Goal: Task Accomplishment & Management: Manage account settings

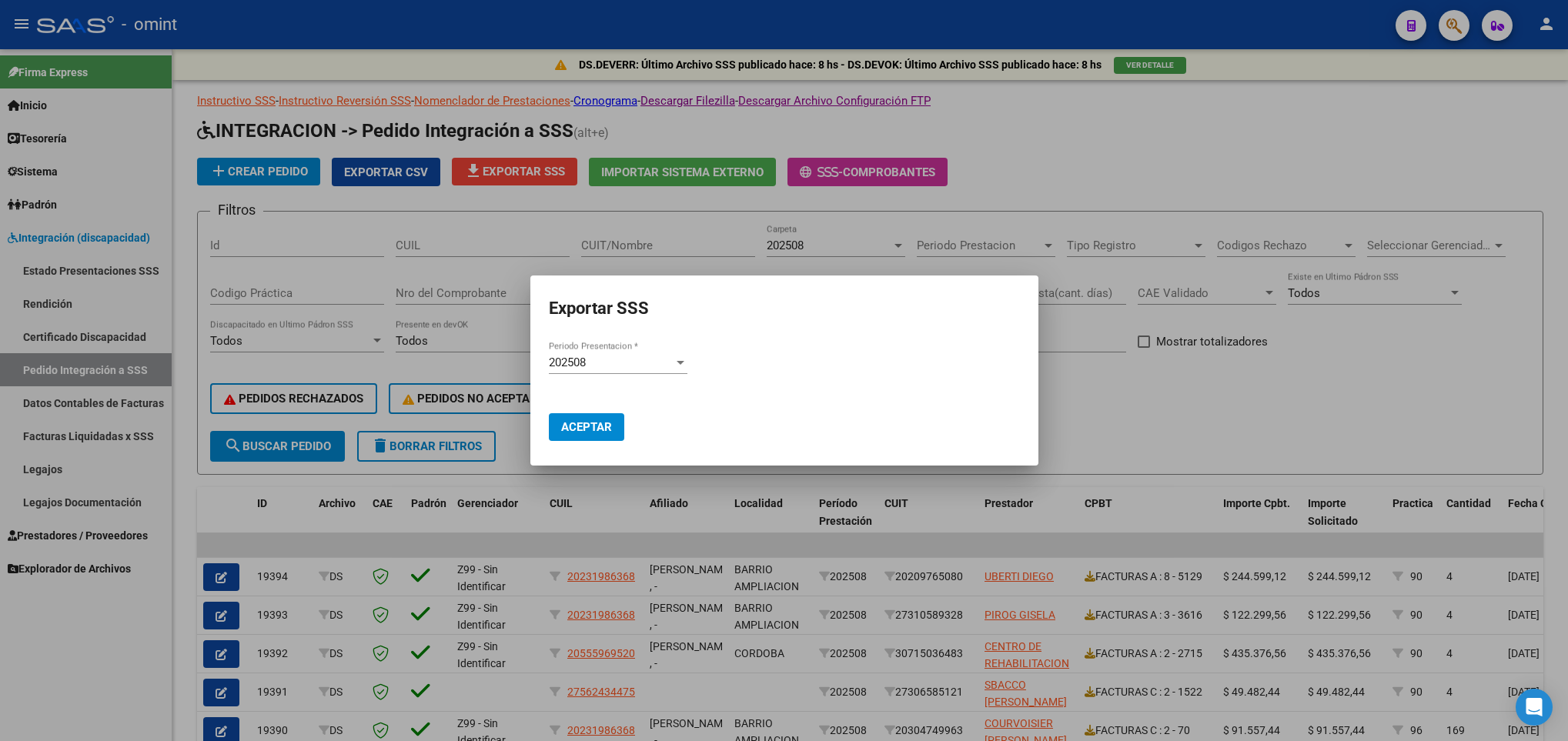
click at [1002, 492] on div at bounding box center [784, 370] width 1568 height 741
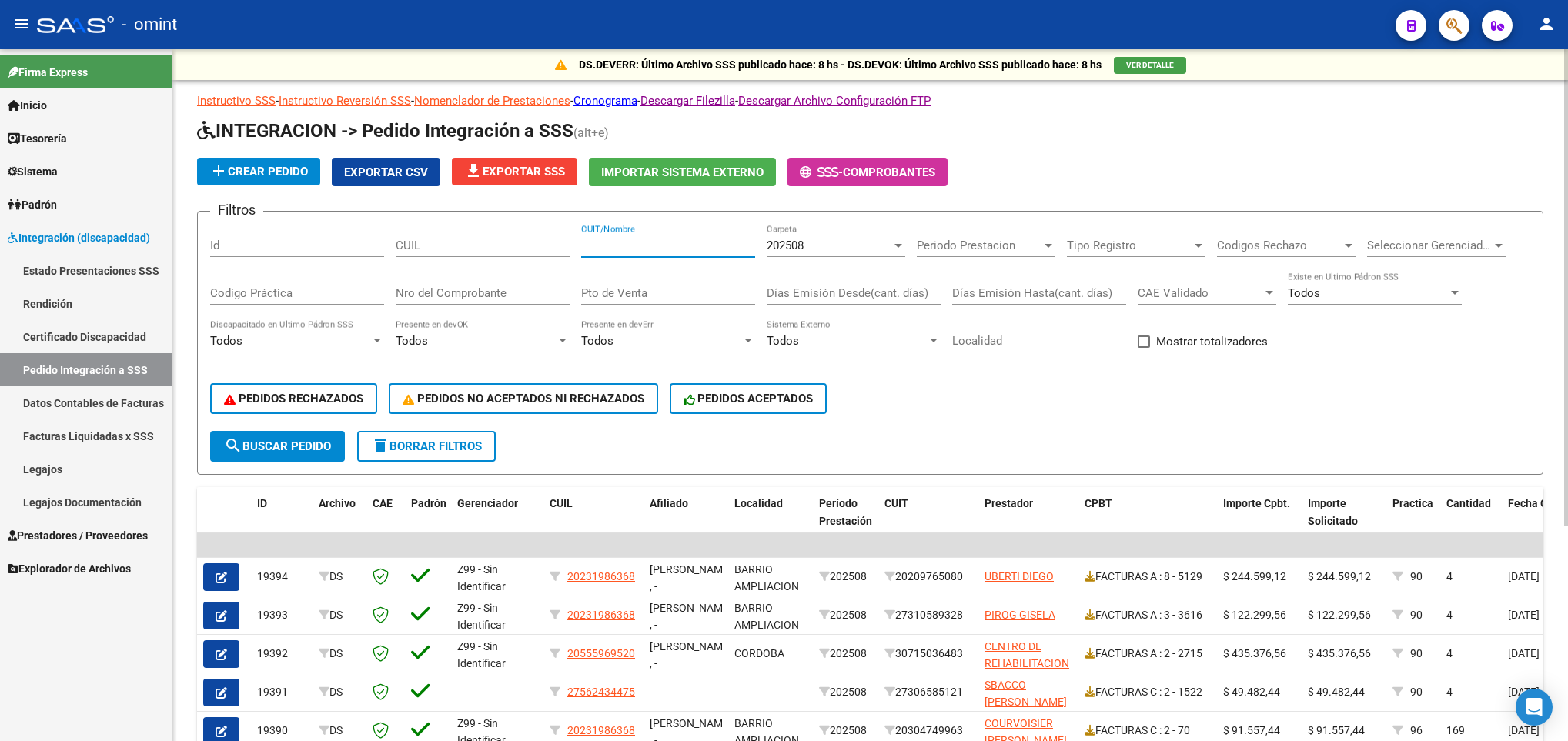
click at [617, 245] on input "CUIT/Nombre" at bounding box center [668, 245] width 174 height 14
paste input "20535228672"
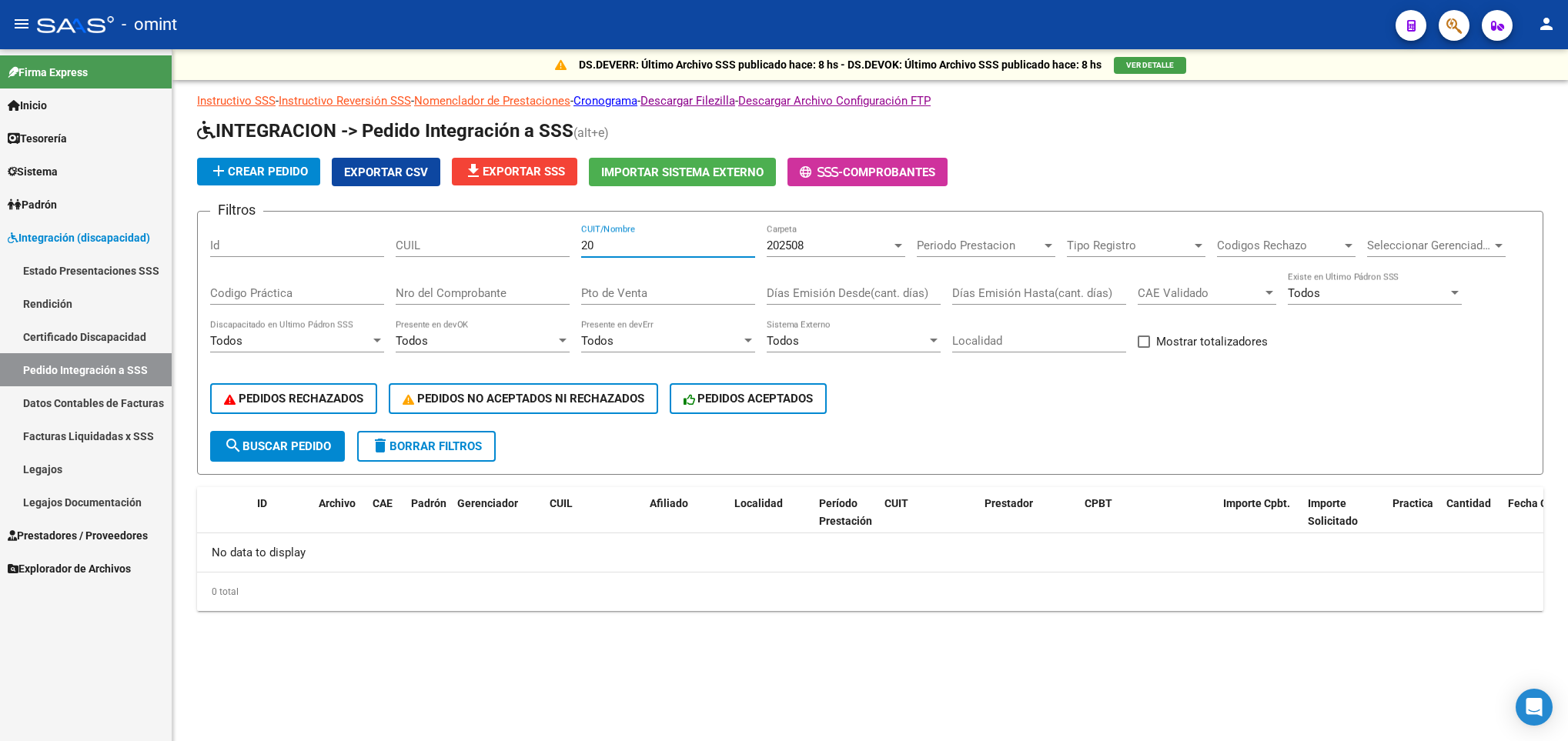
type input "2"
click at [421, 253] on div "CUIL" at bounding box center [483, 241] width 174 height 33
paste input "20535228672"
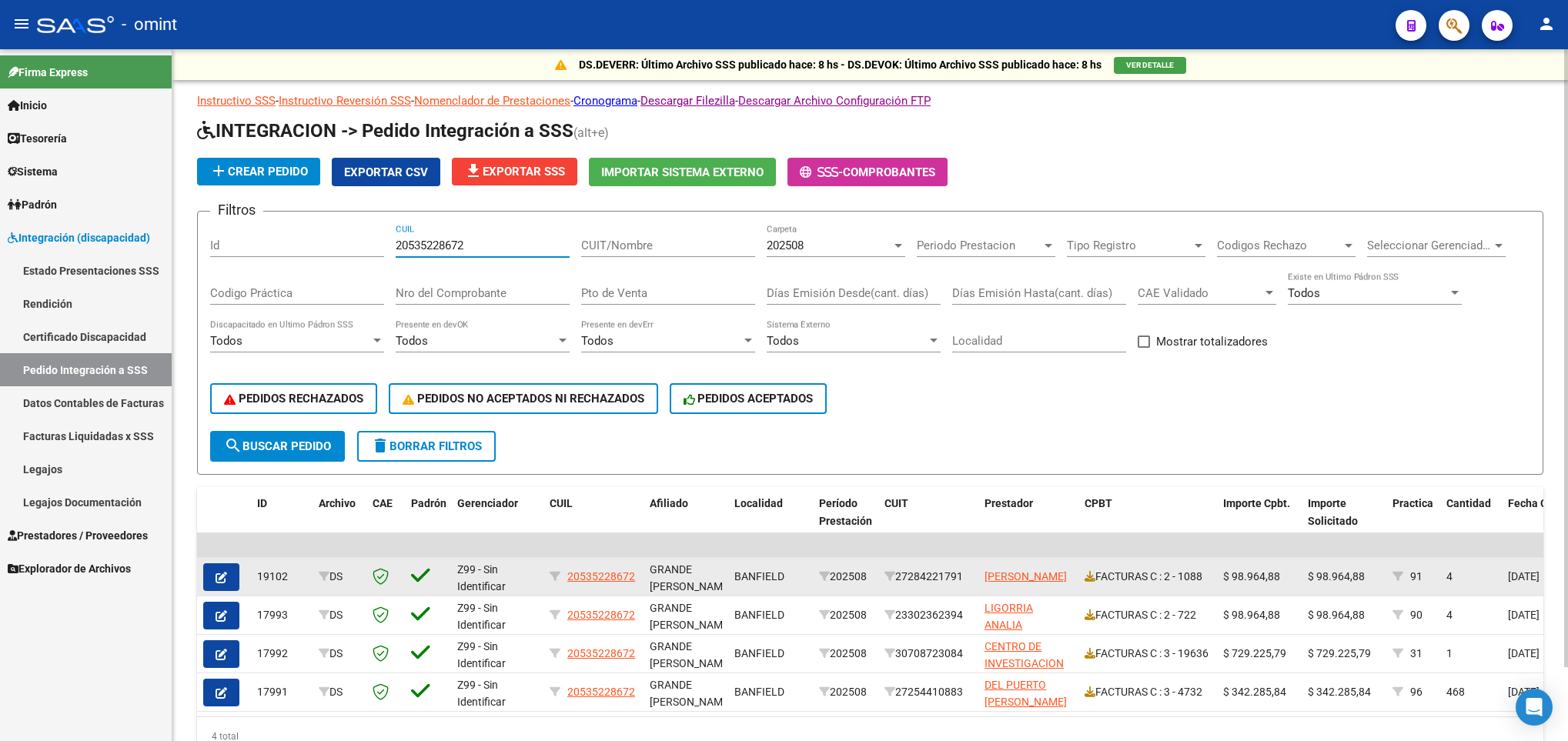
type input "20535228672"
click at [215, 580] on icon "button" at bounding box center [221, 577] width 12 height 12
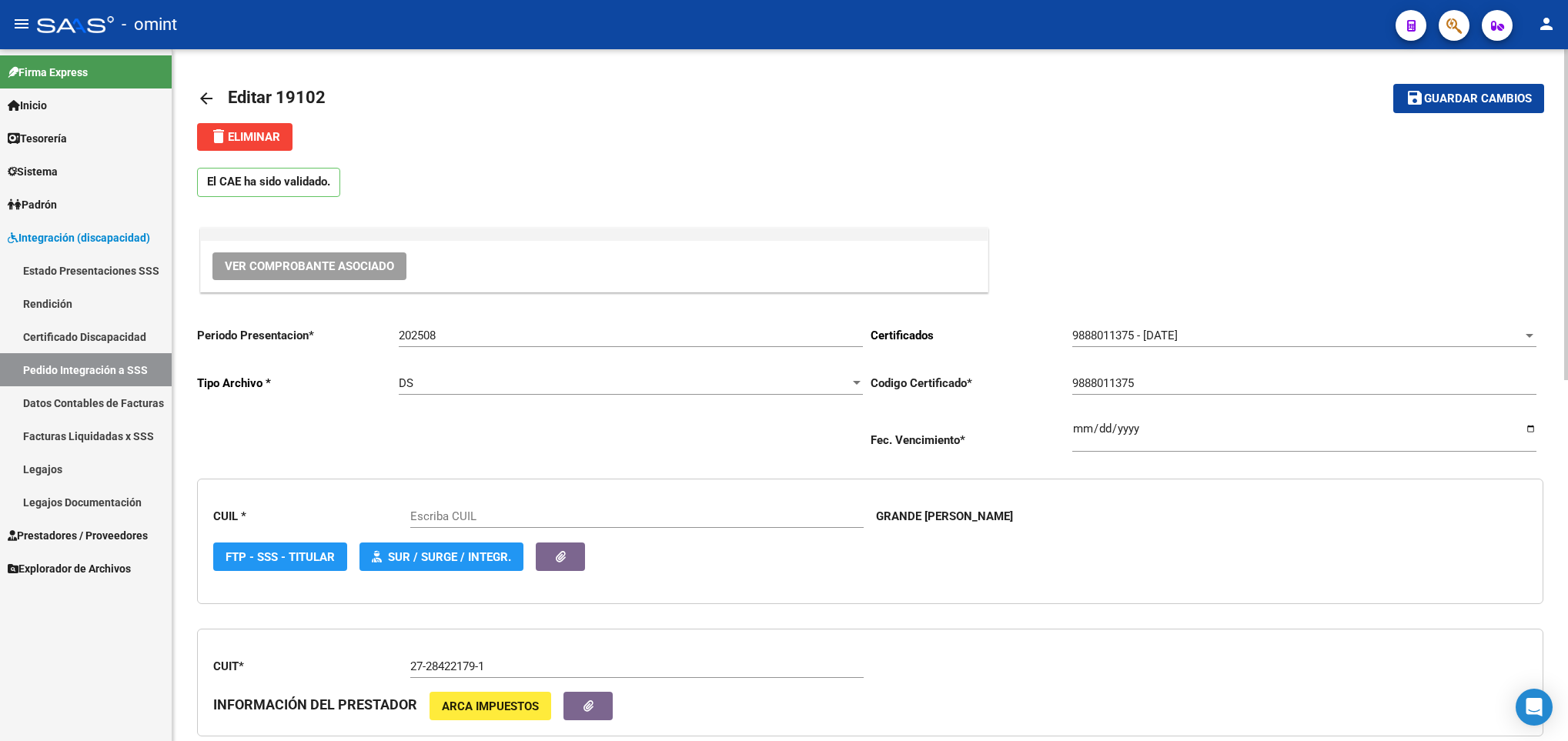
type input "20535228672"
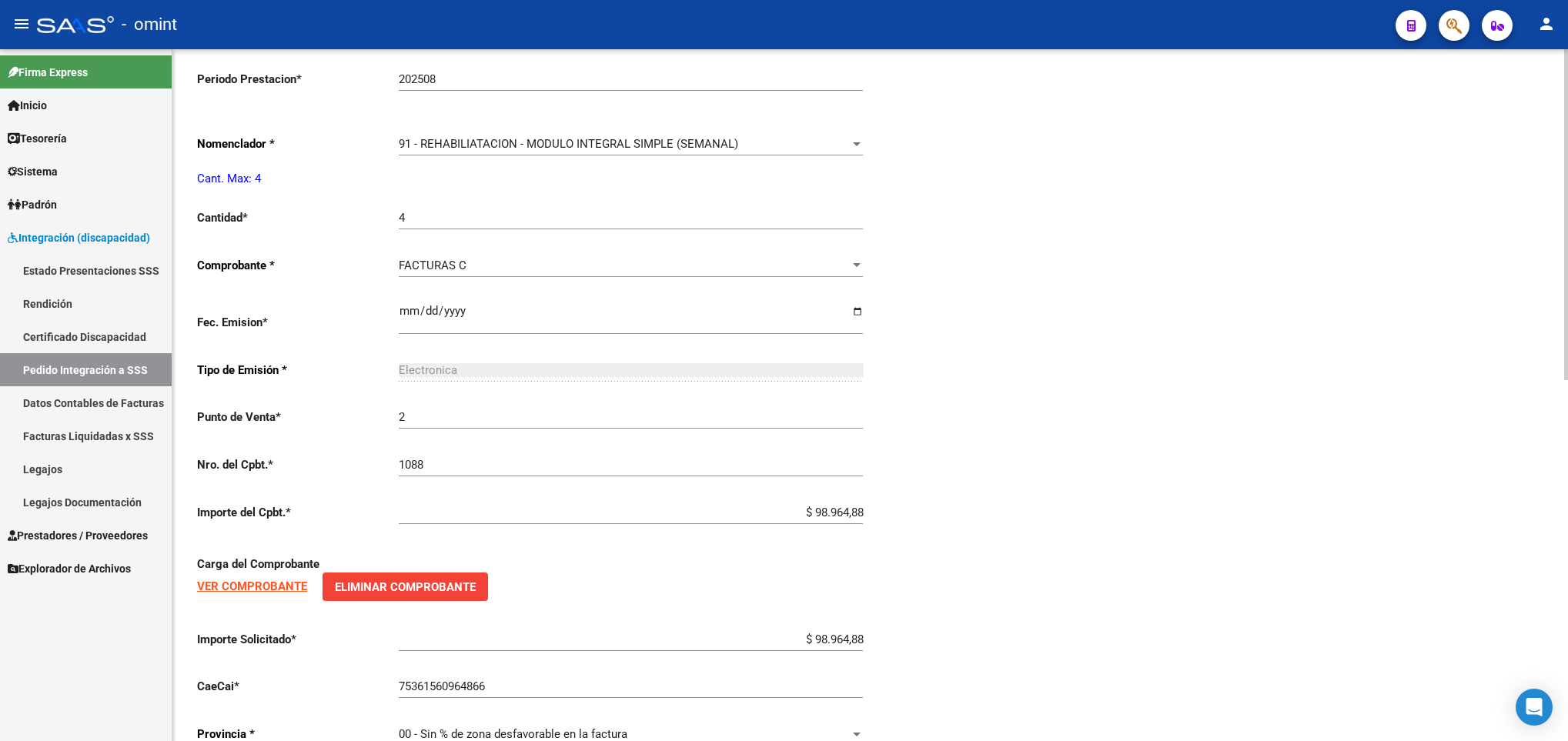
click at [1566, 467] on div at bounding box center [1566, 395] width 4 height 692
click at [833, 155] on div "91 - REHABILIATACION - MODULO INTEGRAL SIMPLE (SEMANAL) Seleccionar nomenclador" at bounding box center [631, 139] width 464 height 33
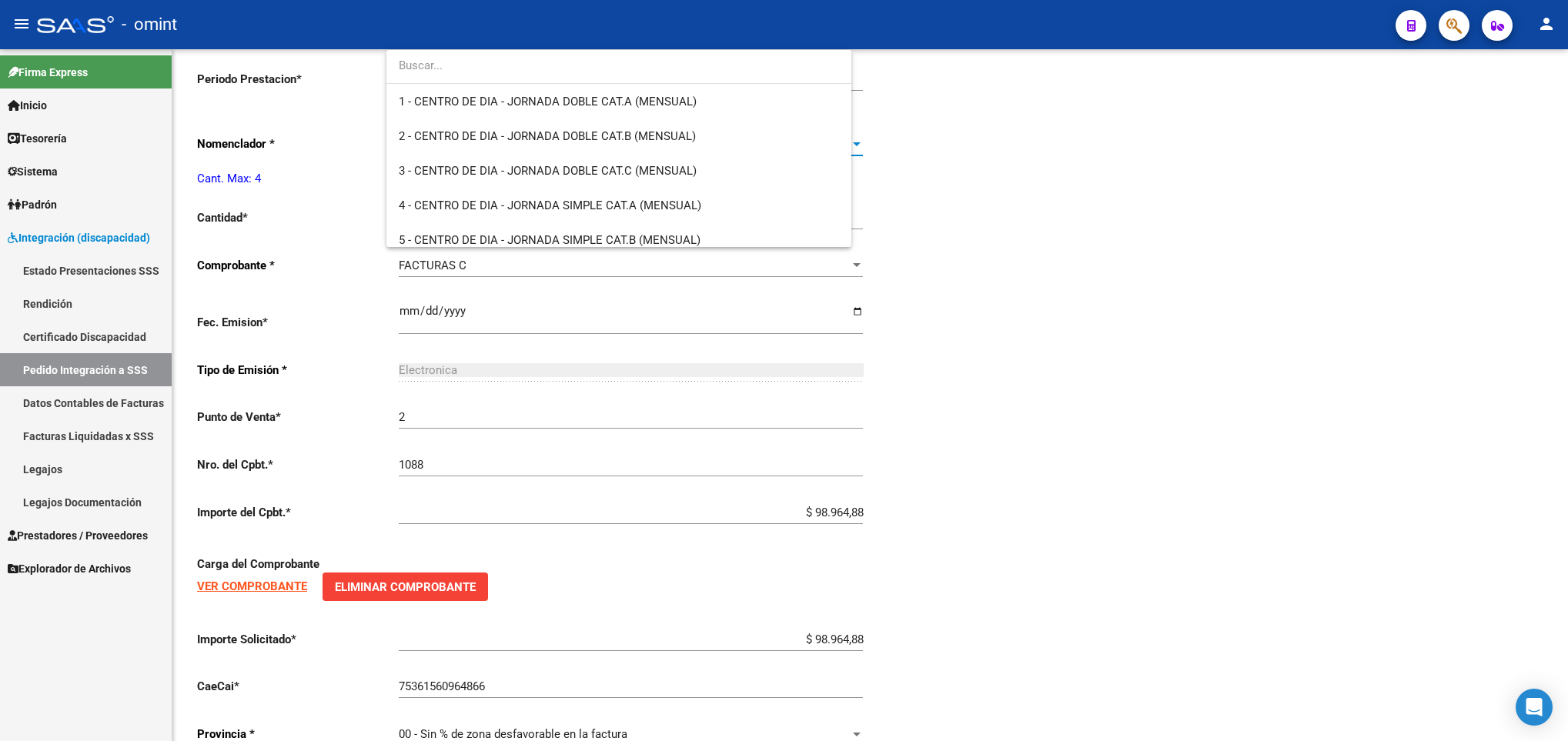
scroll to position [3072, 0]
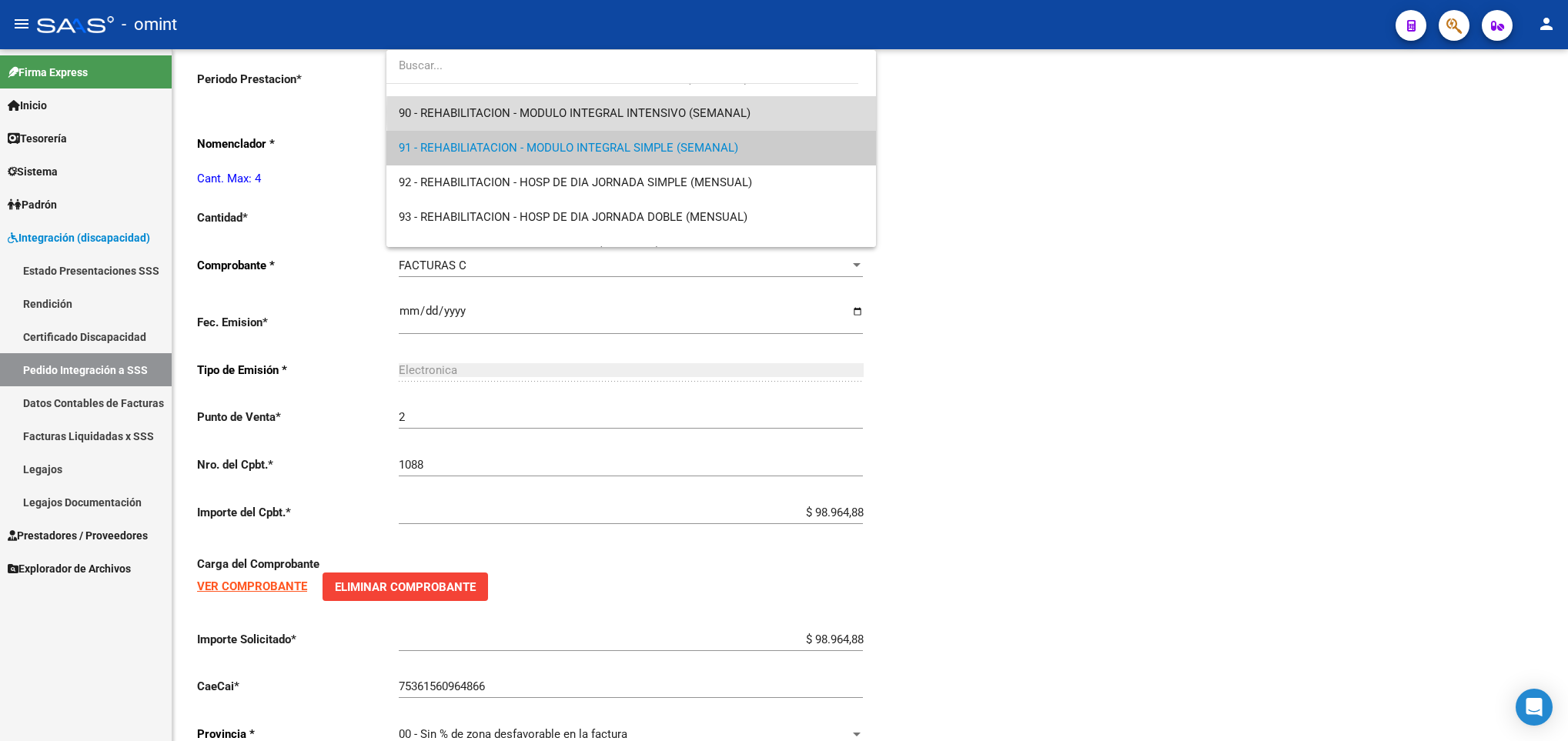
click at [758, 112] on span "90 - REHABILITACION - MODULO INTEGRAL INTENSIVO (SEMANAL)" at bounding box center [631, 114] width 464 height 35
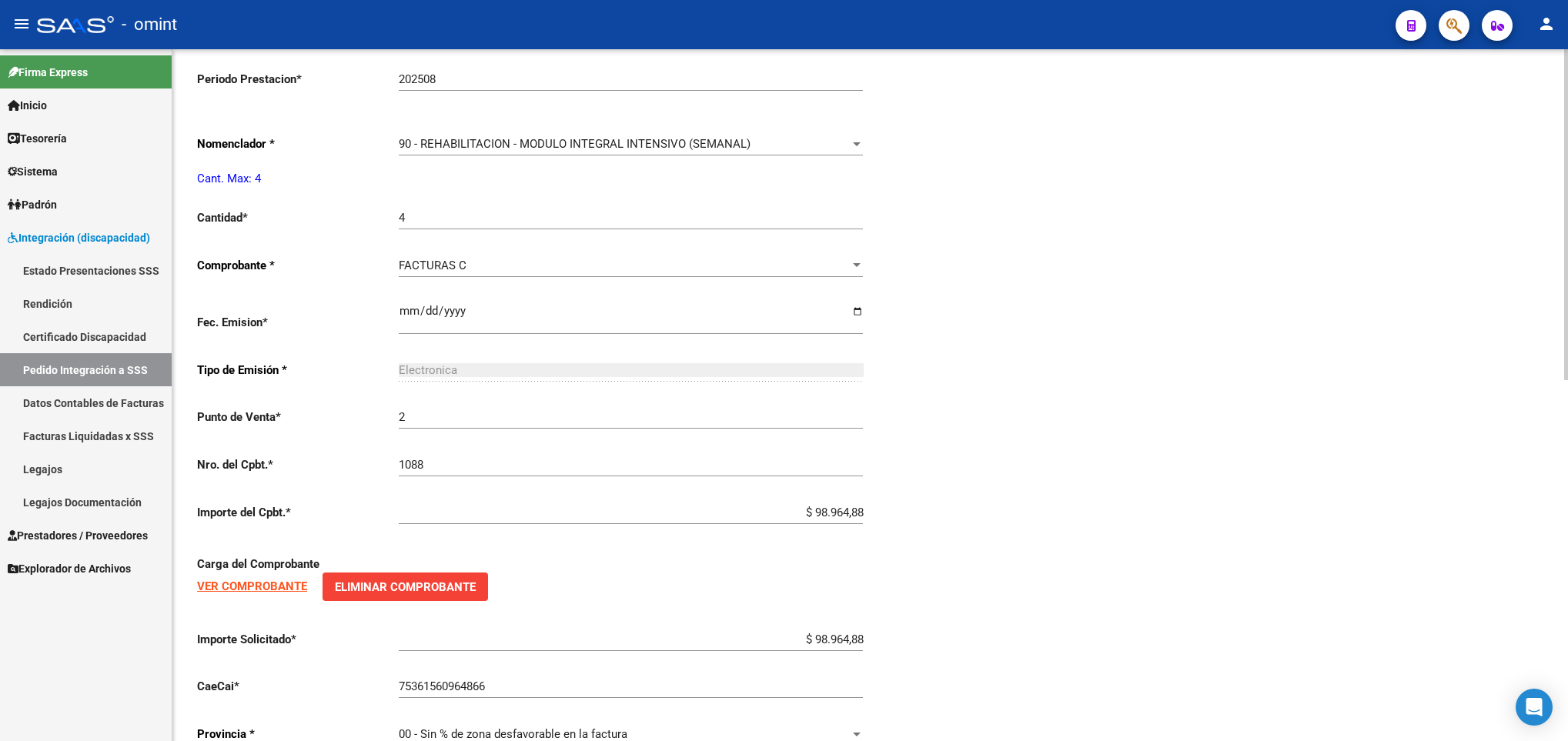
click at [1122, 132] on div "Periodo Presentacion * 202508 Ingresar el Periodo Tipo Archivo * DS Seleccionar…" at bounding box center [870, 192] width 1346 height 1138
click at [1562, 71] on div "arrow_back Editar 19102 save Guardar cambios delete Eliminar El CAE ha sido val…" at bounding box center [870, 78] width 1395 height 1439
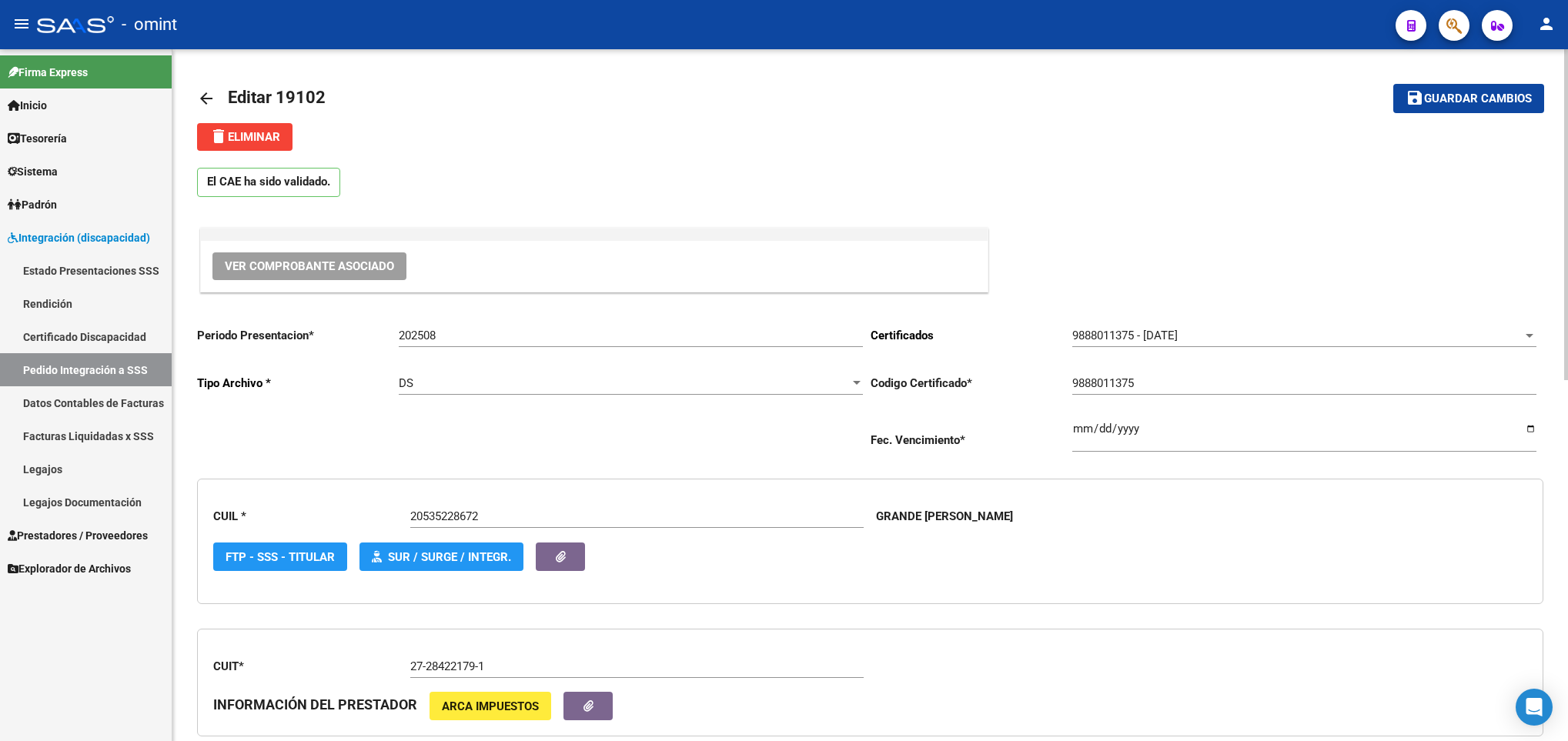
click at [1567, 74] on html "menu - omint person Firma Express Inicio Calendario SSS Instructivos Contacto O…" at bounding box center [784, 370] width 1568 height 741
drag, startPoint x: 1448, startPoint y: 113, endPoint x: 1457, endPoint y: 100, distance: 15.8
click at [1457, 100] on mat-toolbar-row "save Guardar cambios" at bounding box center [1404, 98] width 280 height 49
click at [1457, 100] on span "Guardar cambios" at bounding box center [1478, 100] width 108 height 14
click at [203, 96] on mat-icon "arrow_back" at bounding box center [206, 98] width 18 height 18
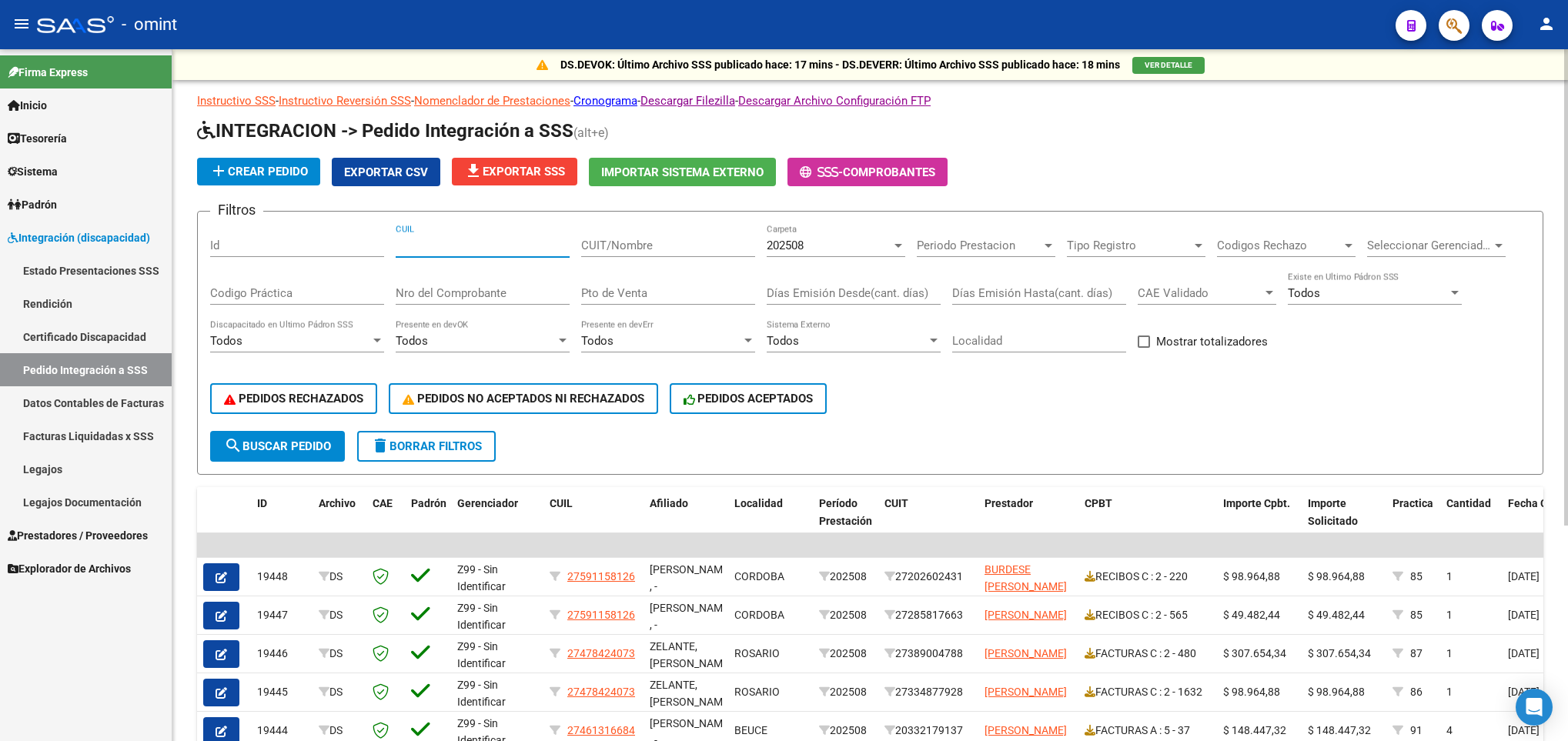
click at [464, 249] on input "CUIL" at bounding box center [483, 245] width 174 height 14
paste input "23565806459"
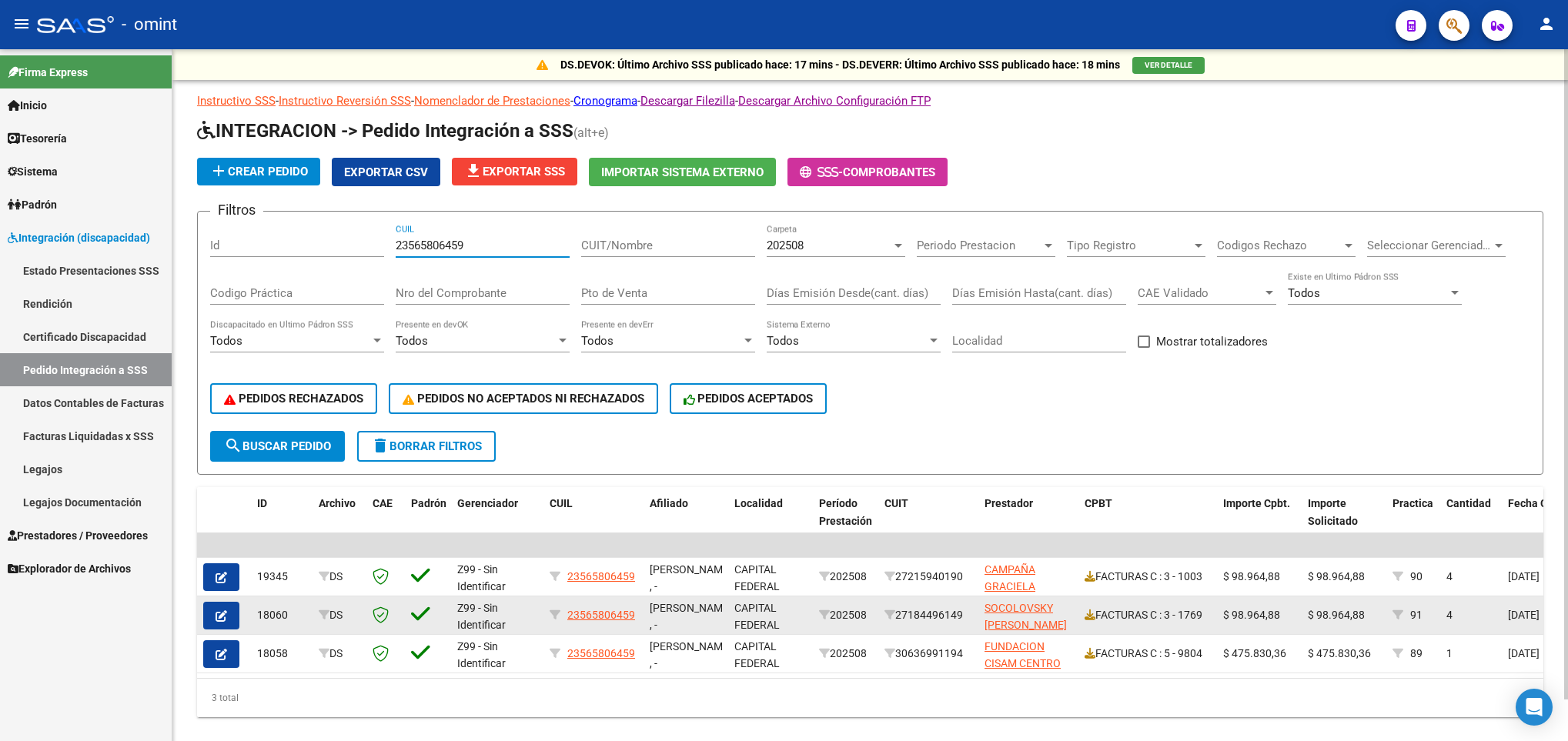
type input "23565806459"
click at [227, 610] on button "button" at bounding box center [222, 615] width 36 height 28
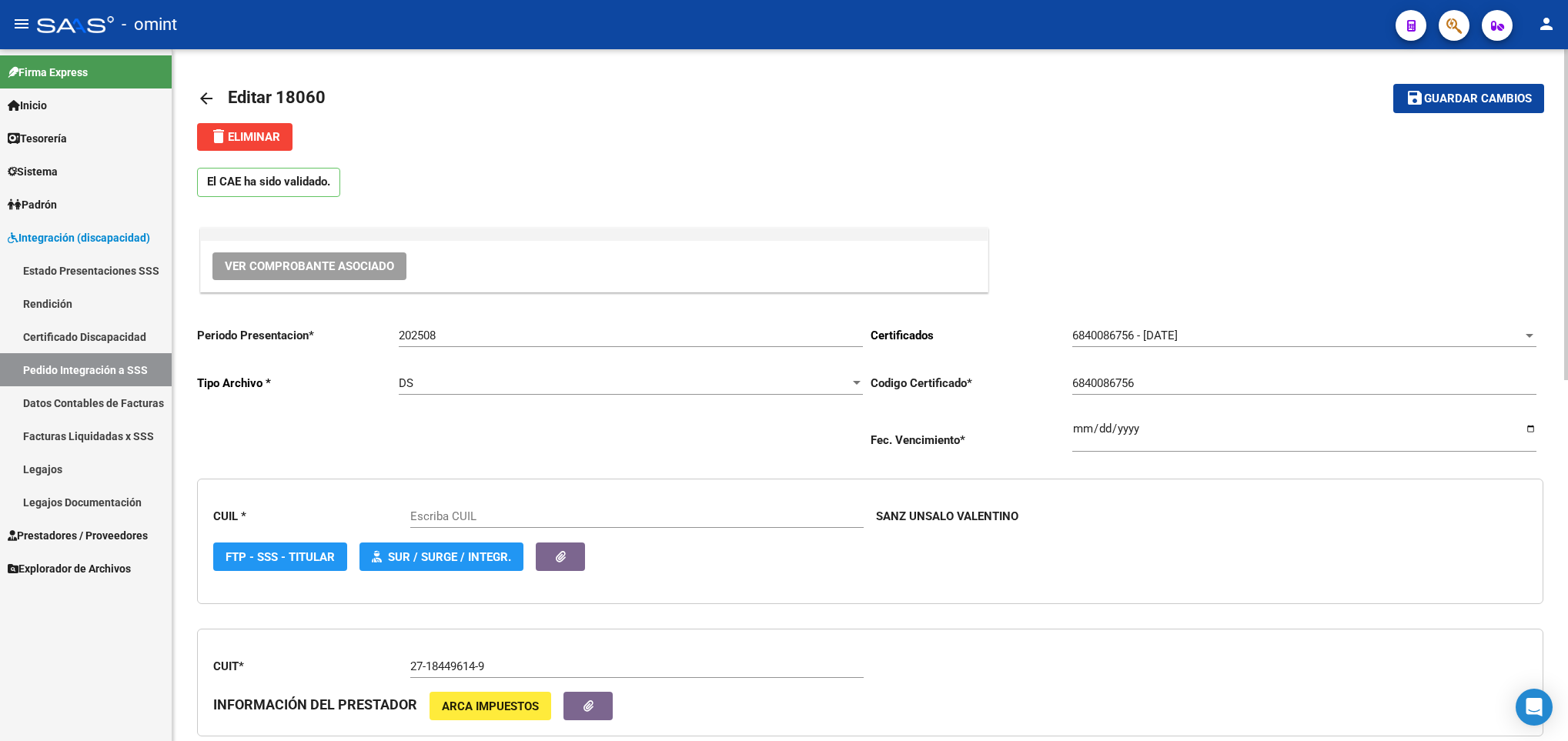
type input "23565806459"
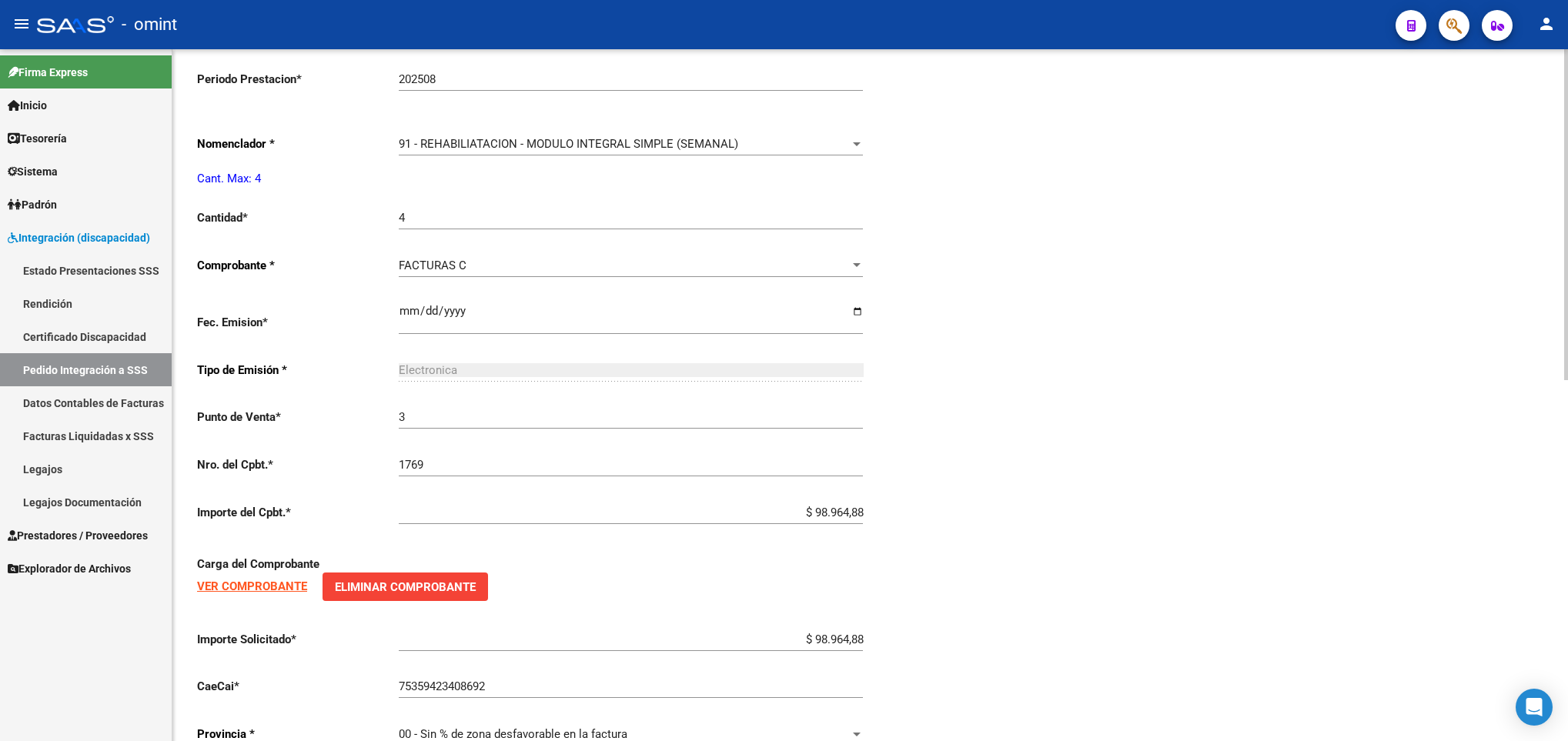
click at [1567, 570] on html "menu - omint person Firma Express Inicio Calendario SSS Instructivos Contacto O…" at bounding box center [784, 370] width 1568 height 741
click at [848, 150] on div "91 - REHABILIATACION - MODULO INTEGRAL SIMPLE (SEMANAL)" at bounding box center [624, 144] width 450 height 14
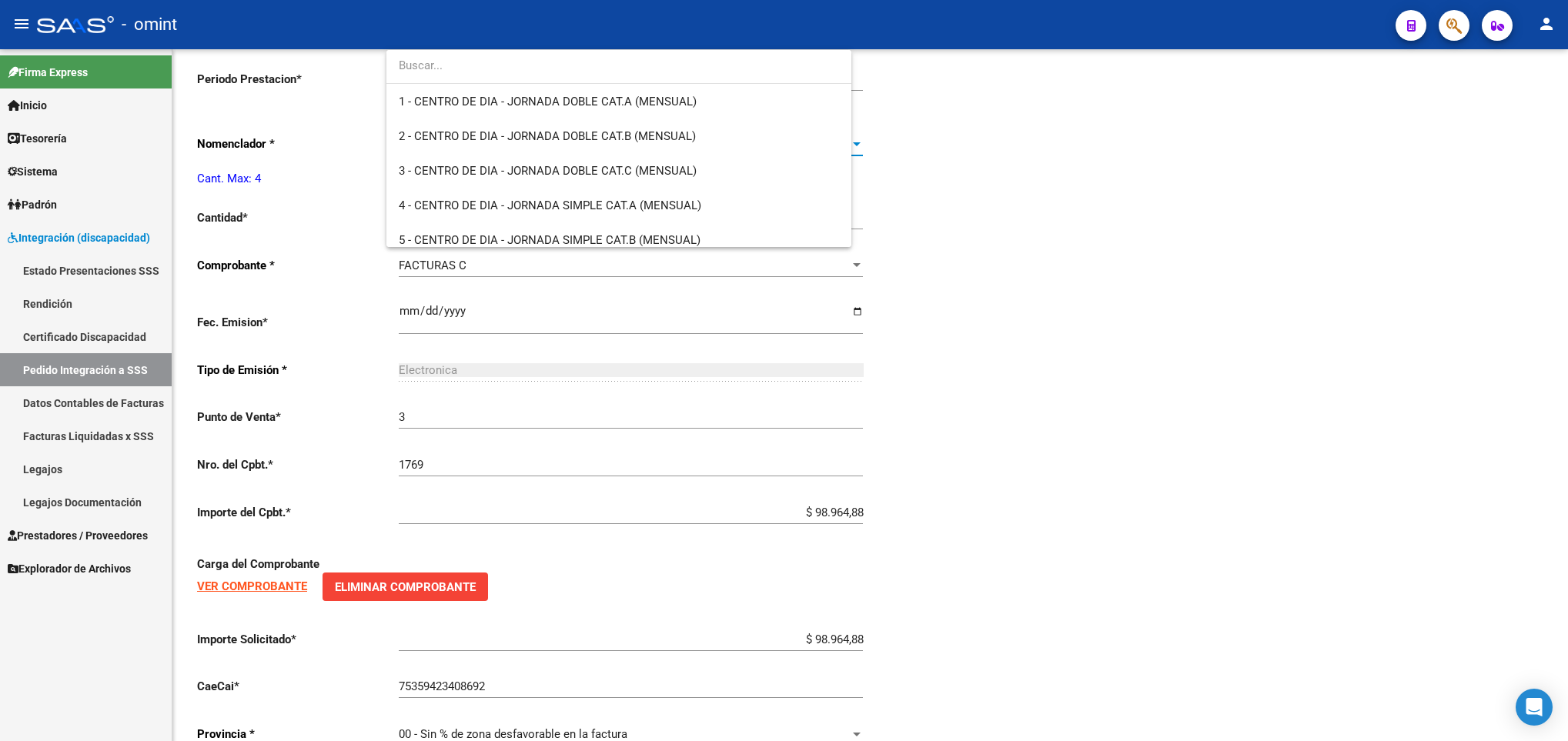
scroll to position [3072, 0]
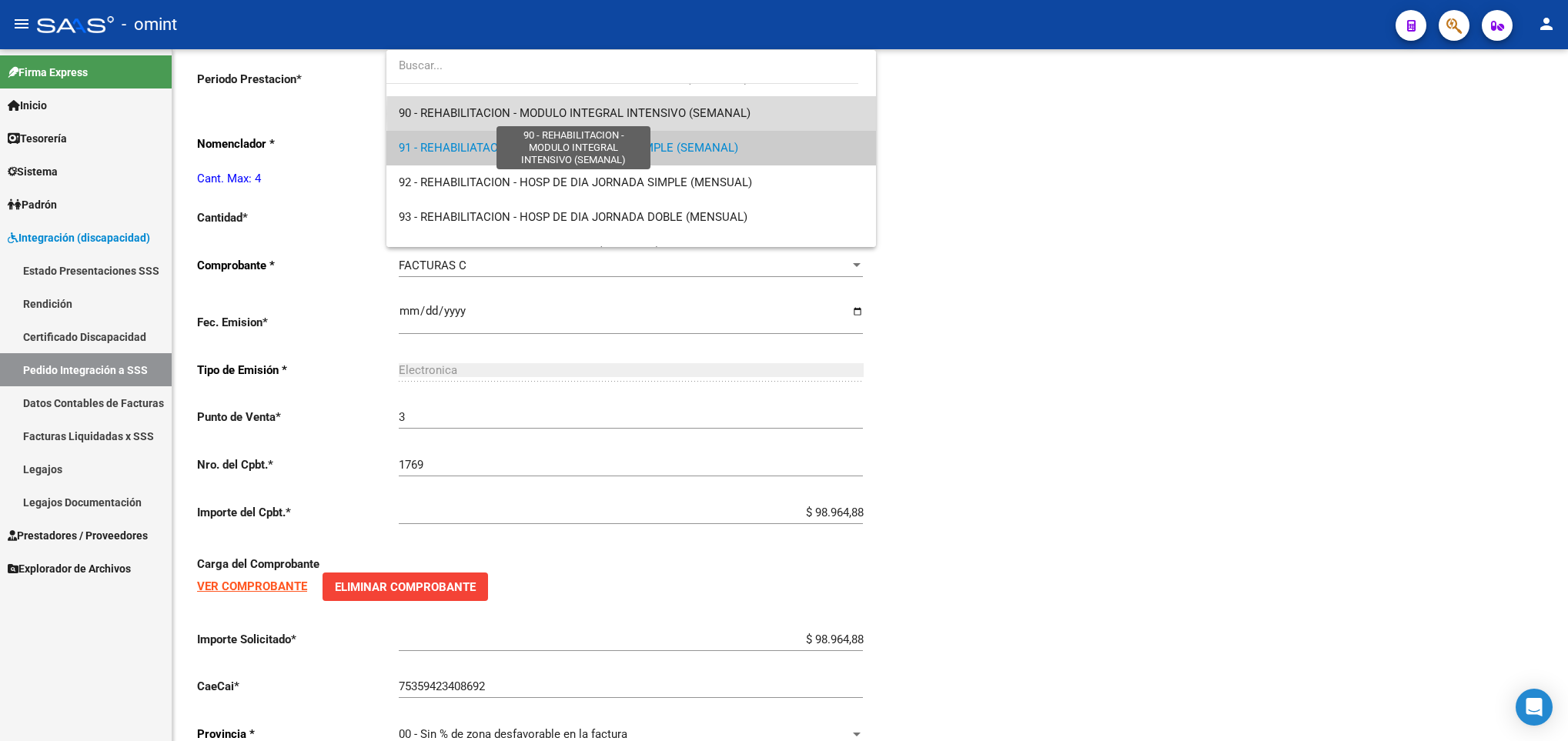
click at [731, 114] on span "90 - REHABILITACION - MODULO INTEGRAL INTENSIVO (SEMANAL)" at bounding box center [575, 113] width 351 height 14
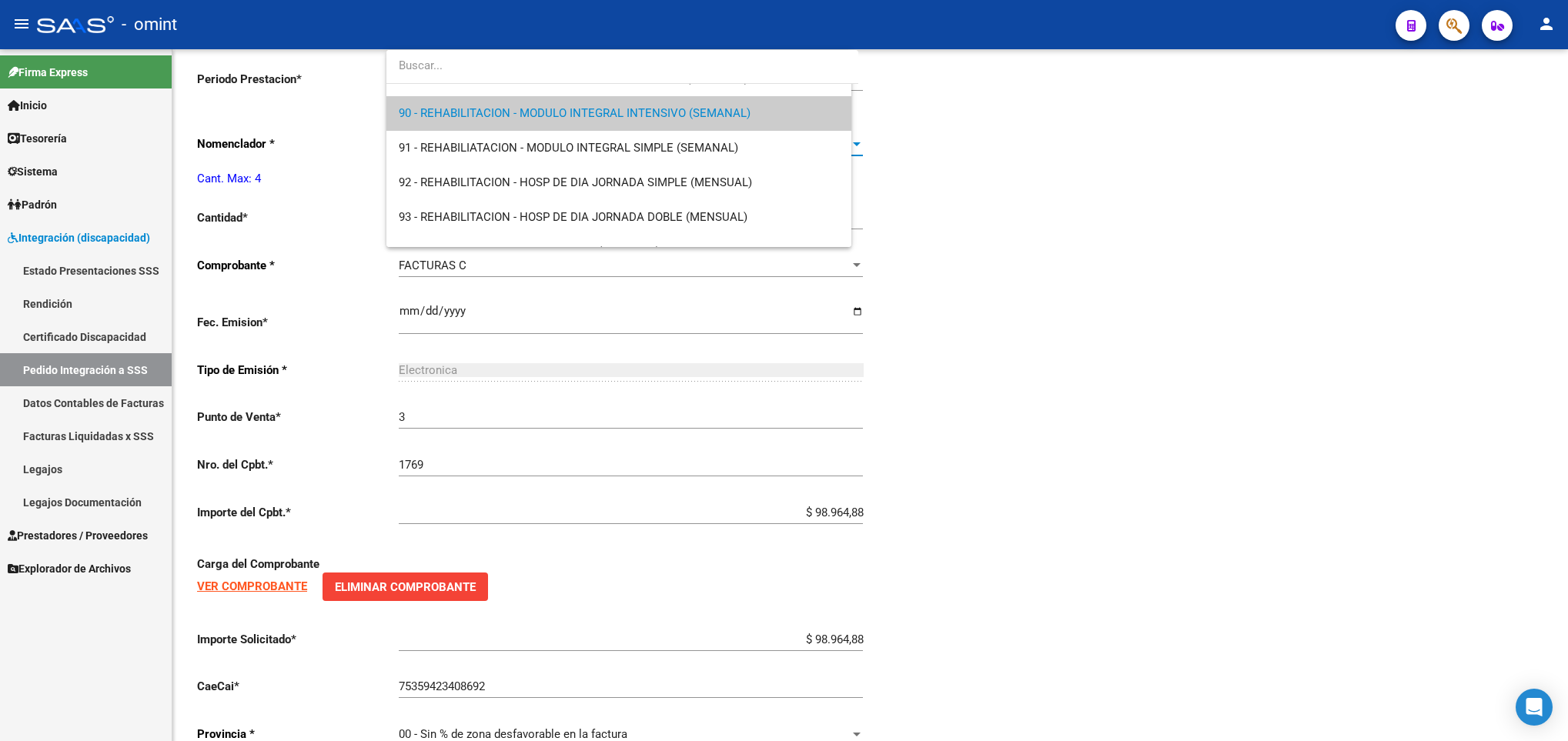
scroll to position [3083, 0]
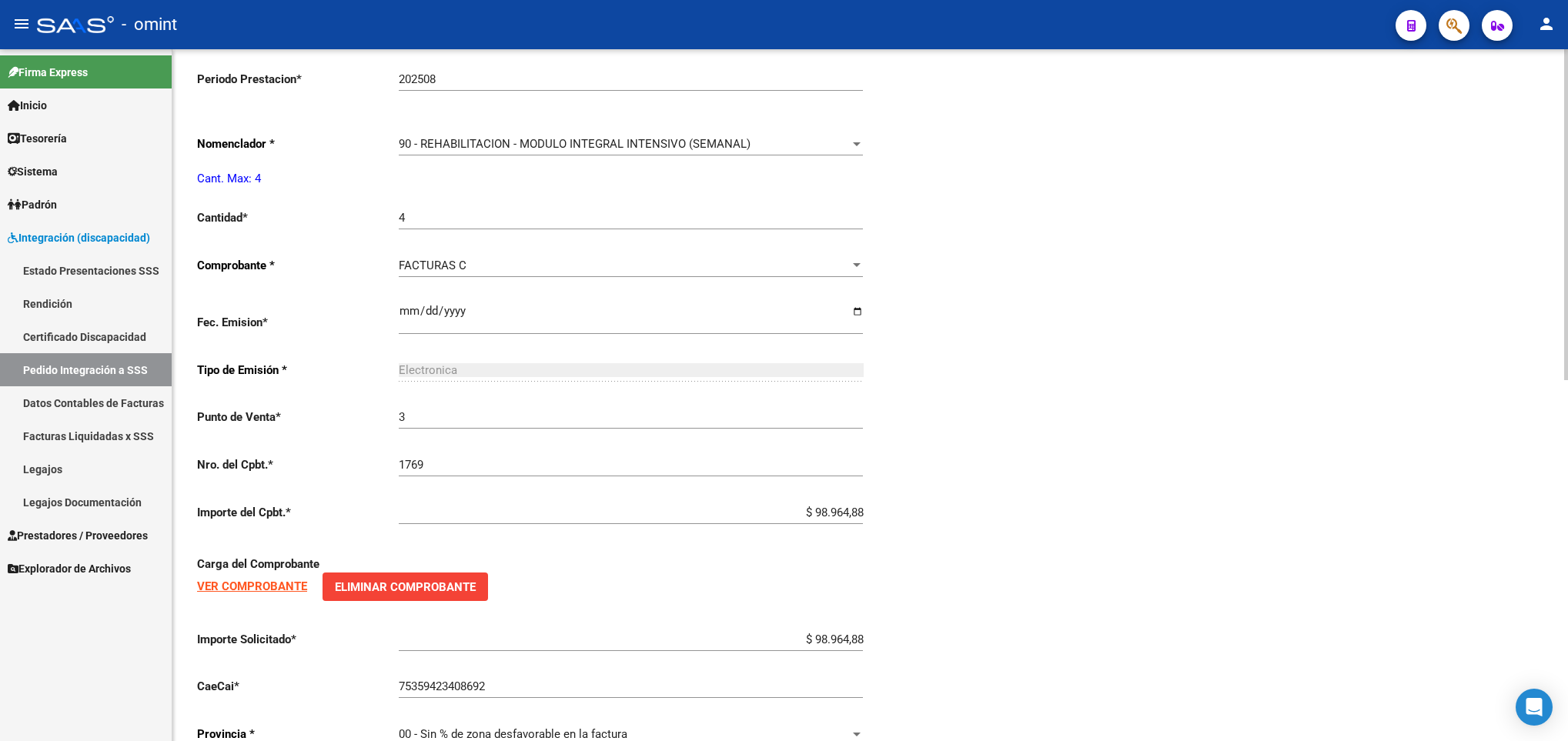
click at [1209, 232] on div "Periodo Presentacion * 202508 Ingresar el Periodo Tipo Archivo * DS Seleccionar…" at bounding box center [870, 192] width 1346 height 1138
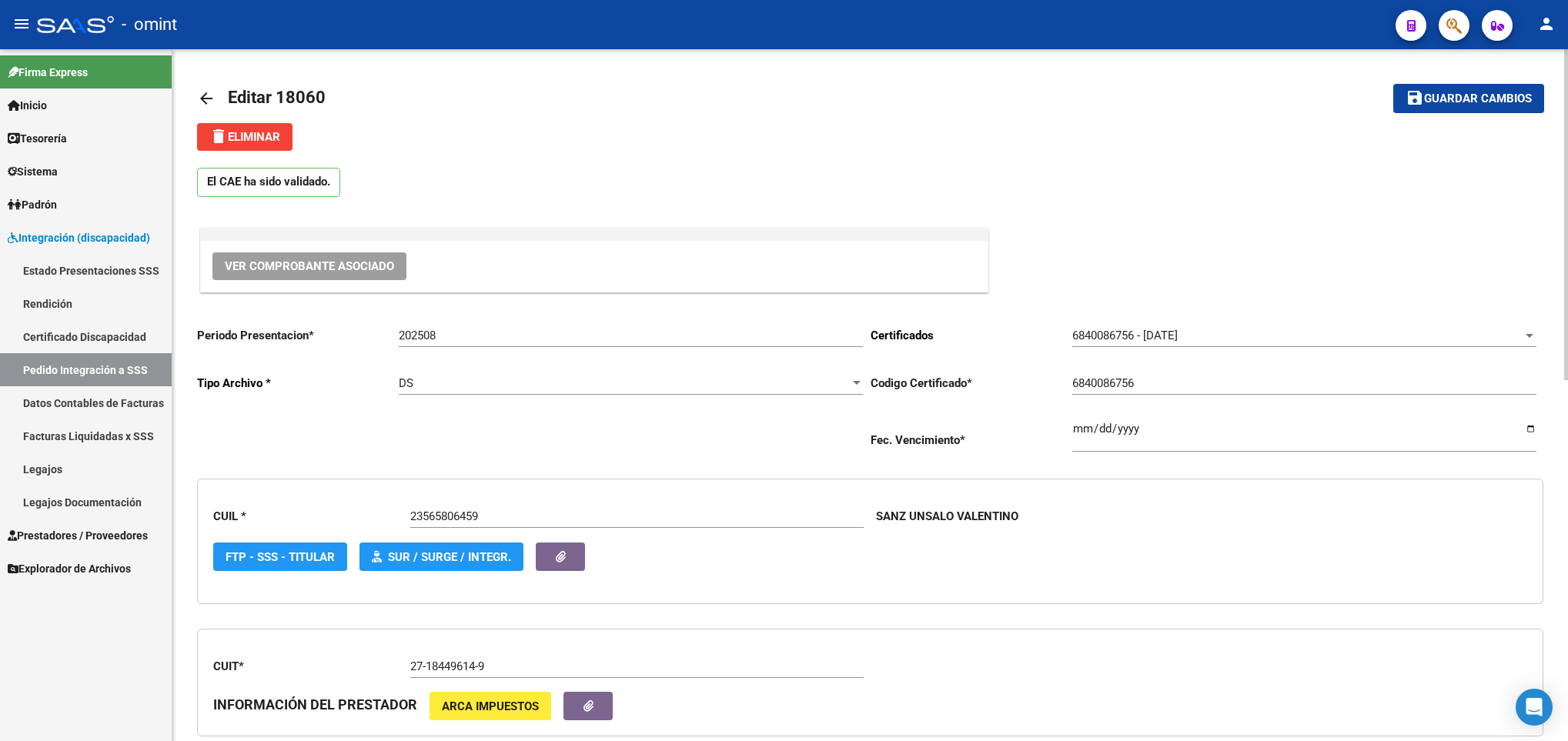
click at [1564, 84] on div at bounding box center [1566, 395] width 4 height 692
click at [1471, 97] on span "Guardar cambios" at bounding box center [1478, 100] width 108 height 14
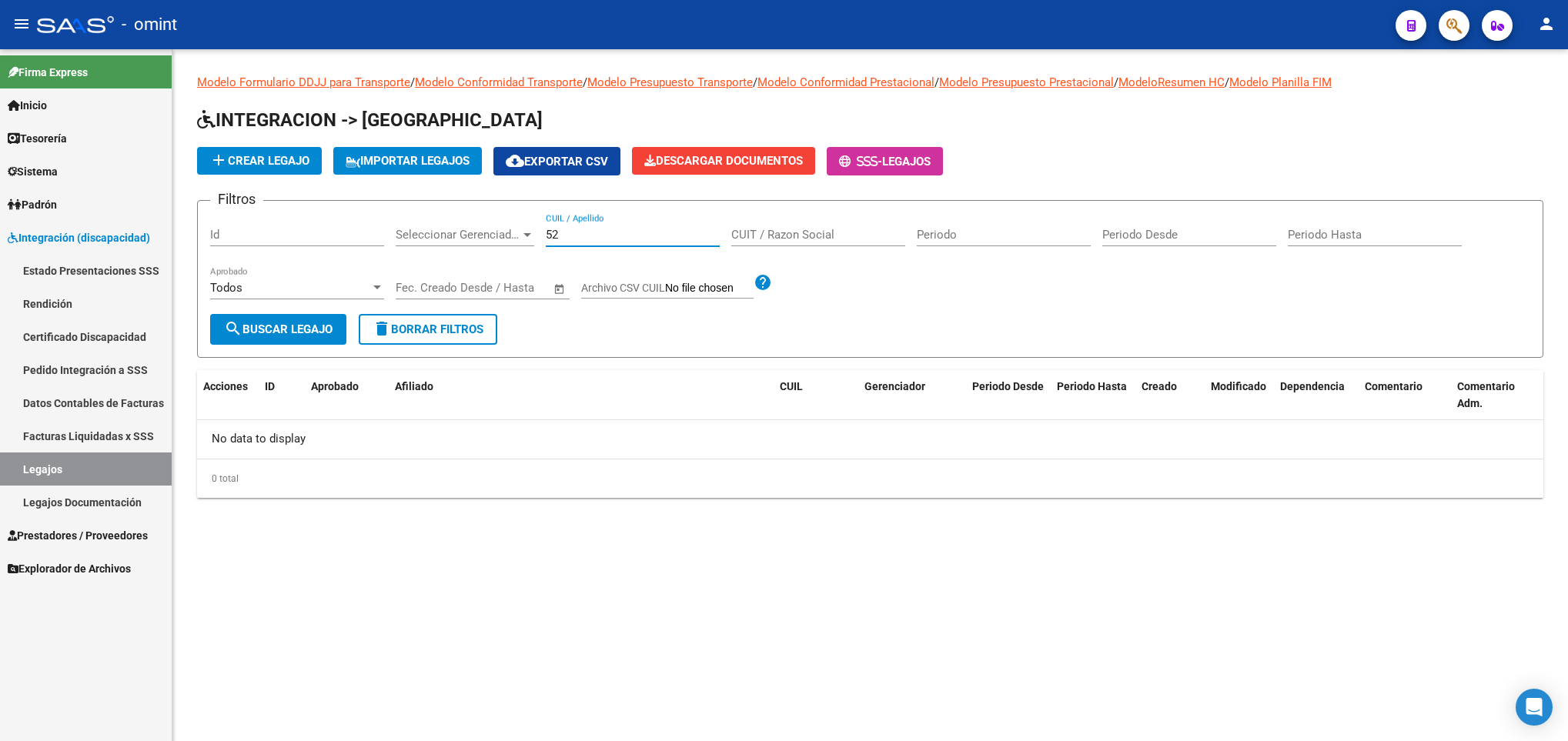
type input "5"
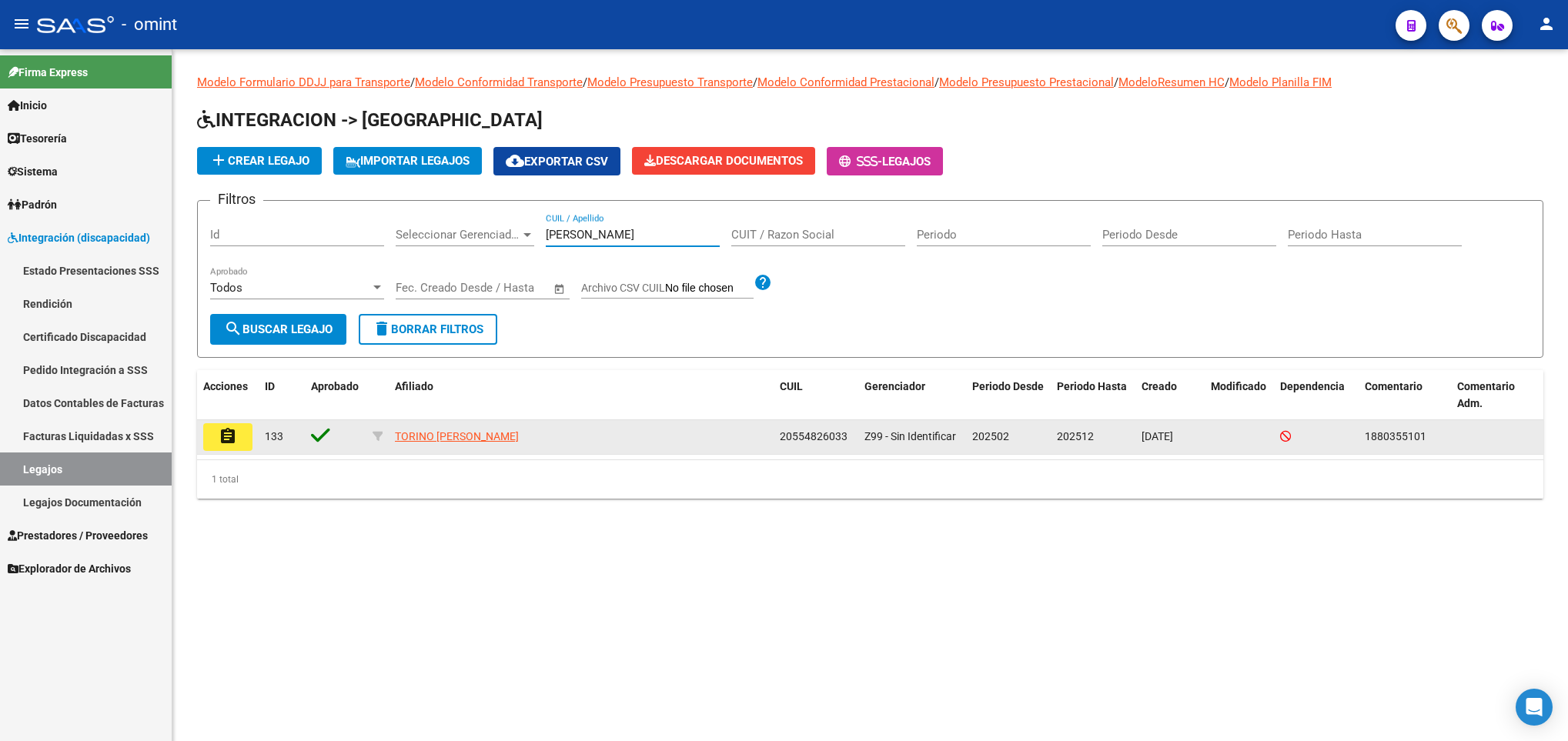
type input "TORIN"
click at [237, 442] on button "assignment" at bounding box center [228, 437] width 49 height 28
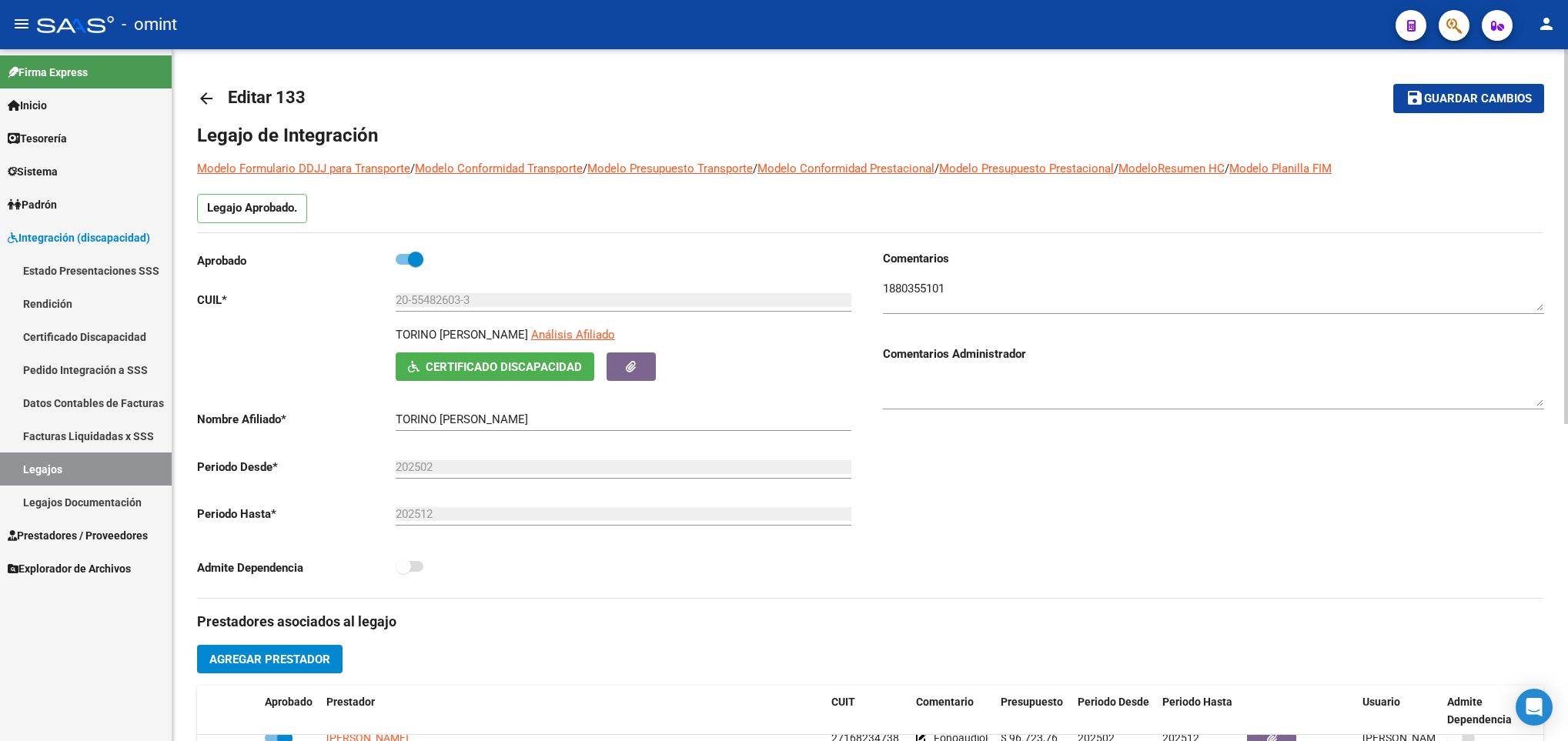
click at [1564, 82] on div at bounding box center [1566, 395] width 4 height 692
click at [922, 283] on textarea at bounding box center [1213, 295] width 661 height 31
click at [970, 499] on div "Comentarios Comentarios Administrador" at bounding box center [1207, 424] width 674 height 348
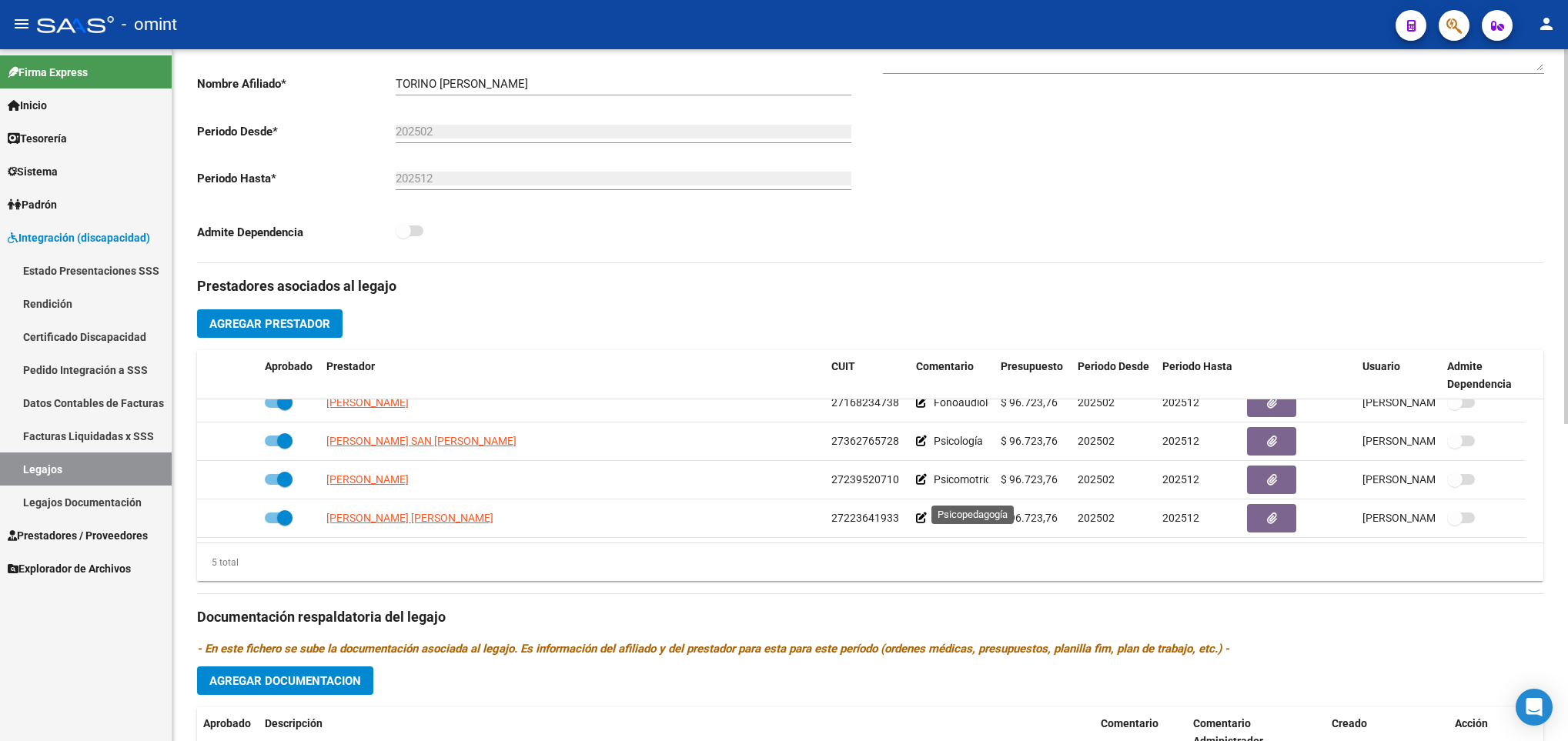
scroll to position [508, 0]
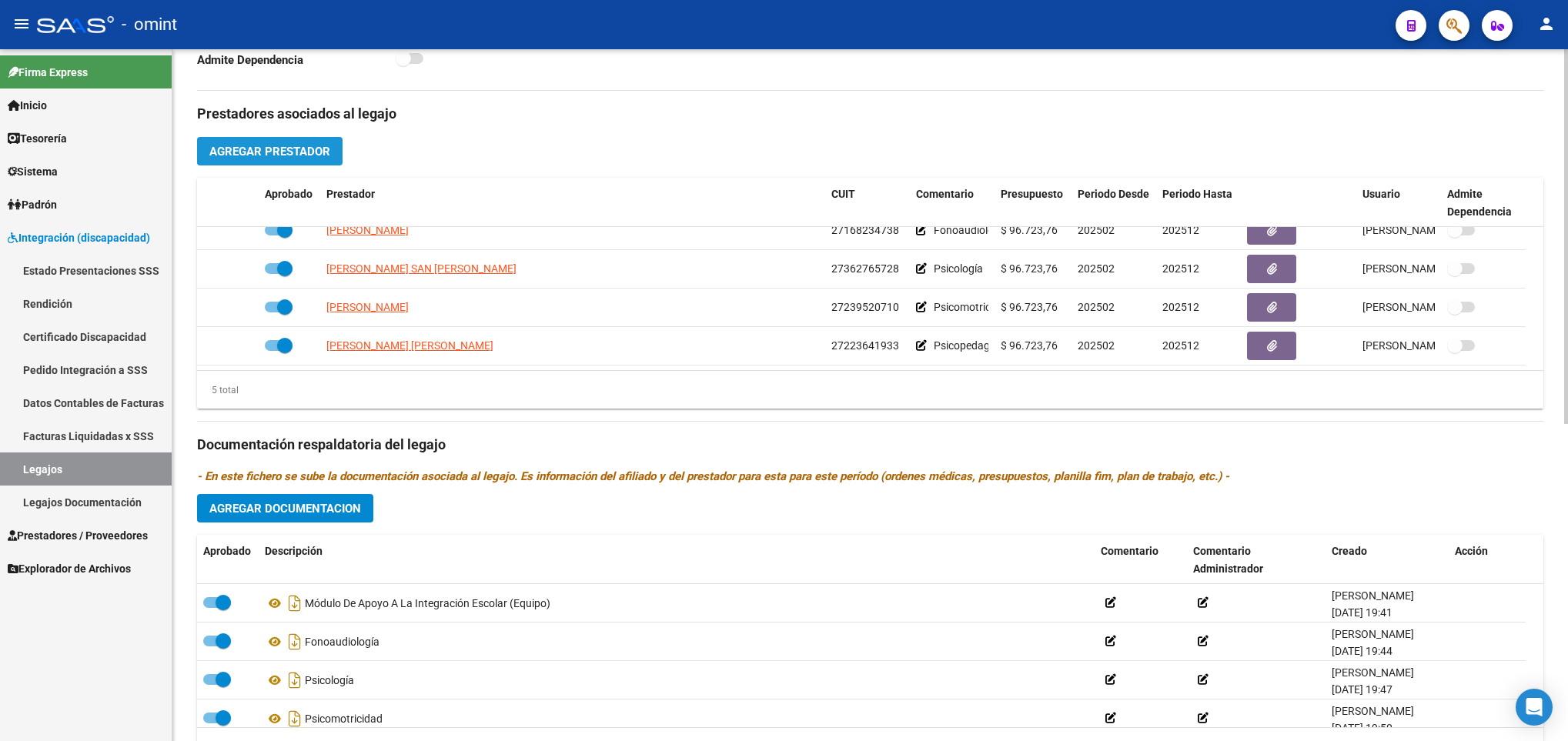
click at [262, 155] on span "Agregar Prestador" at bounding box center [269, 152] width 121 height 14
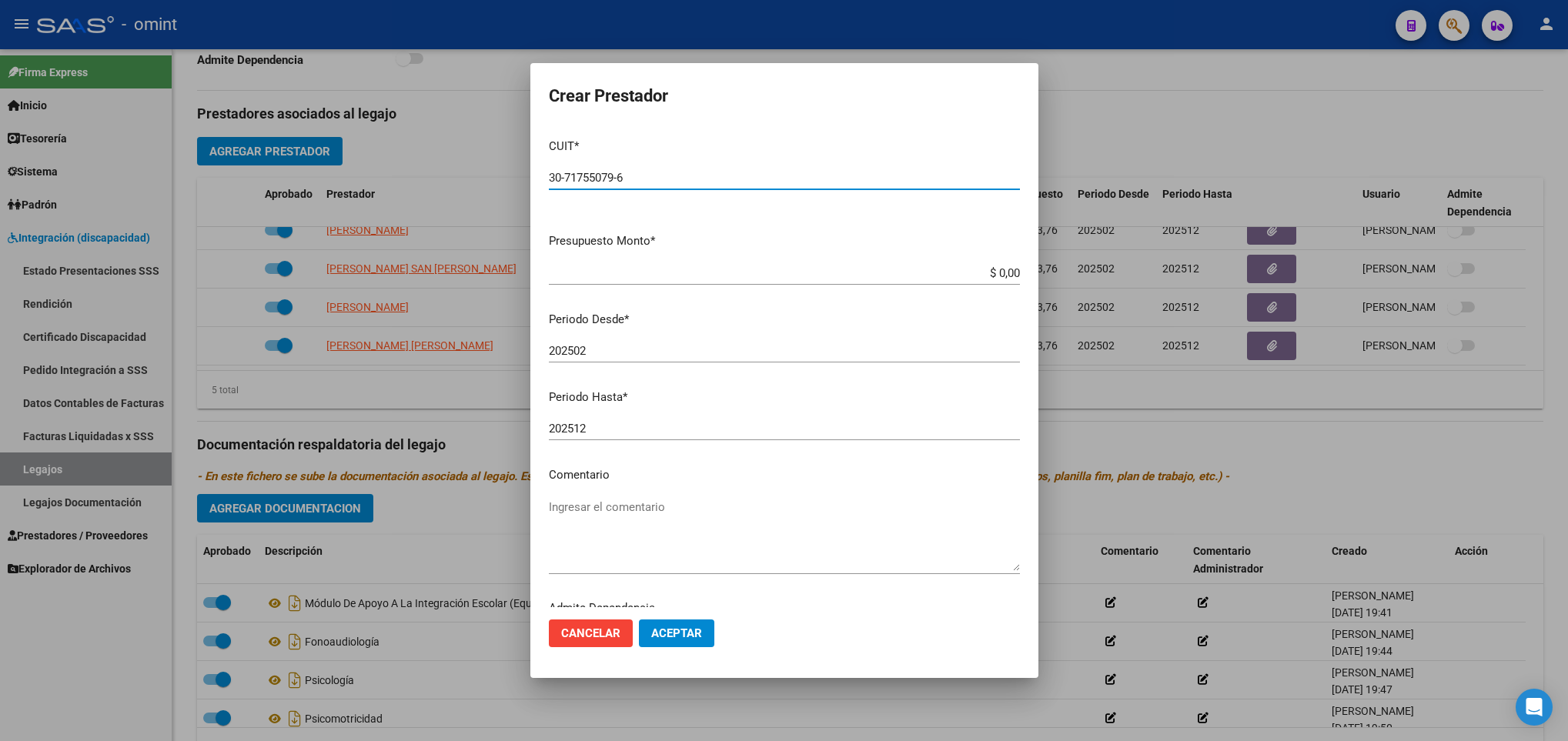
type input "30-71755079-6"
click at [1002, 272] on app-form-text-field "Presupuesto Monto * $ 0,00 Ingresar el monto" at bounding box center [790, 256] width 484 height 48
click at [998, 273] on input "$ 0,00" at bounding box center [784, 273] width 471 height 14
type input "$ 475.830,88"
click at [703, 356] on input "202502" at bounding box center [784, 352] width 471 height 14
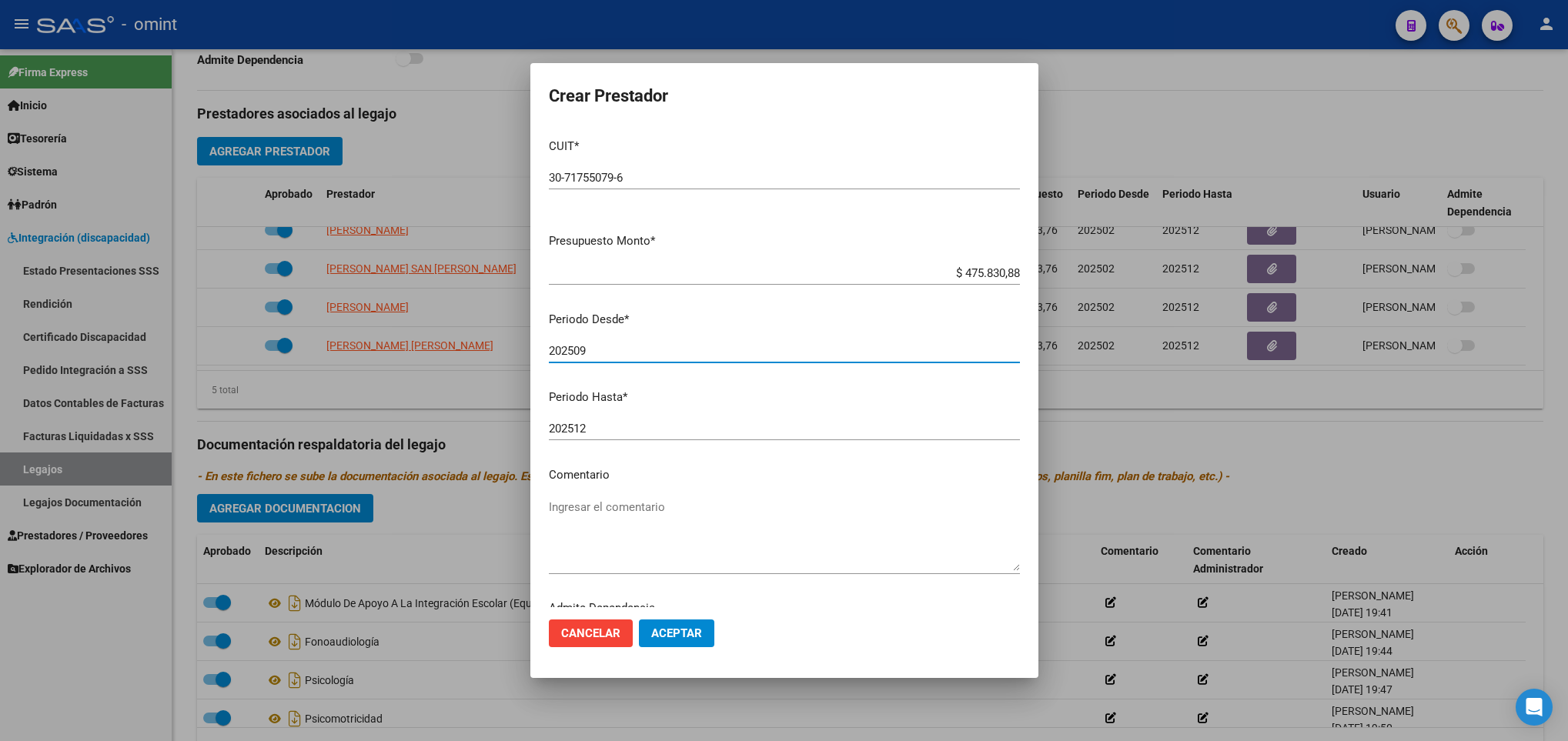
type input "202509"
click at [673, 524] on textarea "Ingresar el comentario" at bounding box center [784, 534] width 471 height 72
paste textarea "Módulo de Apoyo a la Integración Escolar (Equipo)"
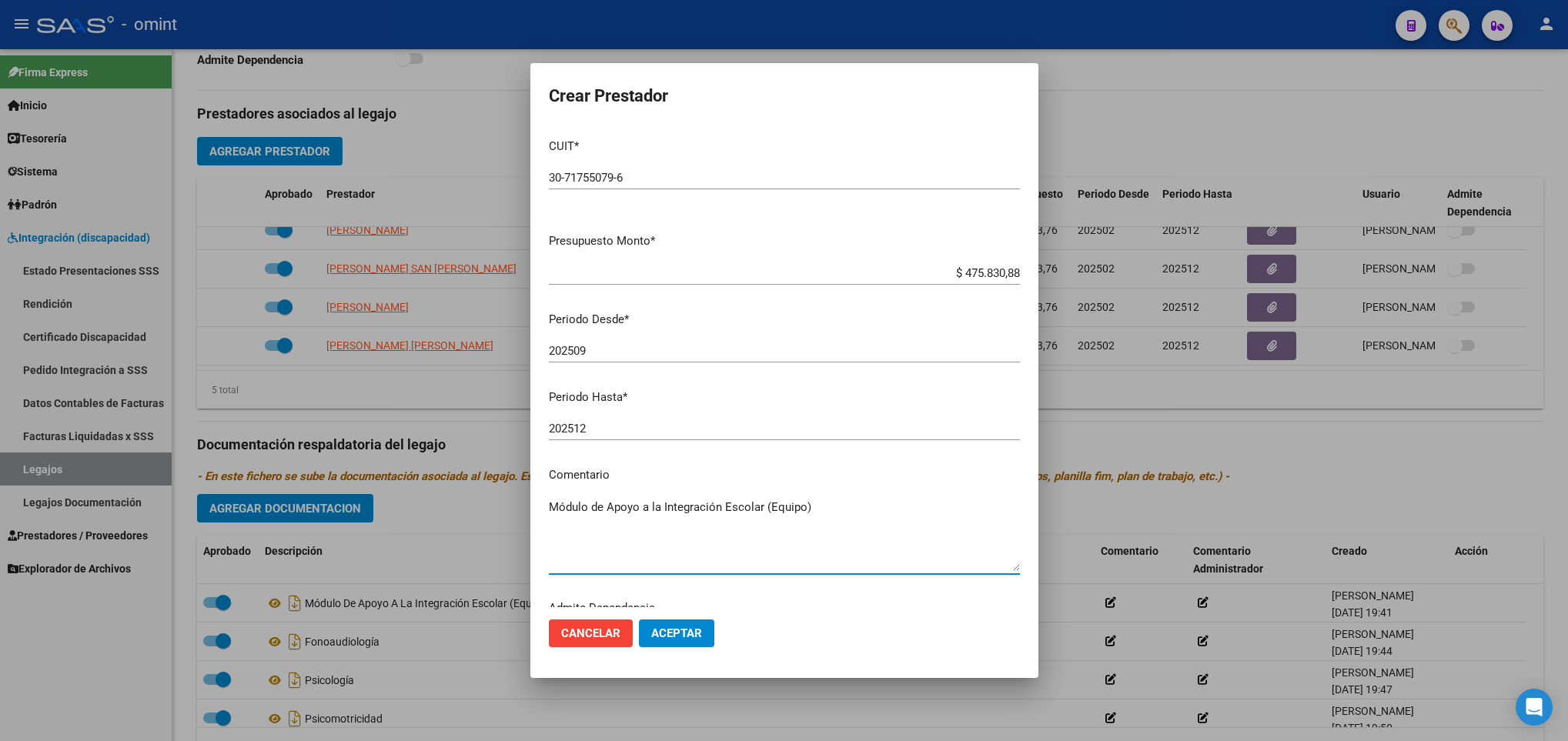
type textarea "Módulo de Apoyo a la Integración Escolar (Equipo)"
click at [697, 637] on span "Aceptar" at bounding box center [677, 633] width 51 height 14
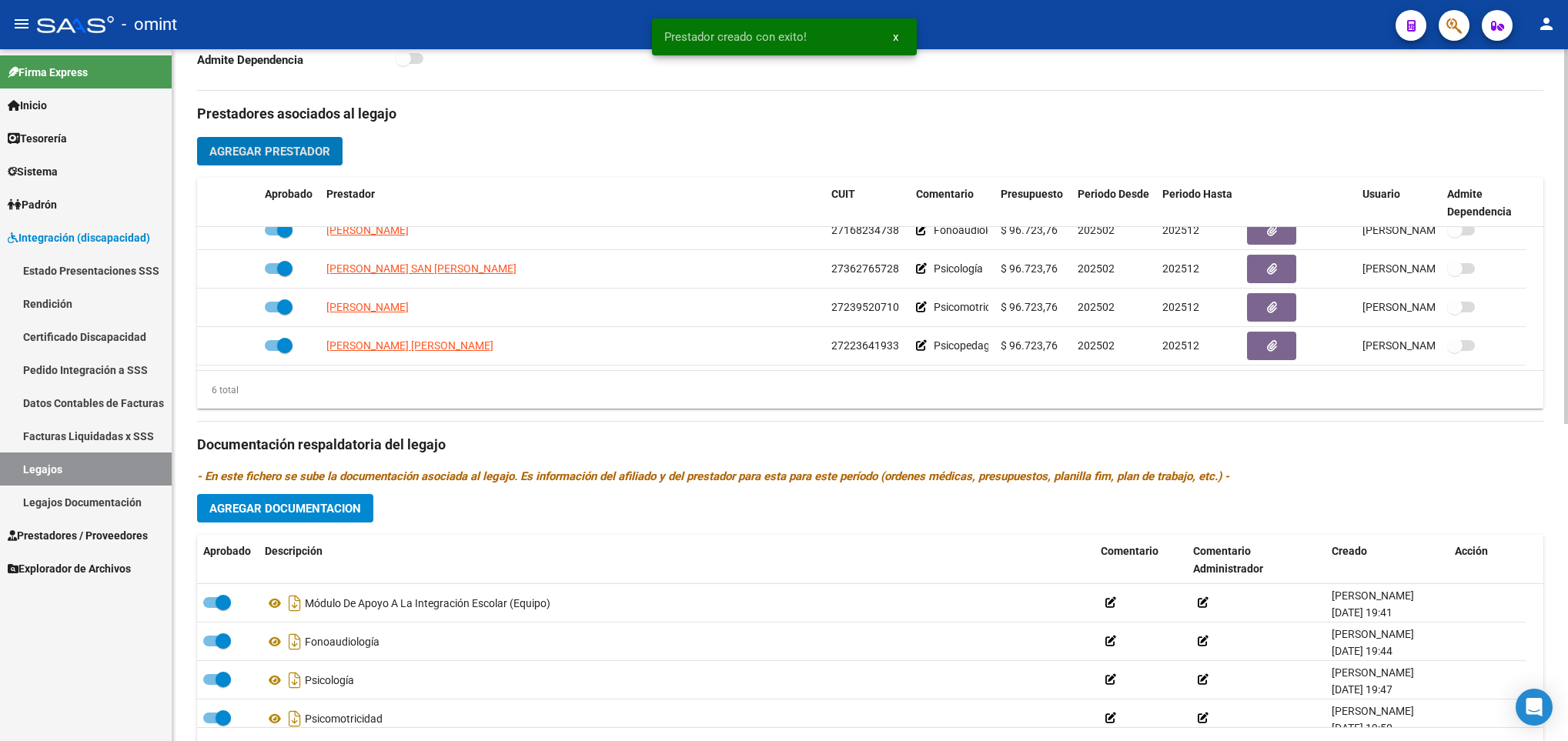
scroll to position [93, 0]
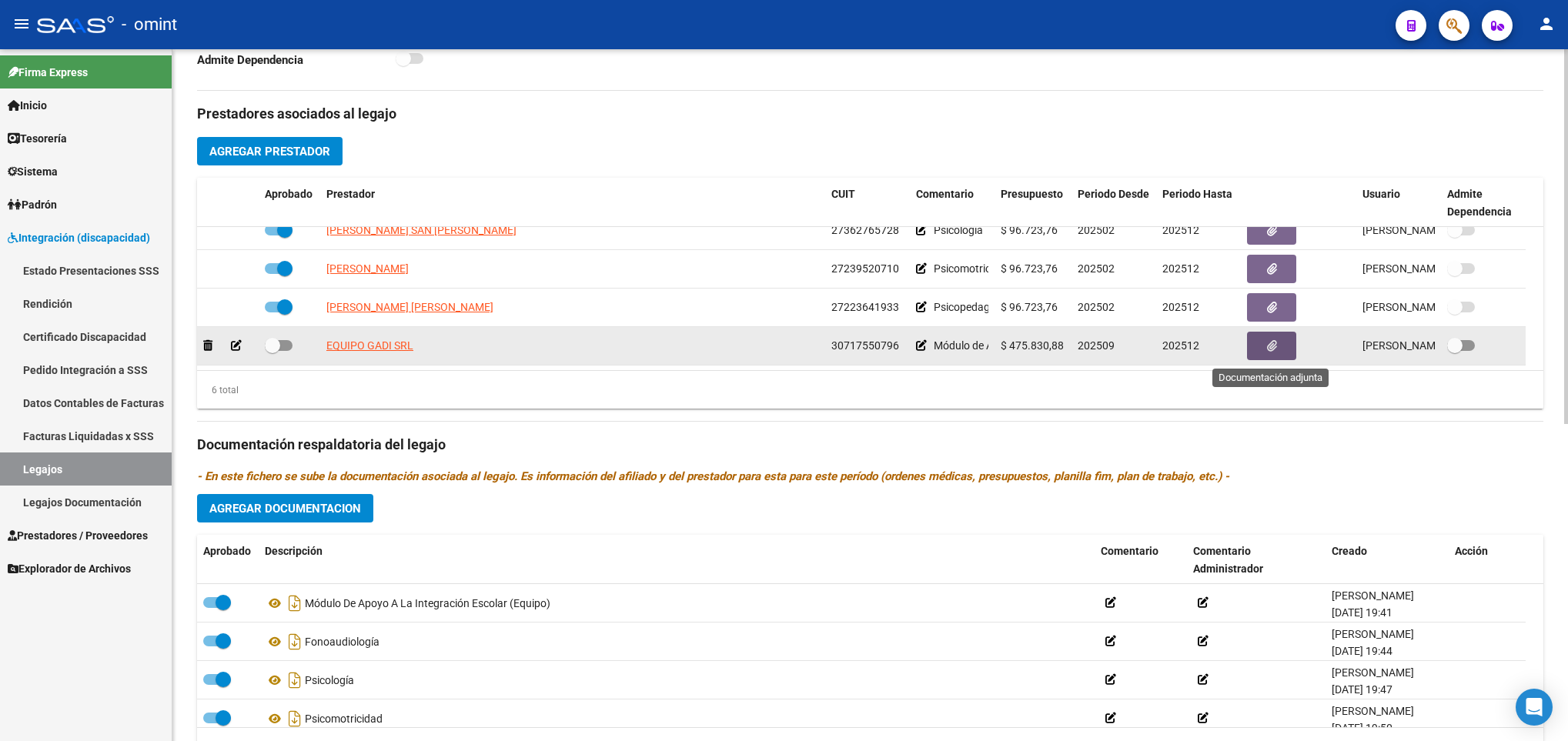
click at [1267, 348] on icon "button" at bounding box center [1271, 346] width 10 height 12
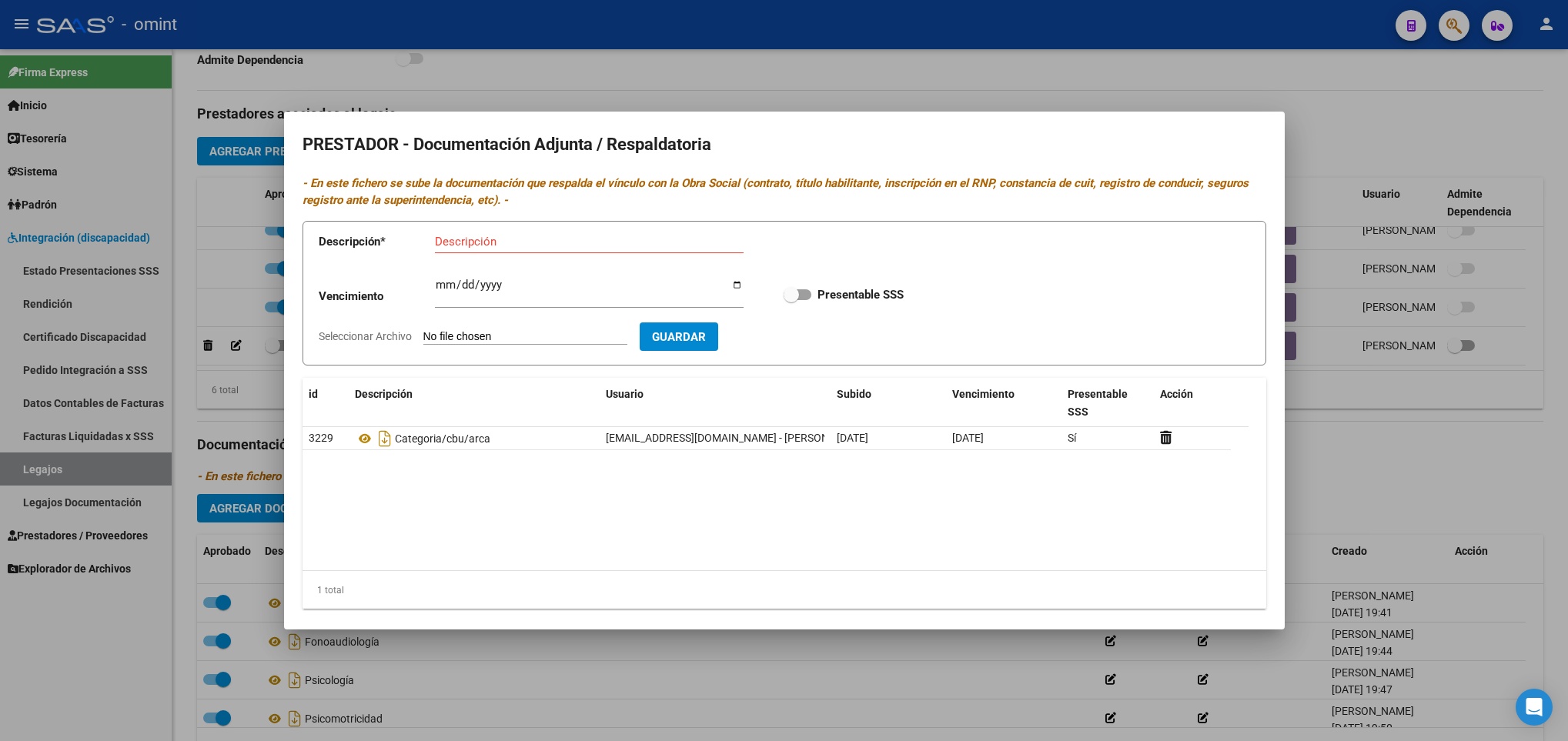
click at [1375, 418] on div at bounding box center [784, 370] width 1568 height 741
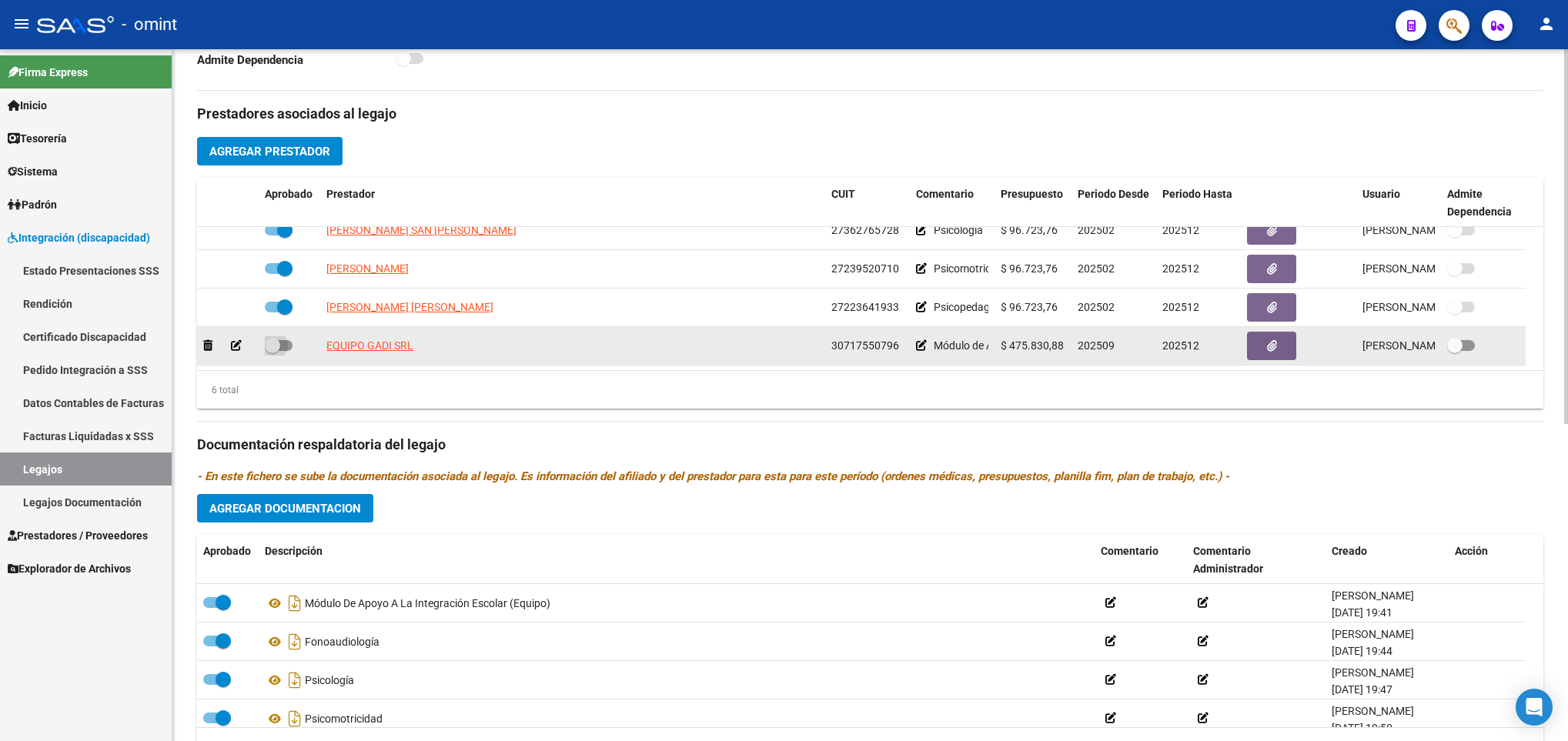
click at [278, 348] on span at bounding box center [271, 345] width 15 height 15
click at [272, 351] on input "checkbox" at bounding box center [271, 351] width 1 height 1
checkbox input "true"
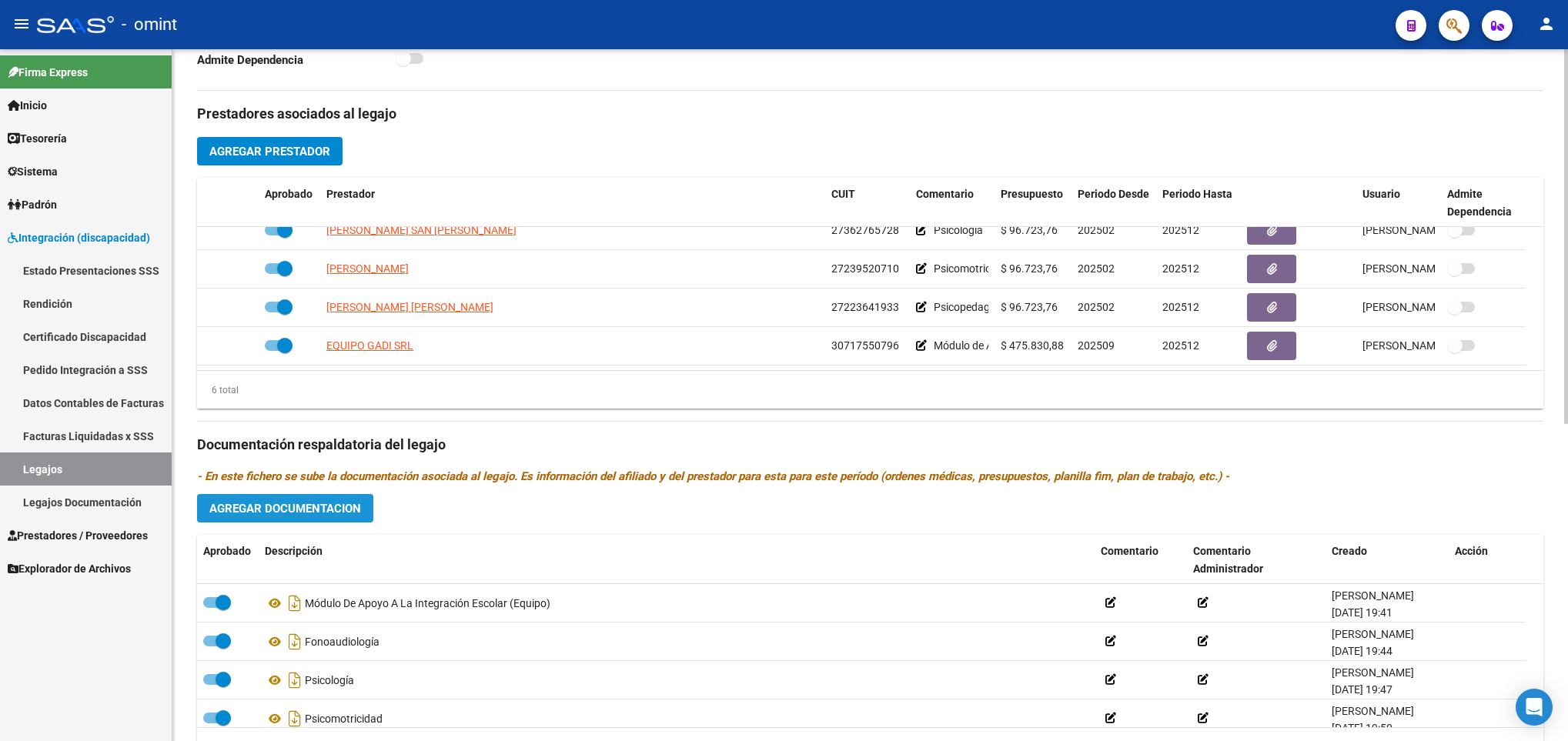
click at [338, 515] on span "Agregar Documentacion" at bounding box center [285, 509] width 152 height 14
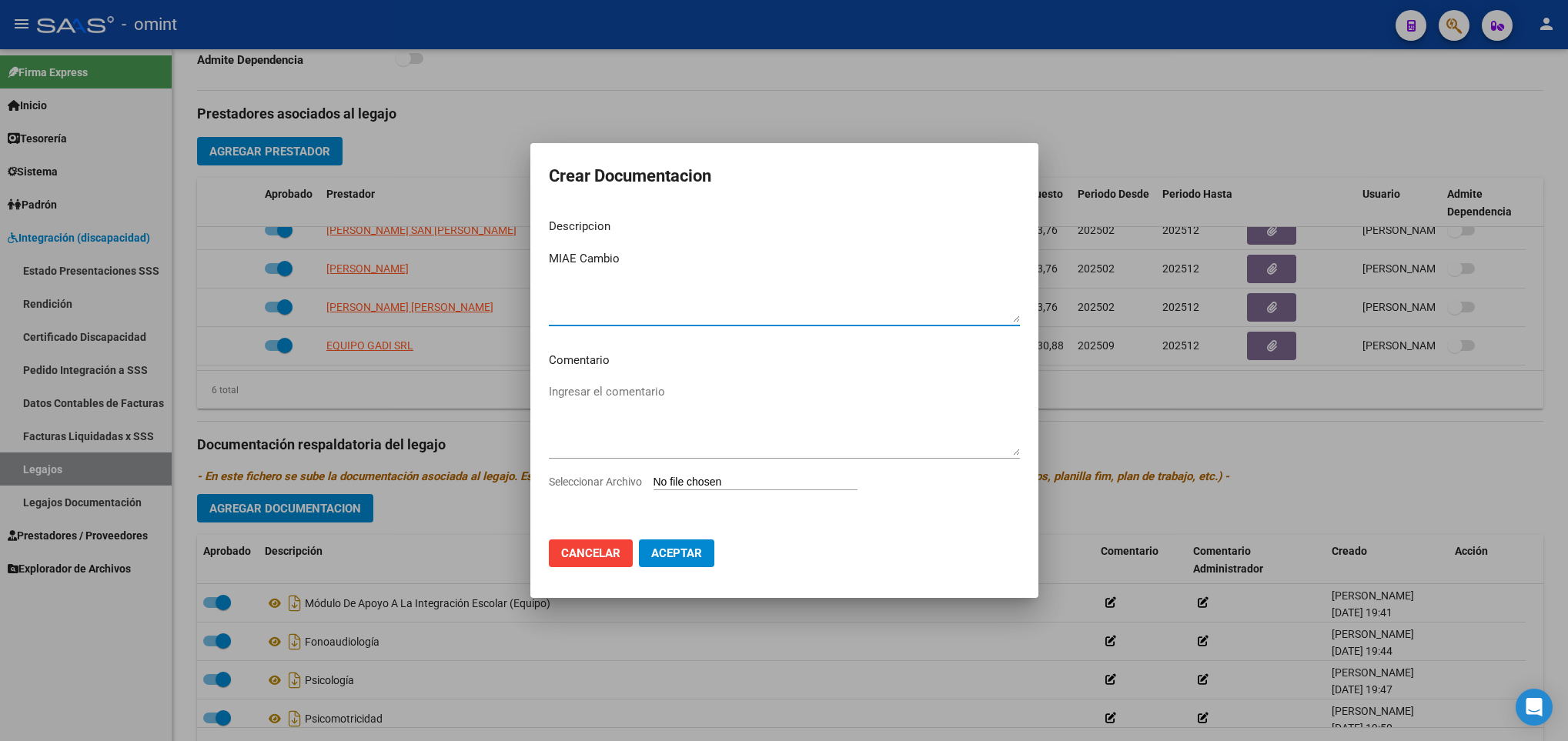
type textarea "MIAE Cambio"
click at [774, 477] on input "Seleccionar Archivo" at bounding box center [755, 483] width 204 height 14
click at [779, 486] on input "Seleccionar Archivo" at bounding box center [755, 483] width 204 height 14
type input "C:\fakepath\1880355101_merged.pdf"
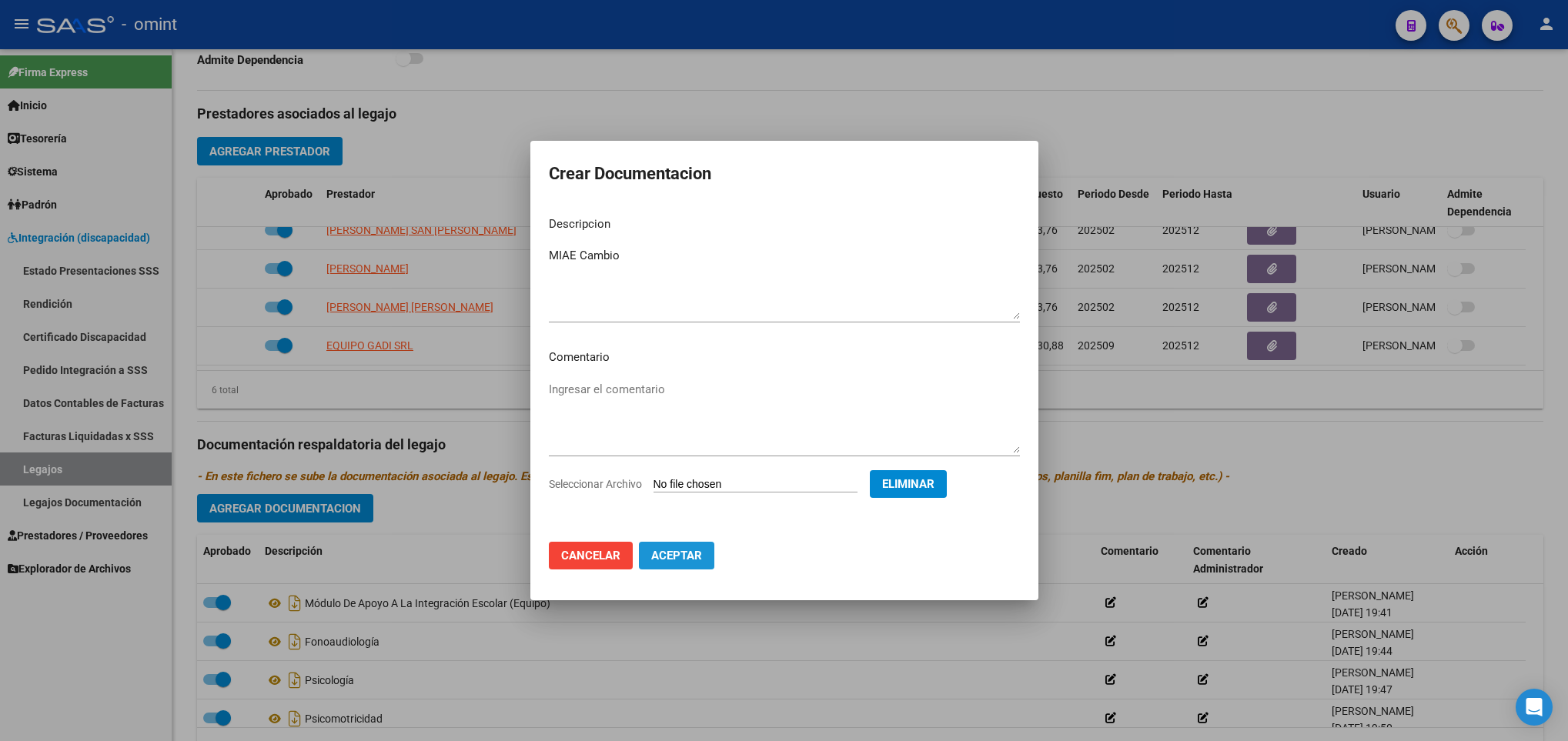
click at [690, 557] on span "Aceptar" at bounding box center [677, 556] width 51 height 14
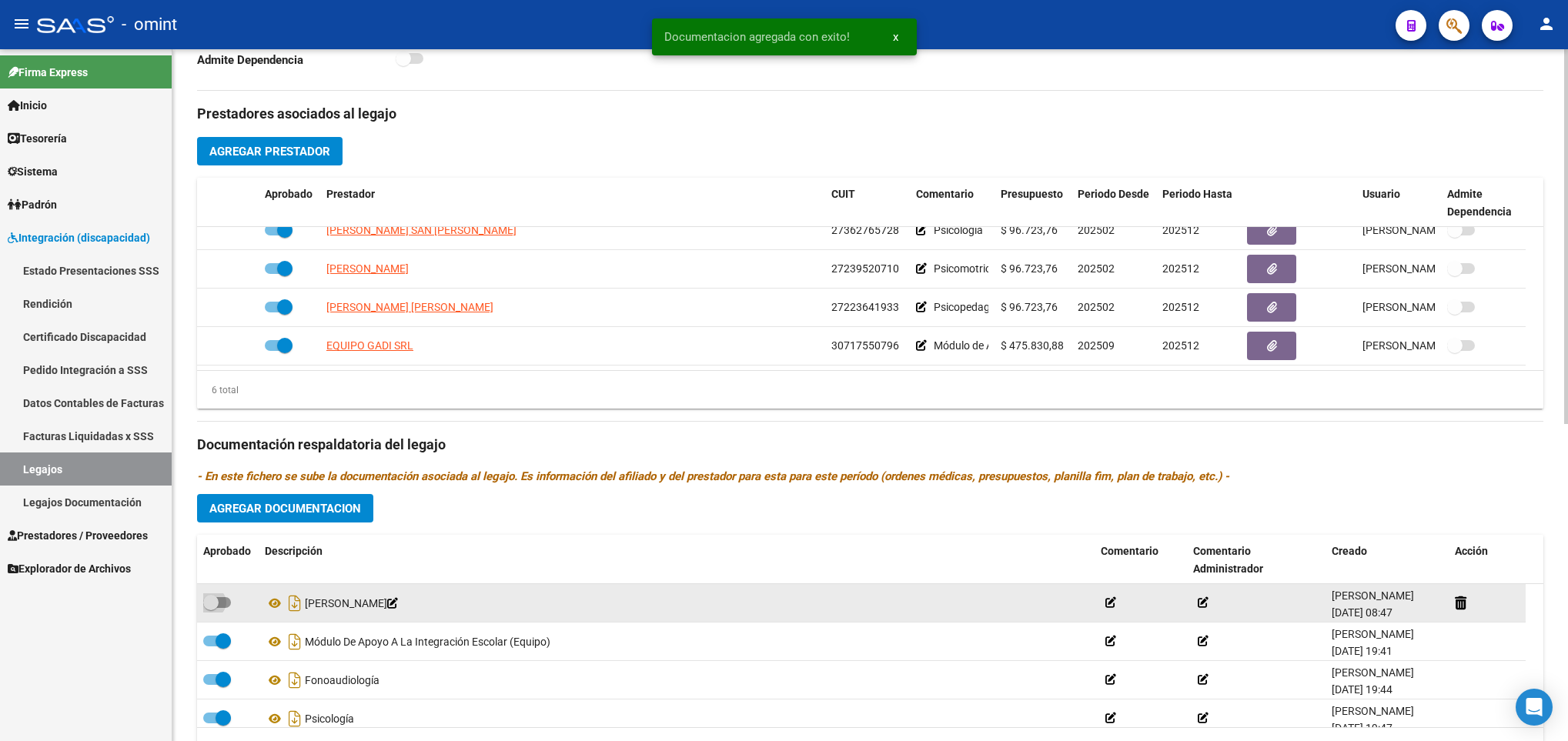
click at [218, 607] on span at bounding box center [217, 603] width 28 height 11
click at [211, 608] on input "checkbox" at bounding box center [210, 608] width 1 height 1
checkbox input "true"
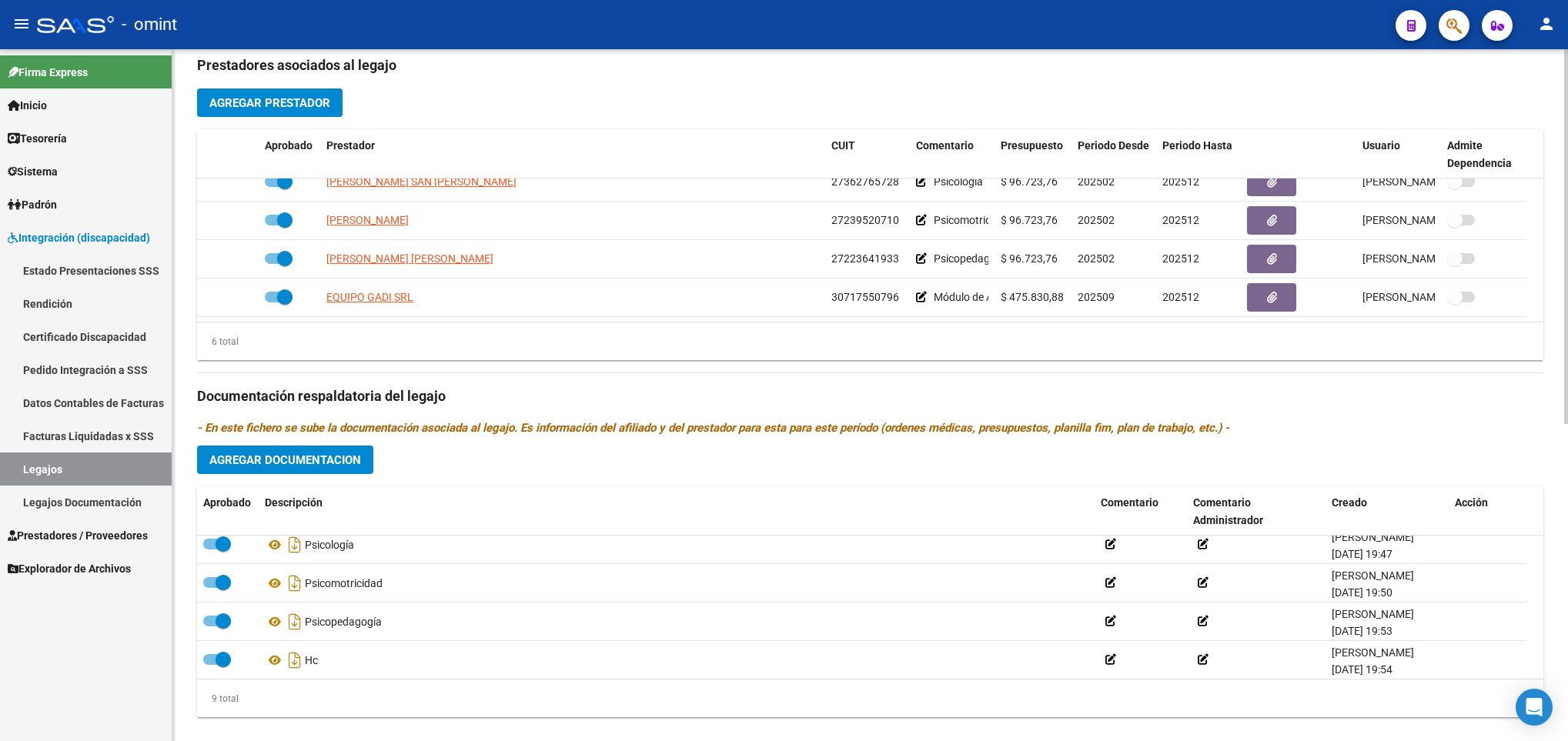
scroll to position [587, 0]
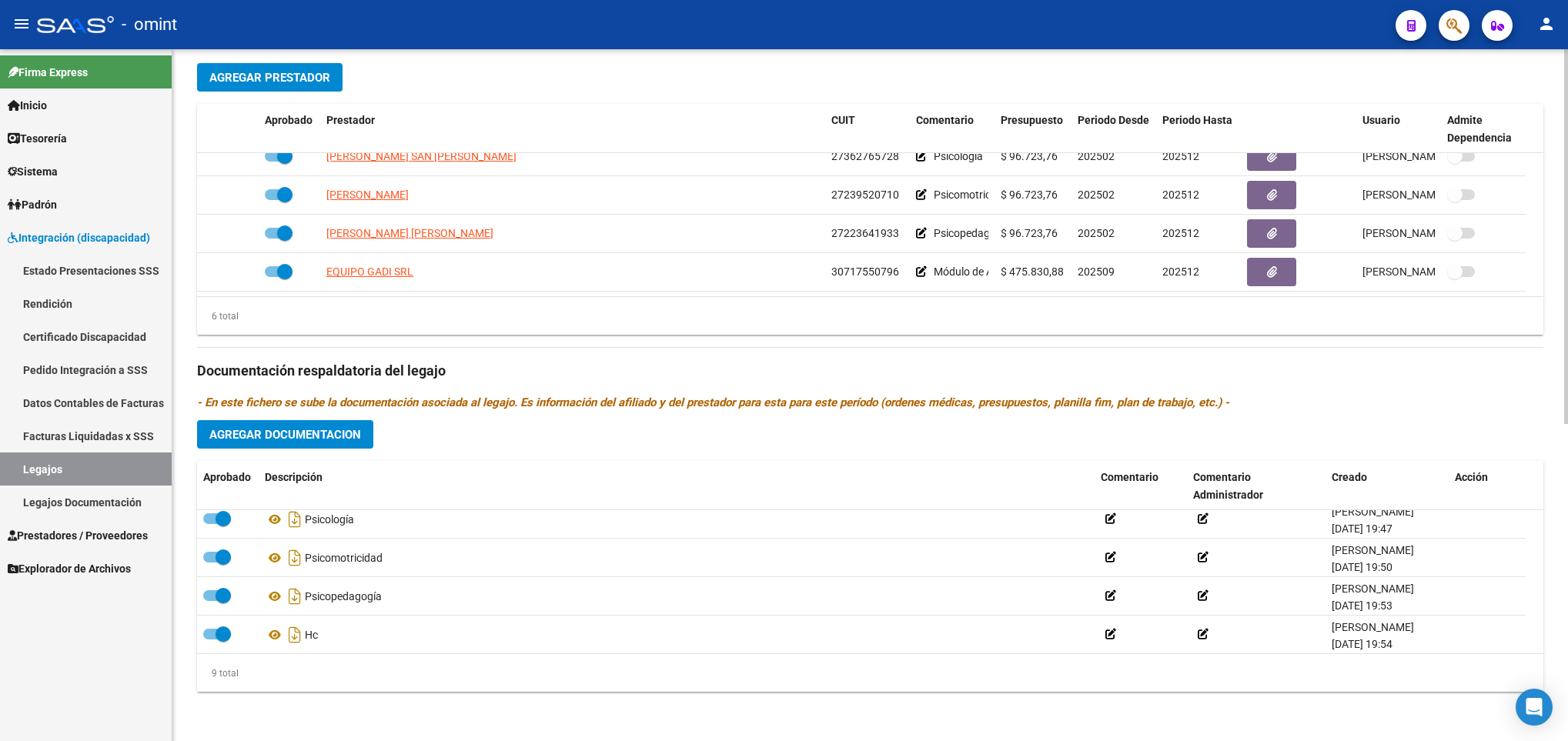
click at [1567, 640] on html "menu - omint person Firma Express Inicio Calendario SSS Instructivos Contacto O…" at bounding box center [784, 370] width 1568 height 741
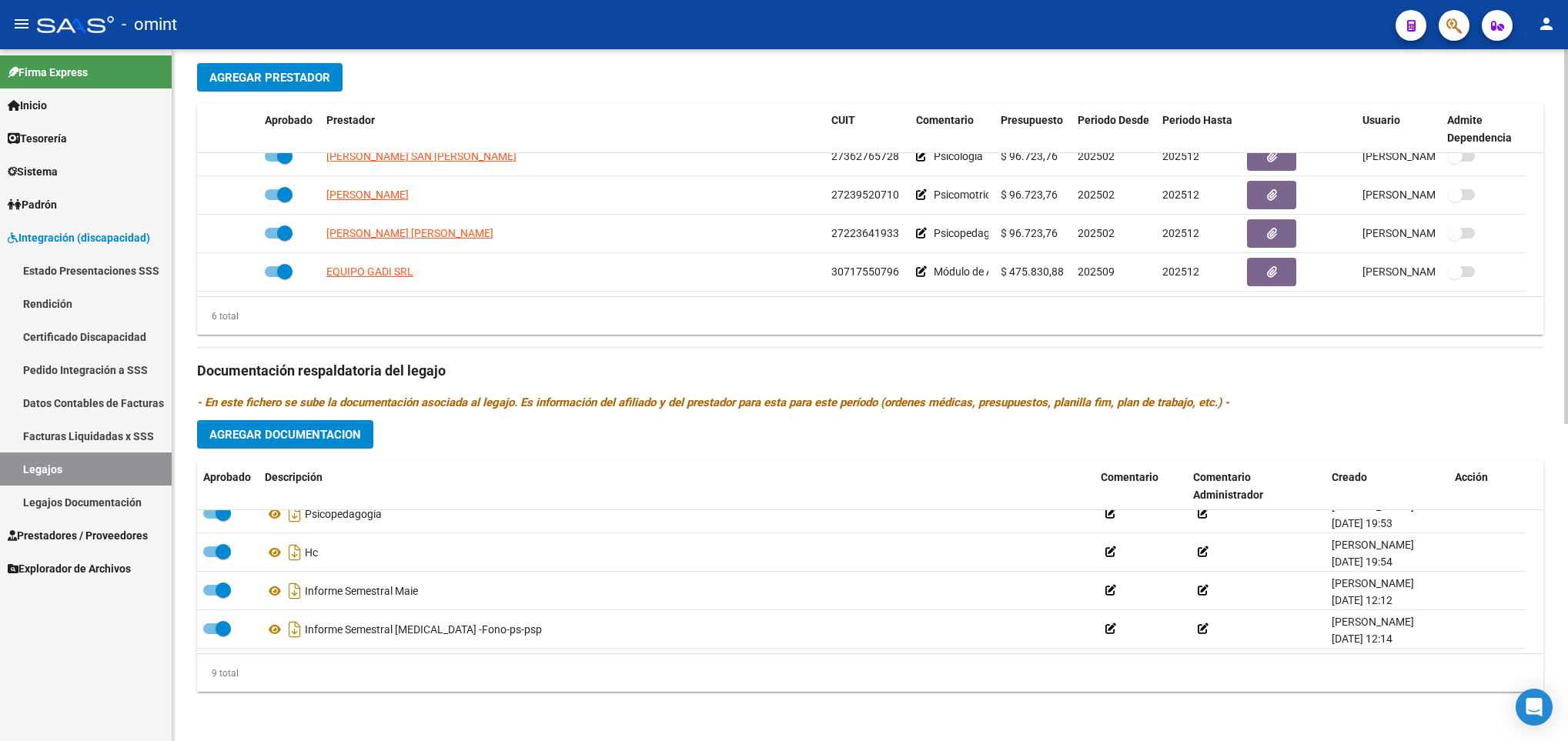
scroll to position [0, 0]
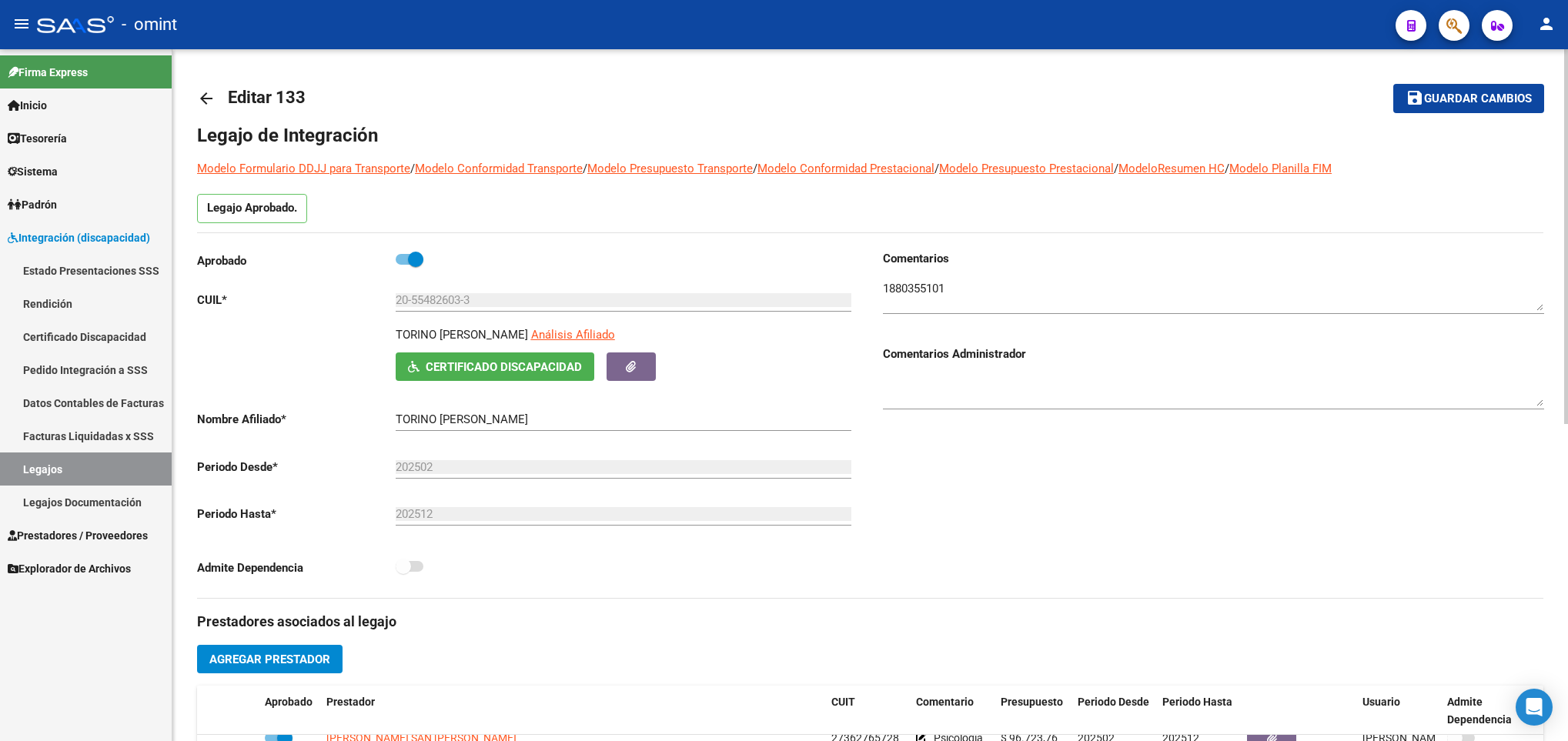
click at [1564, 81] on div at bounding box center [1566, 395] width 4 height 692
click at [1564, 81] on div at bounding box center [1566, 237] width 4 height 375
click at [1487, 93] on span "Guardar cambios" at bounding box center [1478, 100] width 108 height 14
click at [1436, 84] on button "save Guardar cambios" at bounding box center [1468, 98] width 151 height 28
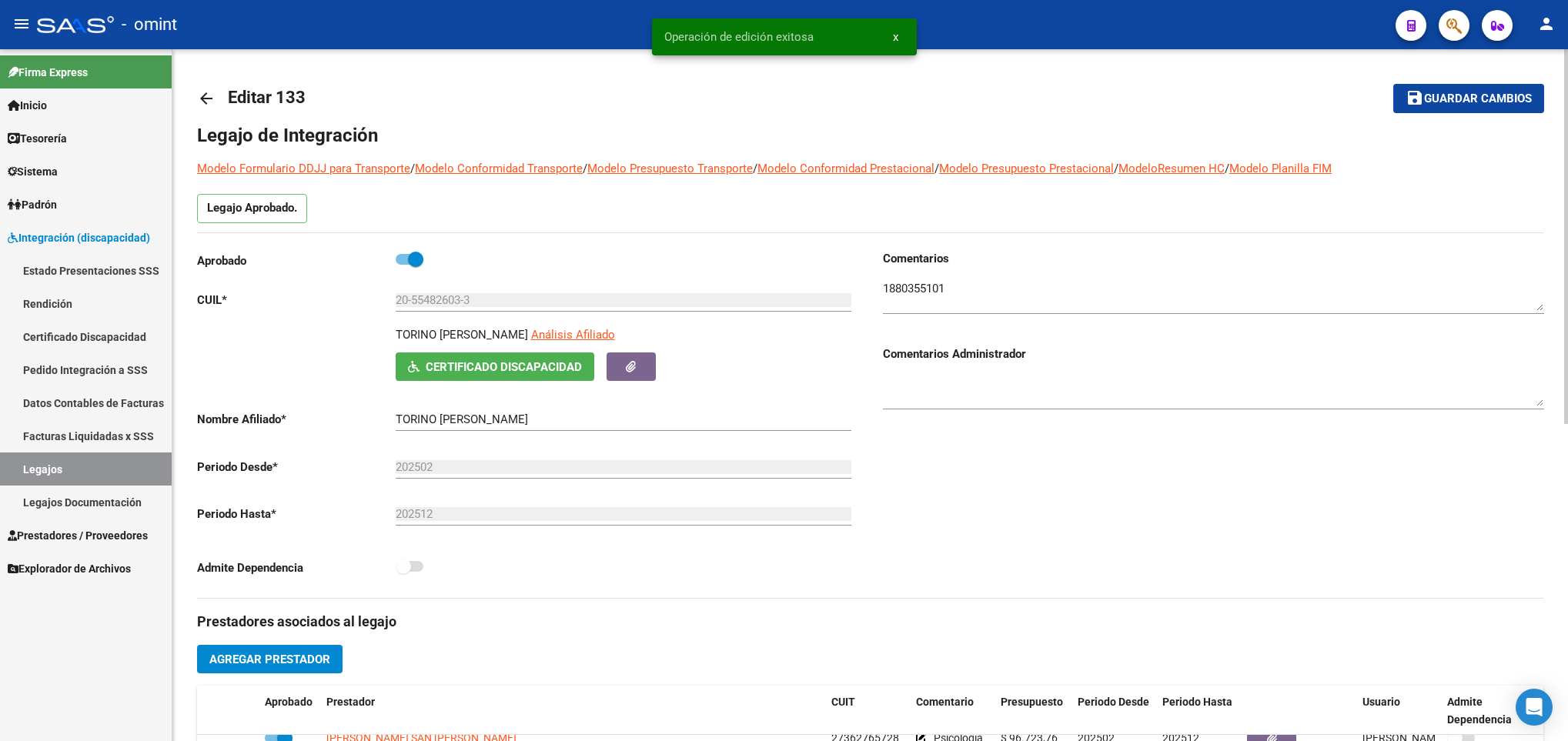
click at [215, 99] on mat-icon "arrow_back" at bounding box center [206, 98] width 18 height 18
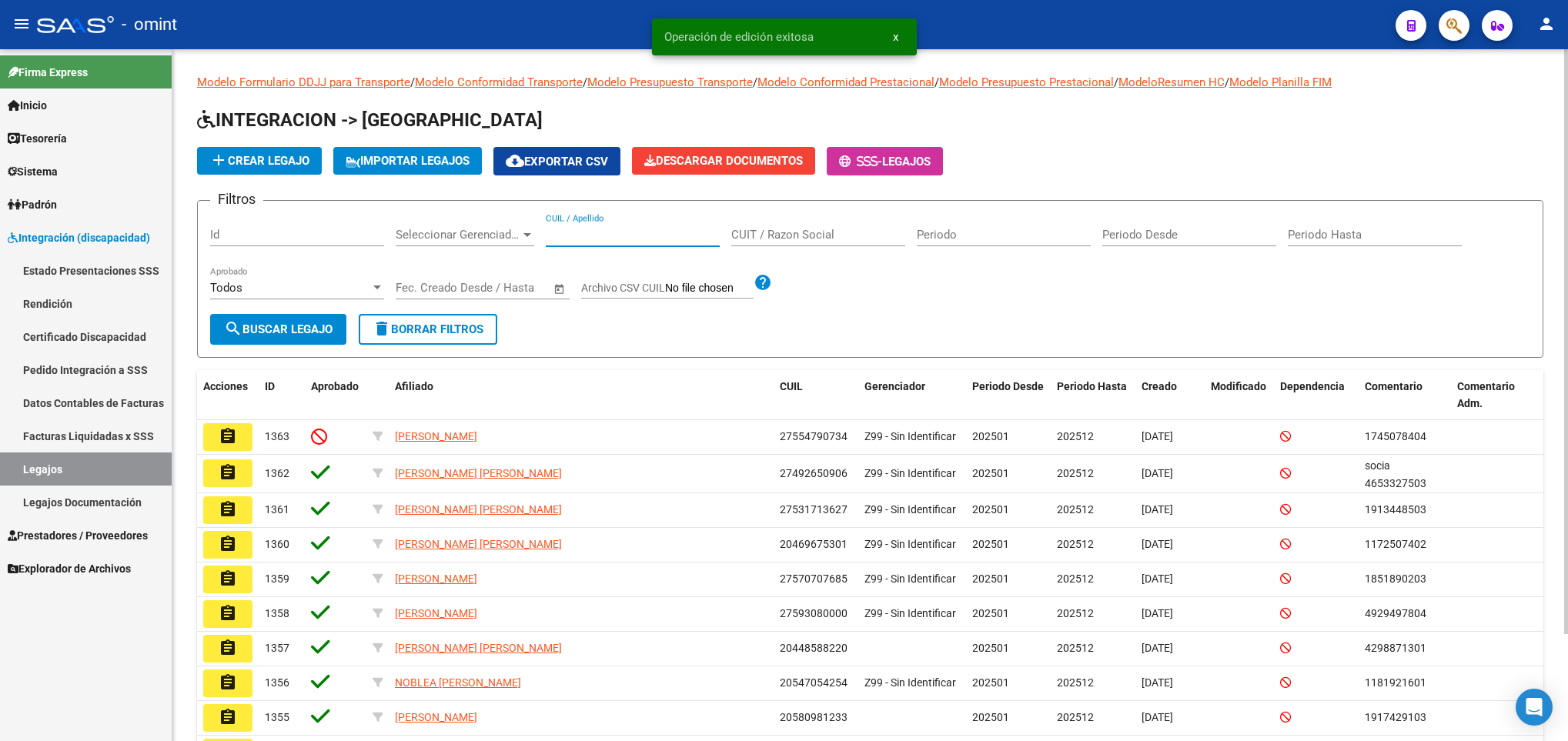
click at [570, 236] on input "CUIL / Apellido" at bounding box center [632, 235] width 174 height 14
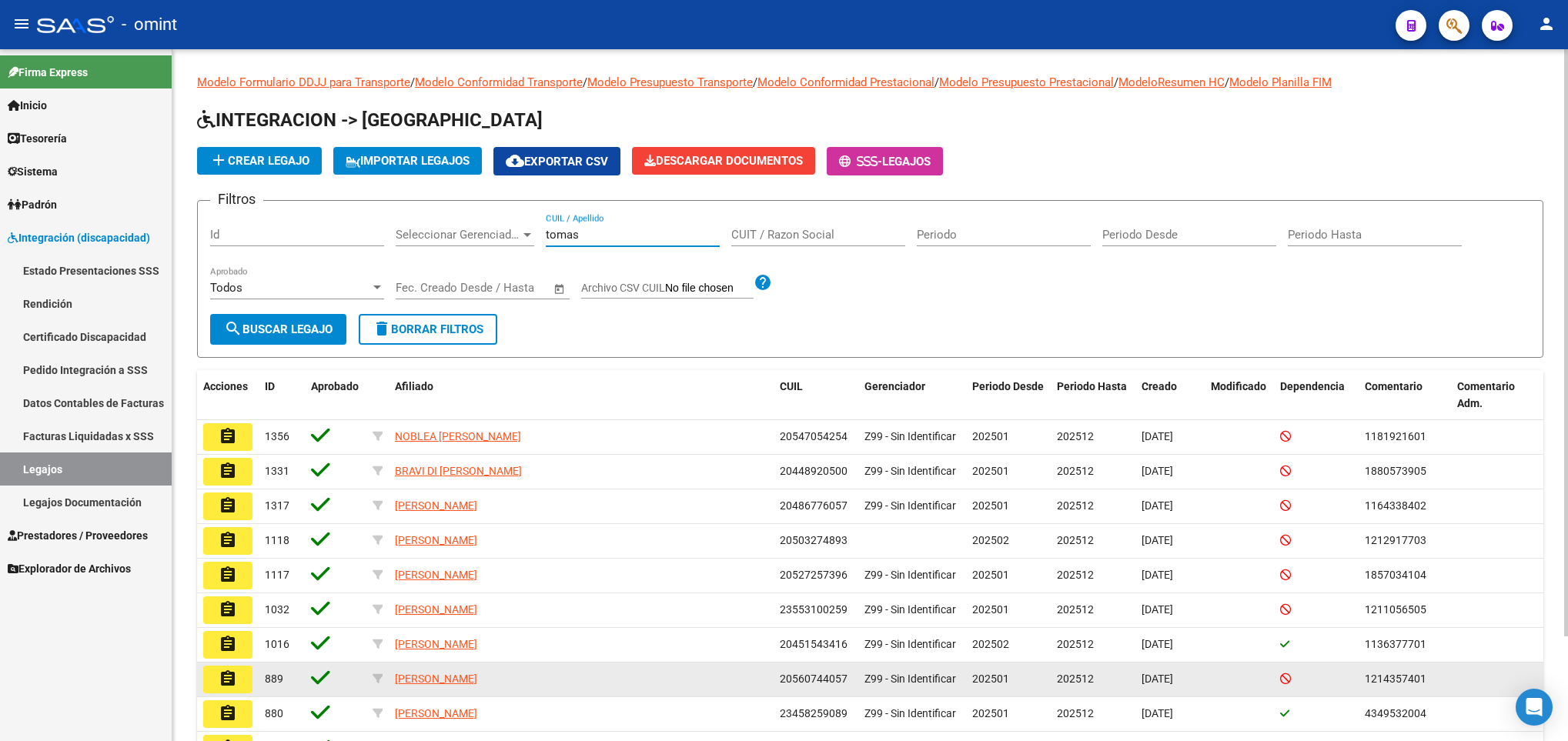
type input "tomas"
click at [218, 683] on mat-icon "assignment" at bounding box center [227, 678] width 18 height 18
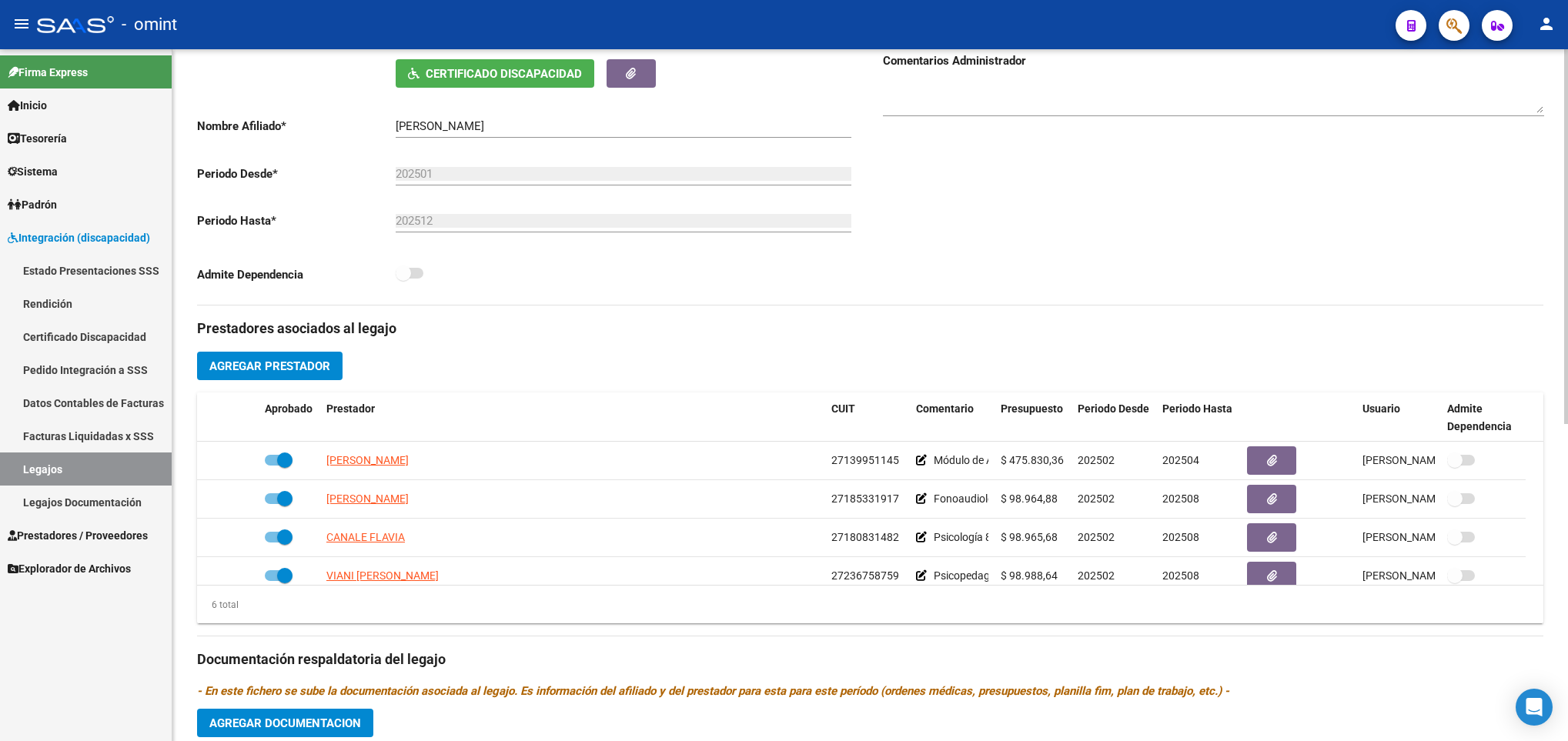
scroll to position [416, 0]
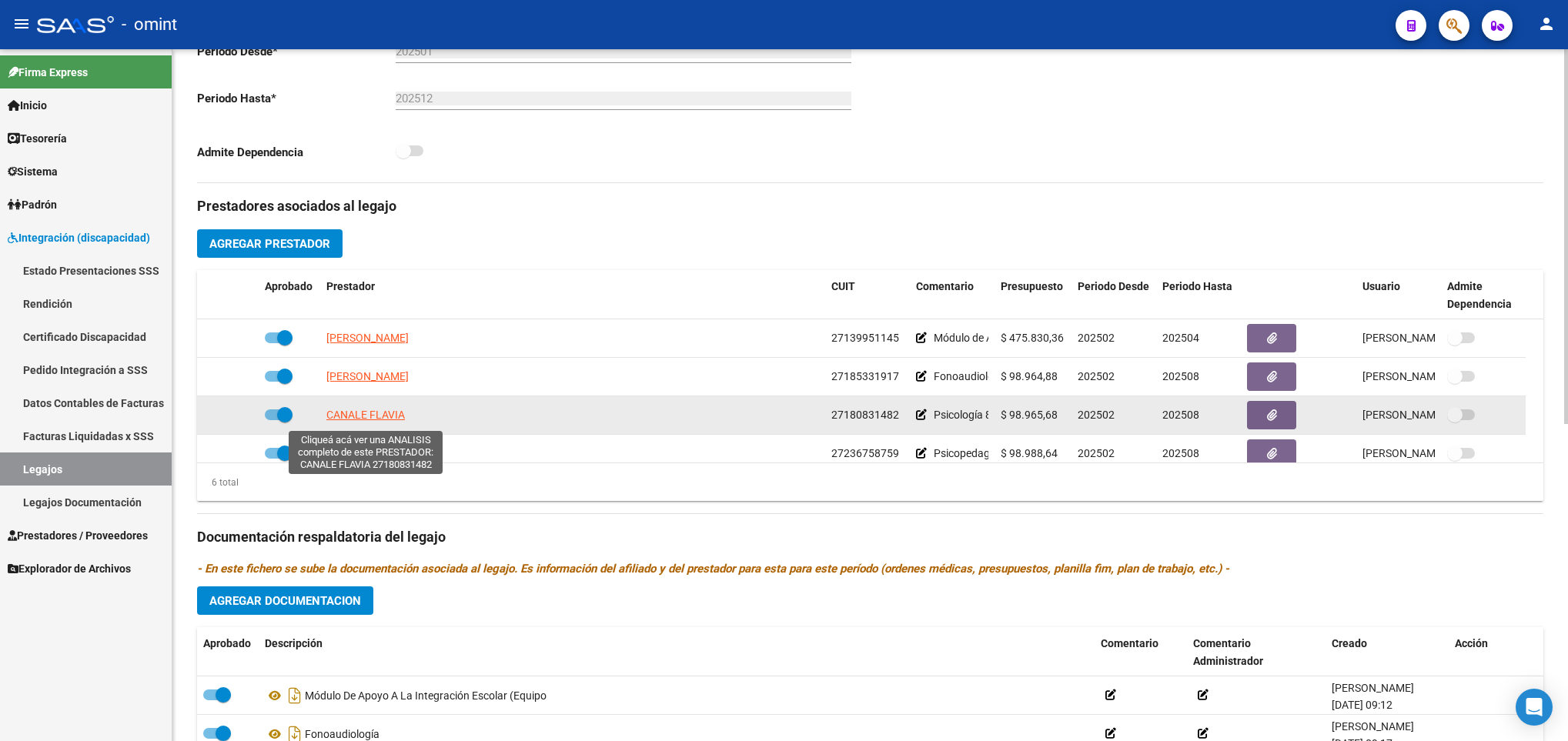
click at [373, 421] on span "CANALE FLAVIA" at bounding box center [365, 415] width 78 height 13
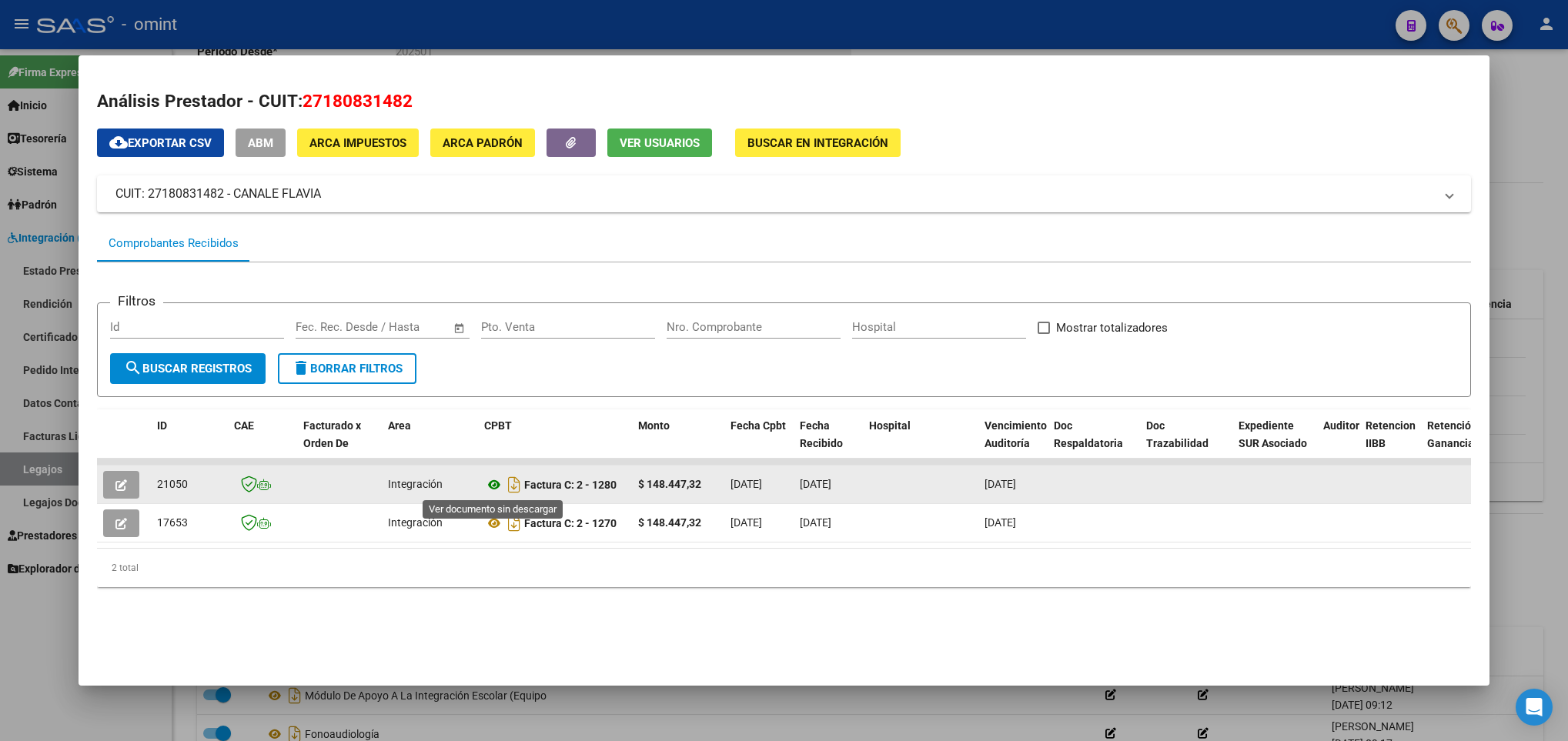
click at [487, 481] on icon at bounding box center [494, 484] width 20 height 18
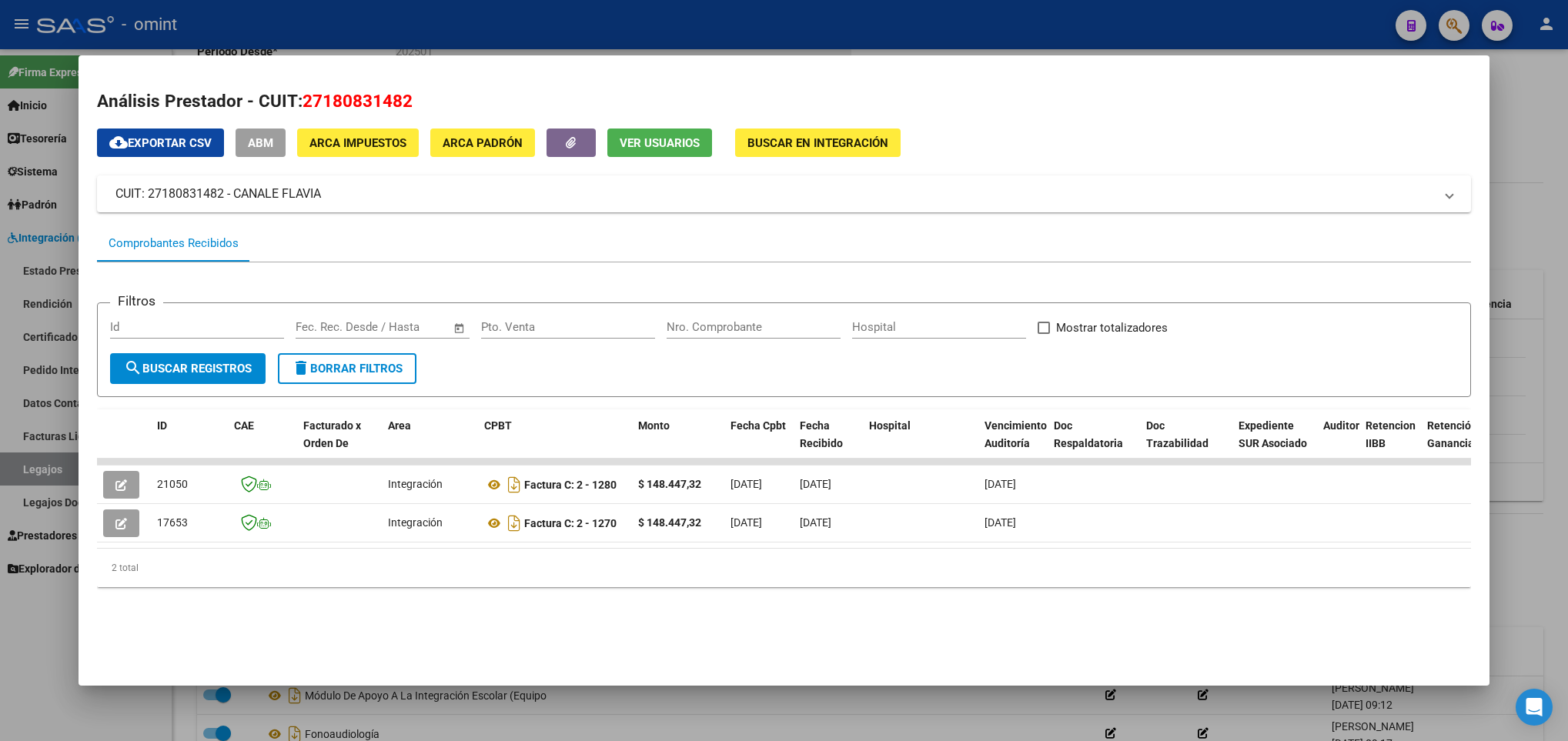
click at [414, 735] on div at bounding box center [784, 370] width 1568 height 741
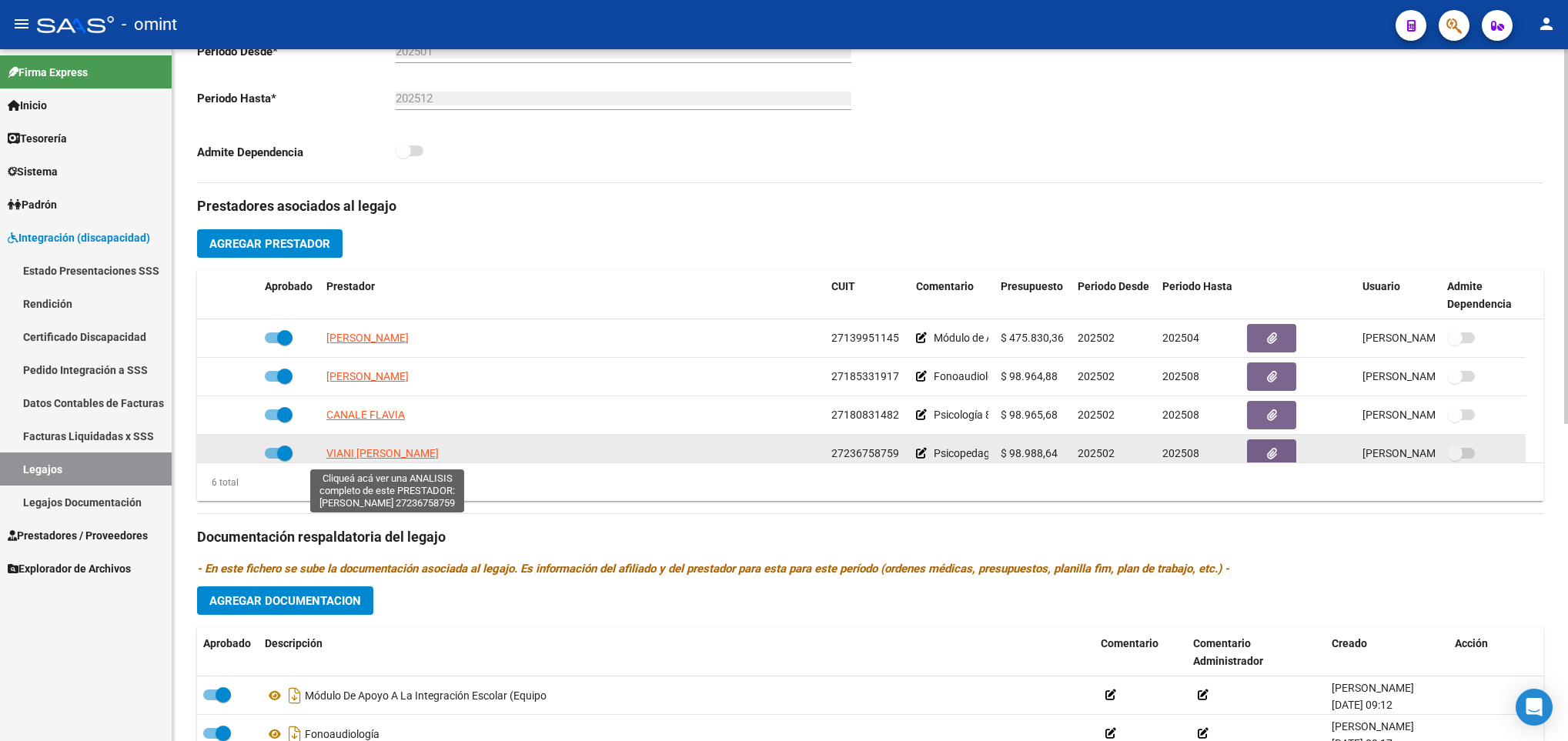
click at [421, 458] on span "VIANI MARIA FLORENCIA" at bounding box center [382, 454] width 112 height 13
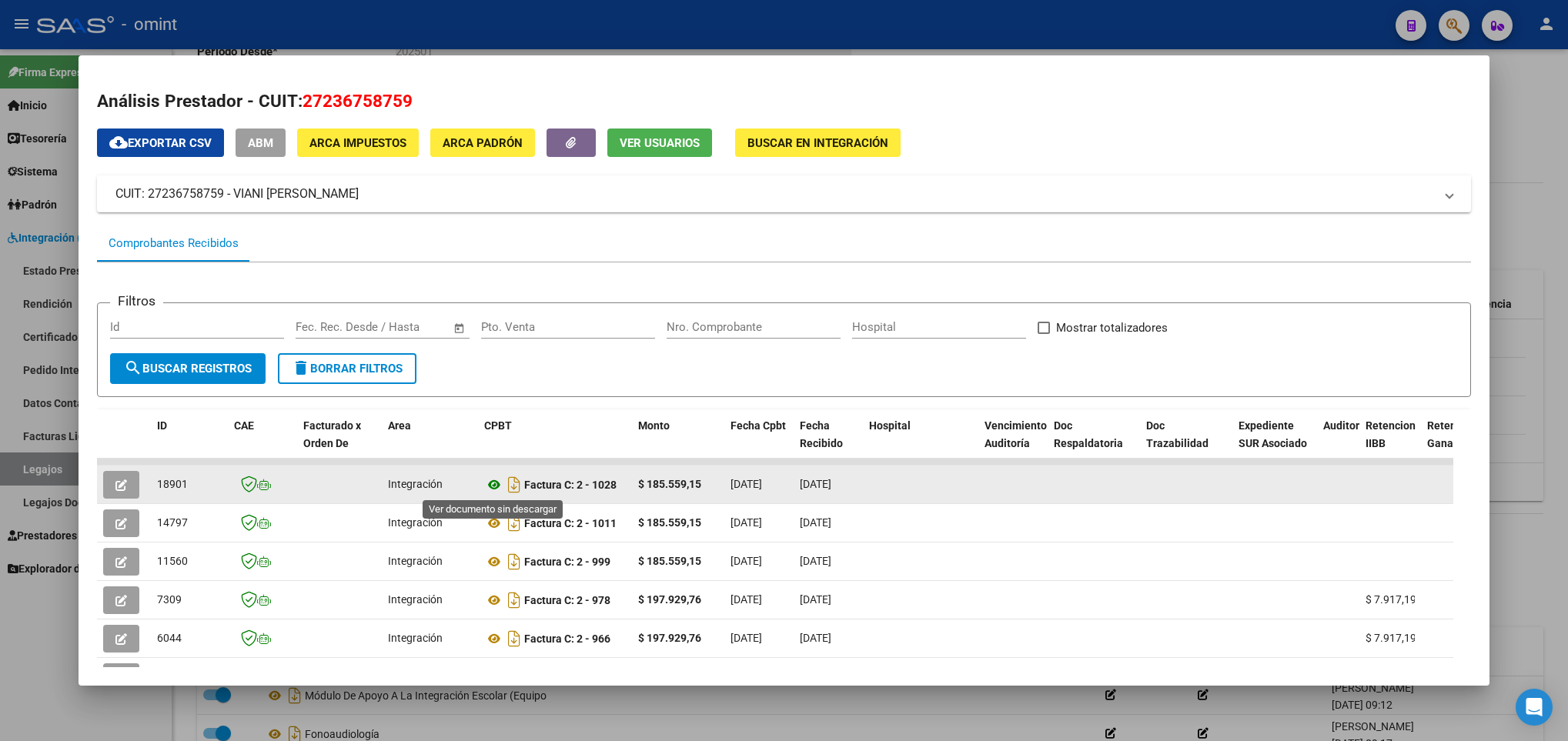
click at [492, 479] on icon at bounding box center [494, 484] width 20 height 18
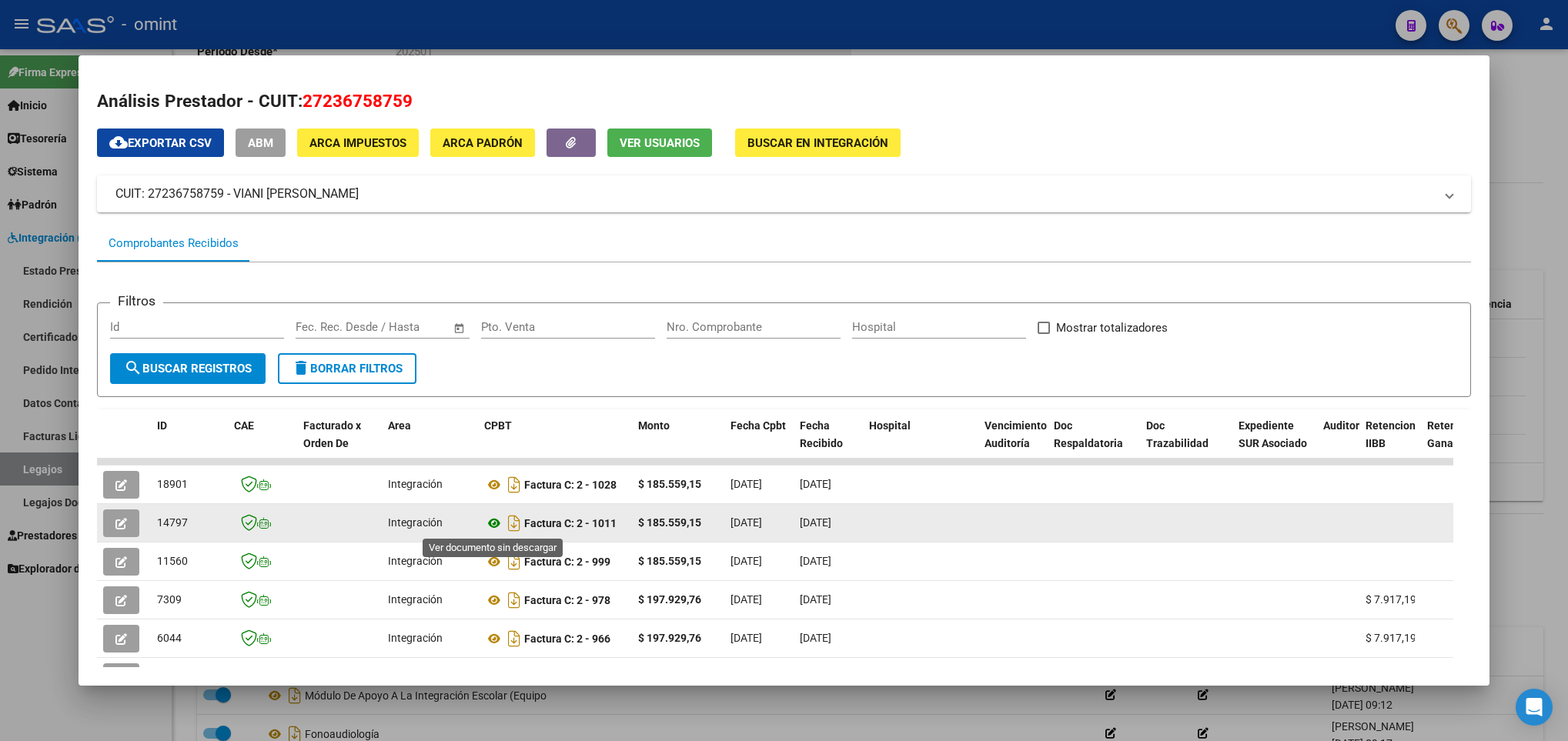
click at [492, 524] on icon at bounding box center [494, 523] width 20 height 18
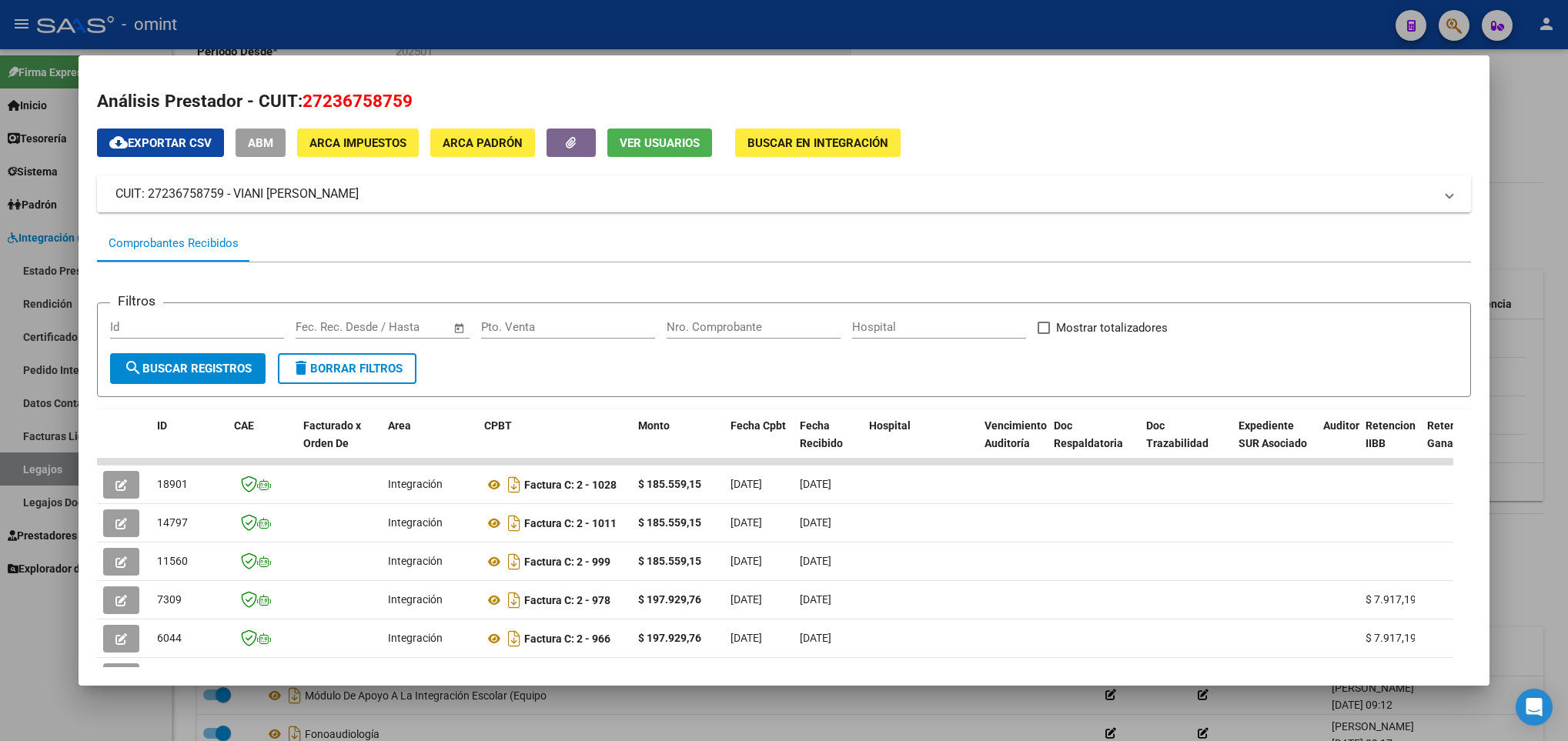
click at [391, 716] on div at bounding box center [784, 370] width 1568 height 741
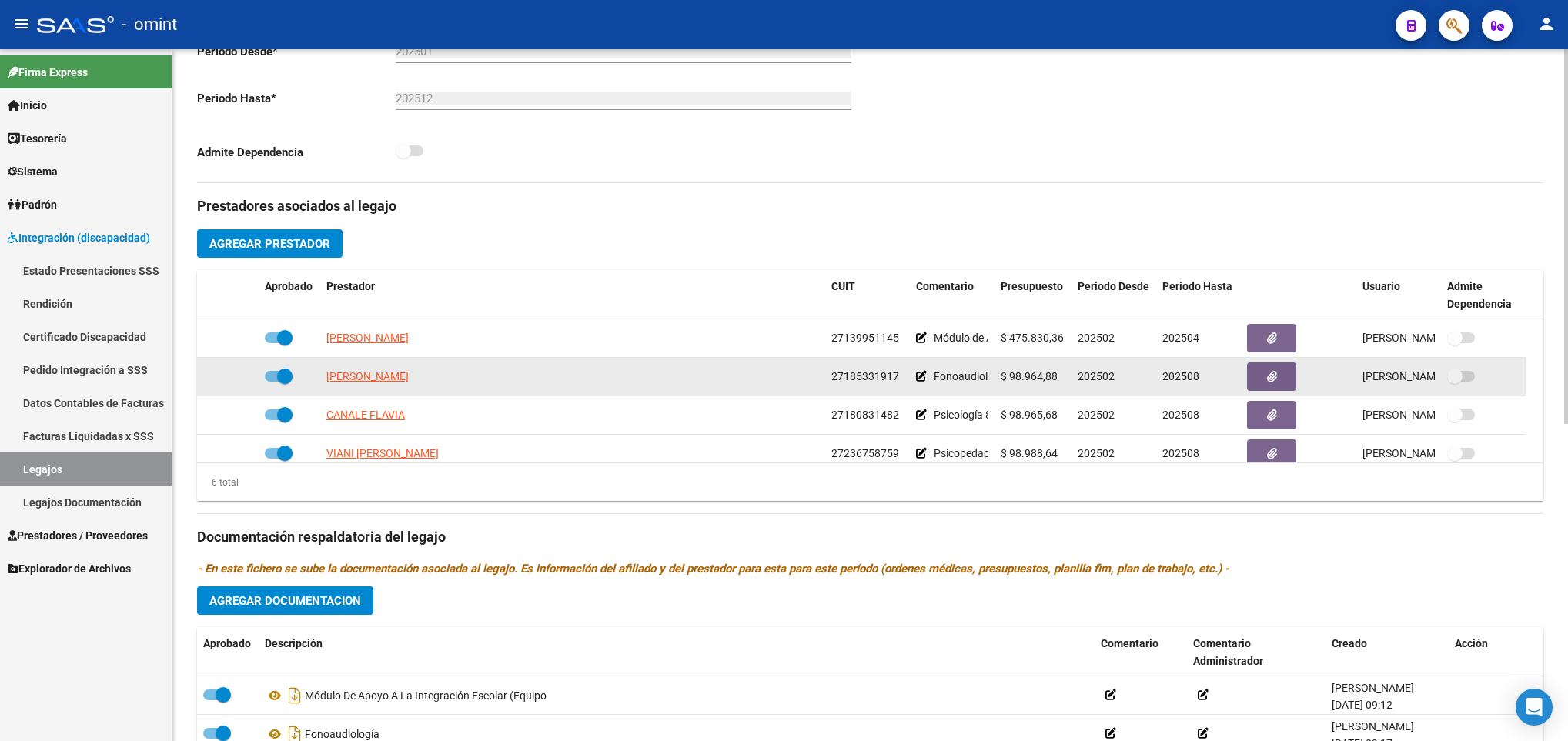
click at [395, 391] on datatable-body-cell "LIVIO MARIA BEATRIZ" at bounding box center [572, 377] width 505 height 38
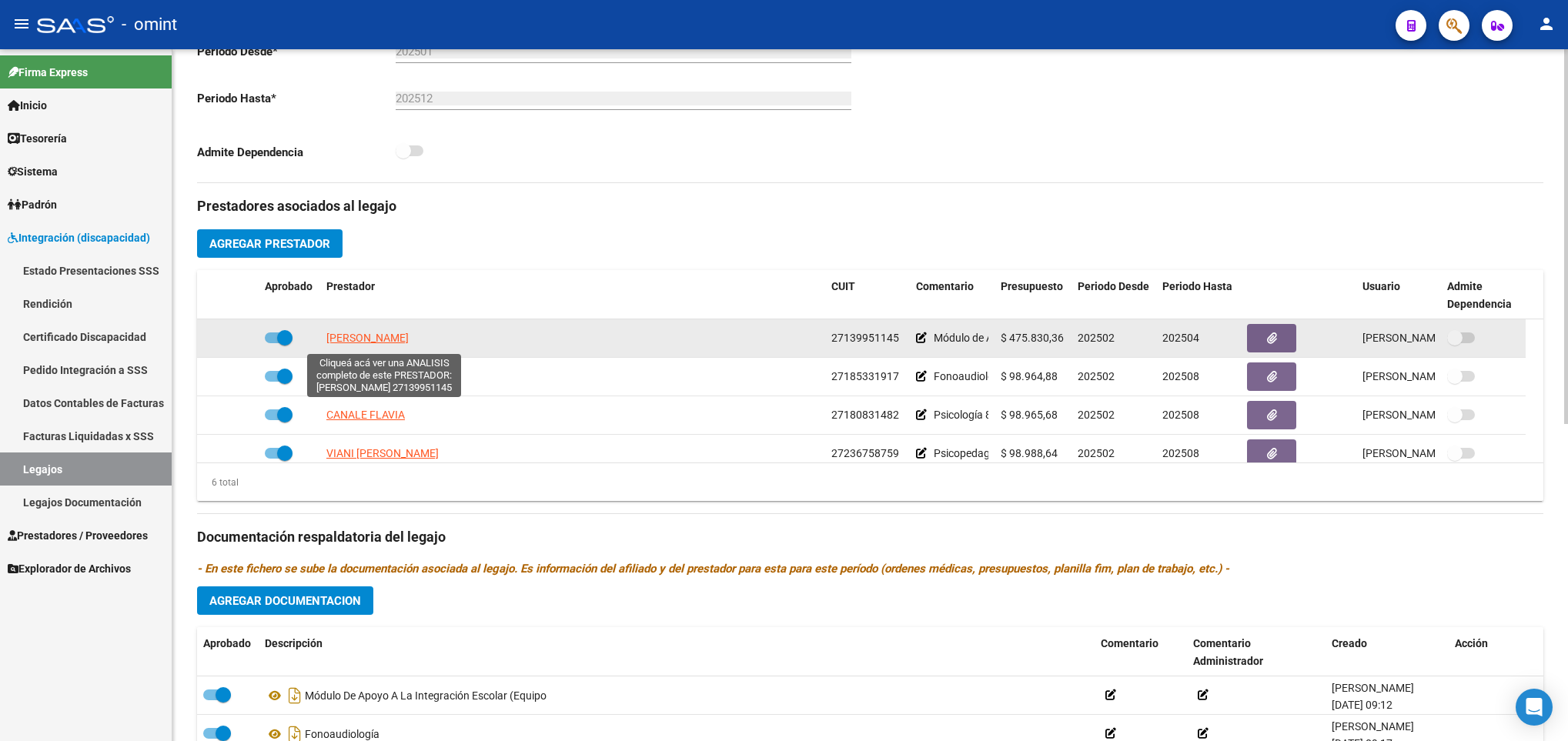
click at [404, 338] on span "GARCIA LAURA CECILIA" at bounding box center [367, 338] width 82 height 13
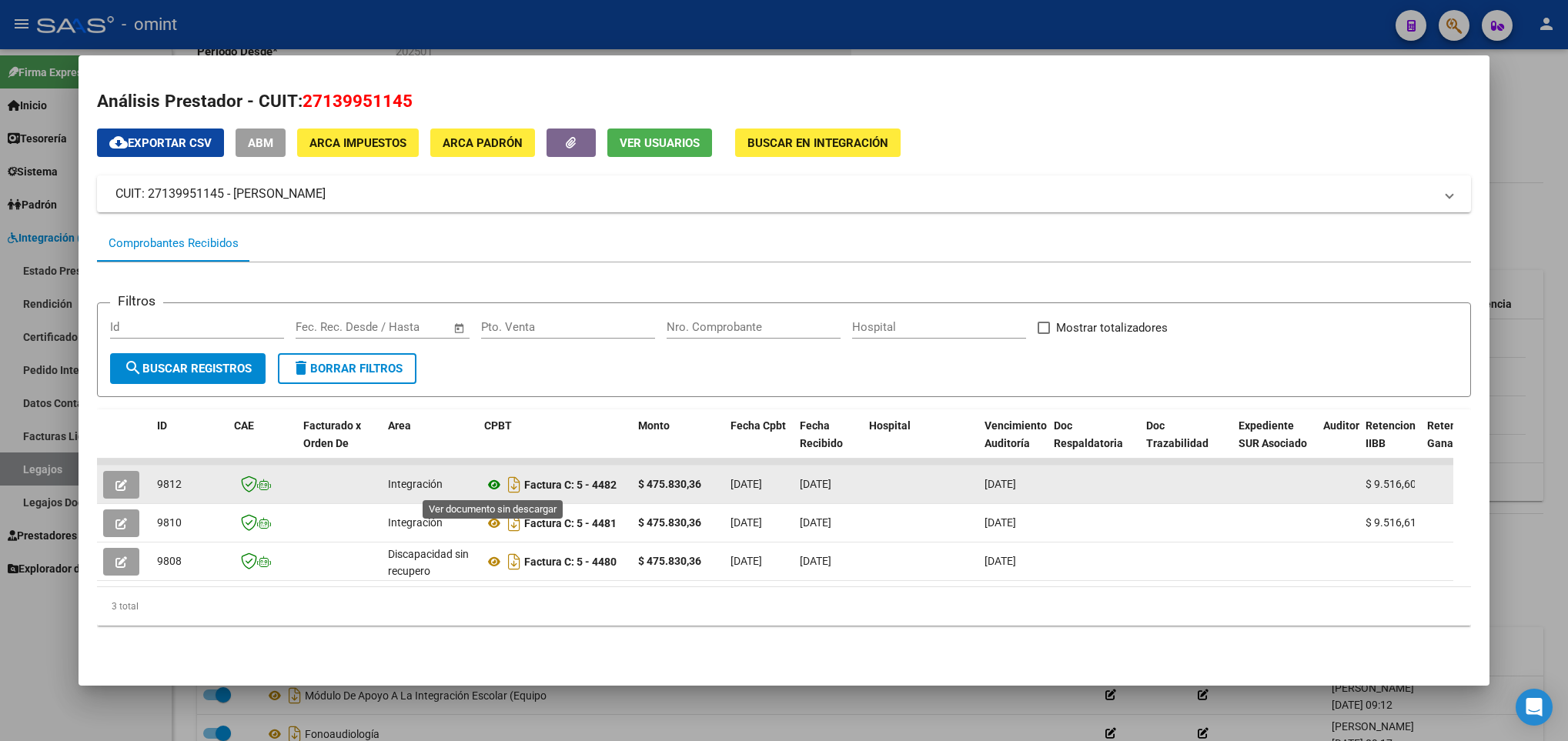
click at [497, 483] on icon at bounding box center [494, 484] width 20 height 18
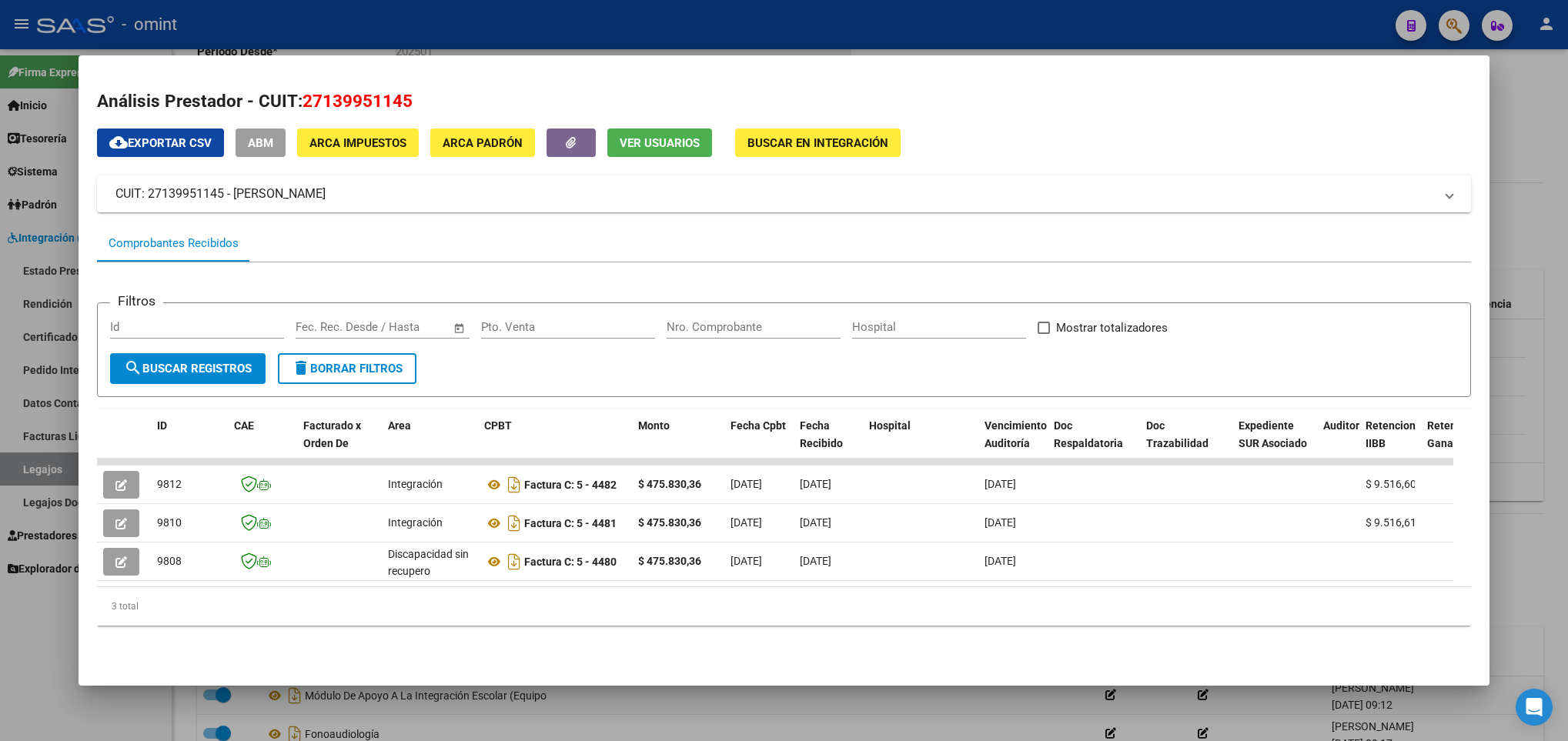
click at [562, 723] on div at bounding box center [784, 370] width 1568 height 741
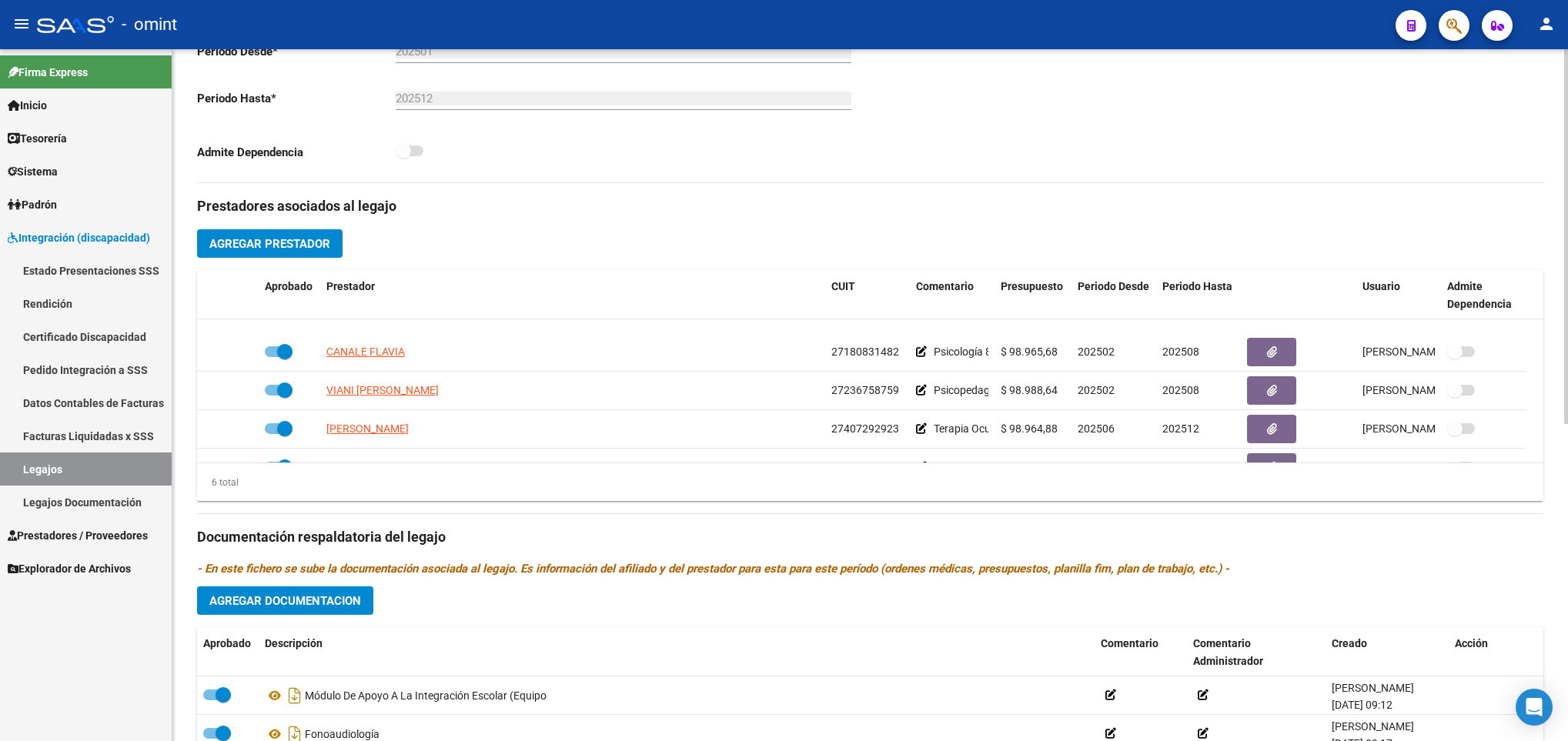
scroll to position [93, 0]
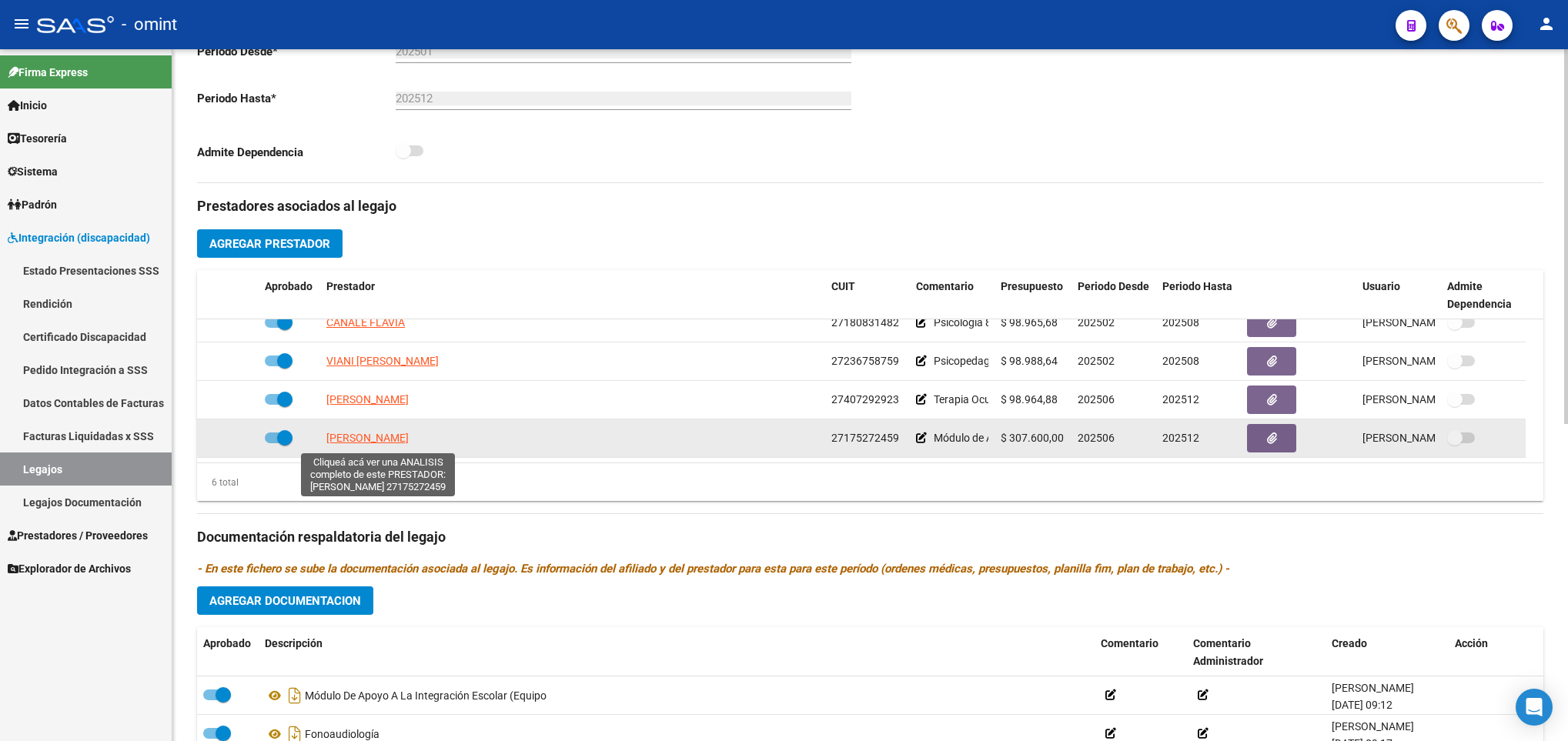
click at [360, 436] on span "NUCIFORA MARCELA" at bounding box center [367, 438] width 82 height 13
type textarea "27175272459"
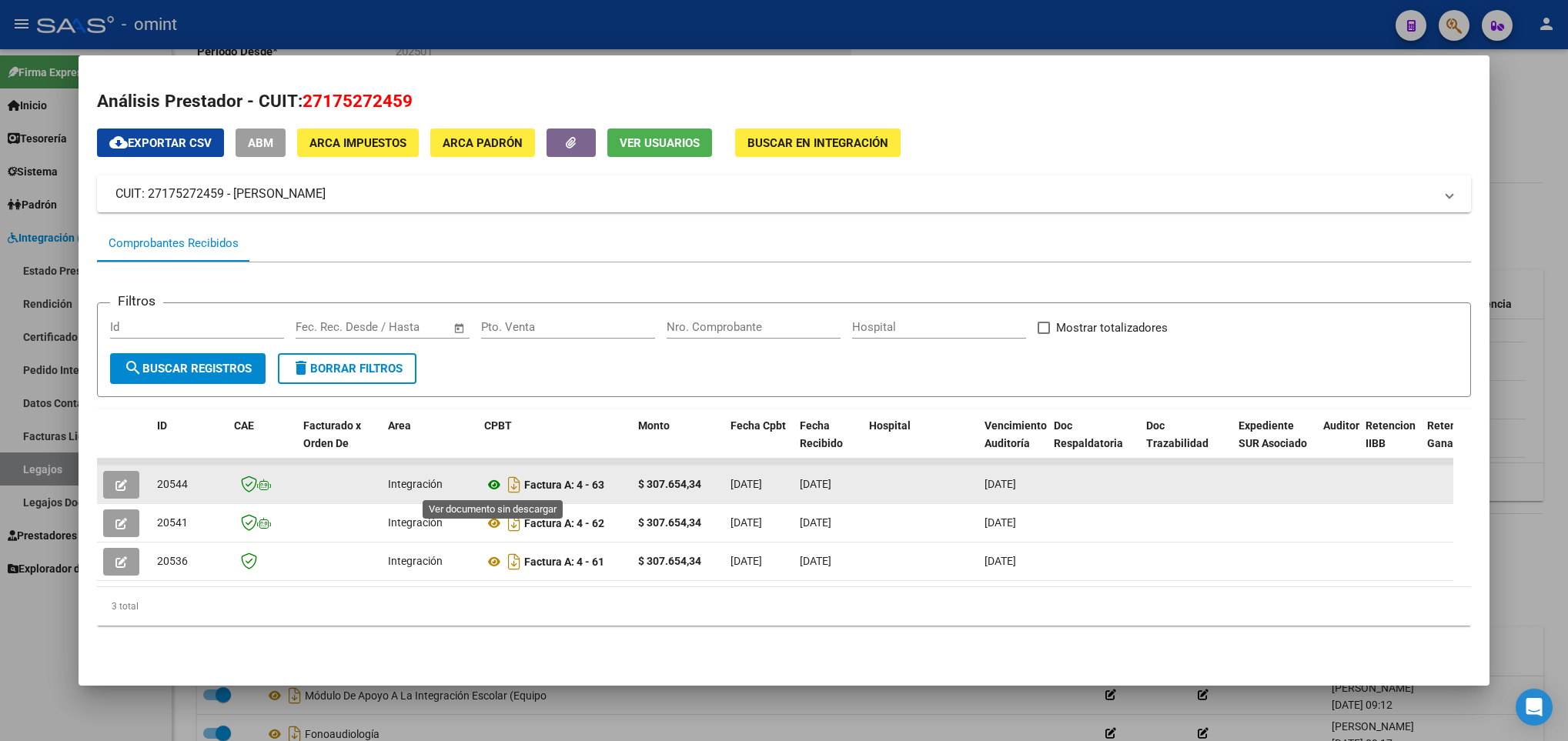
click at [497, 492] on icon at bounding box center [494, 484] width 20 height 18
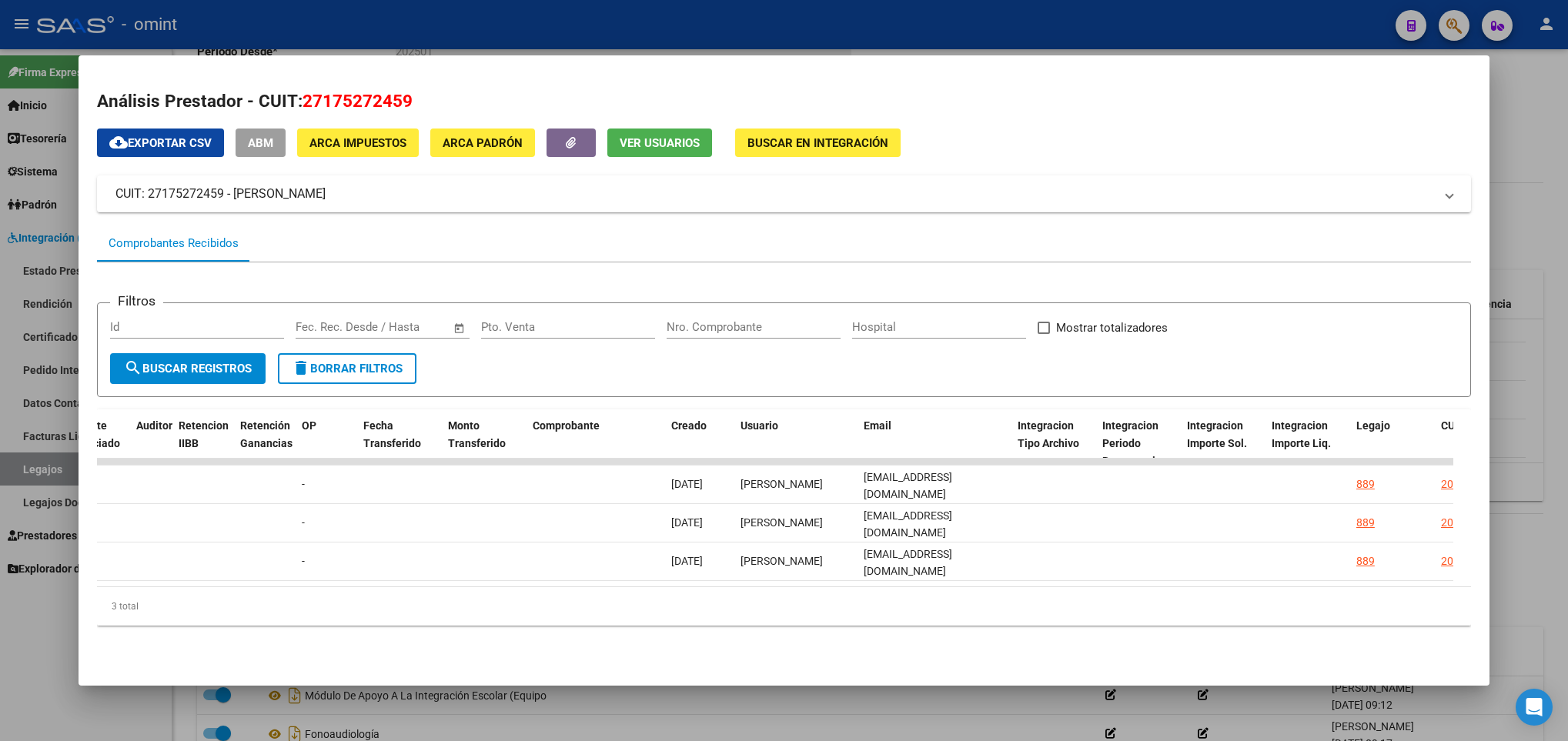
scroll to position [0, 1968]
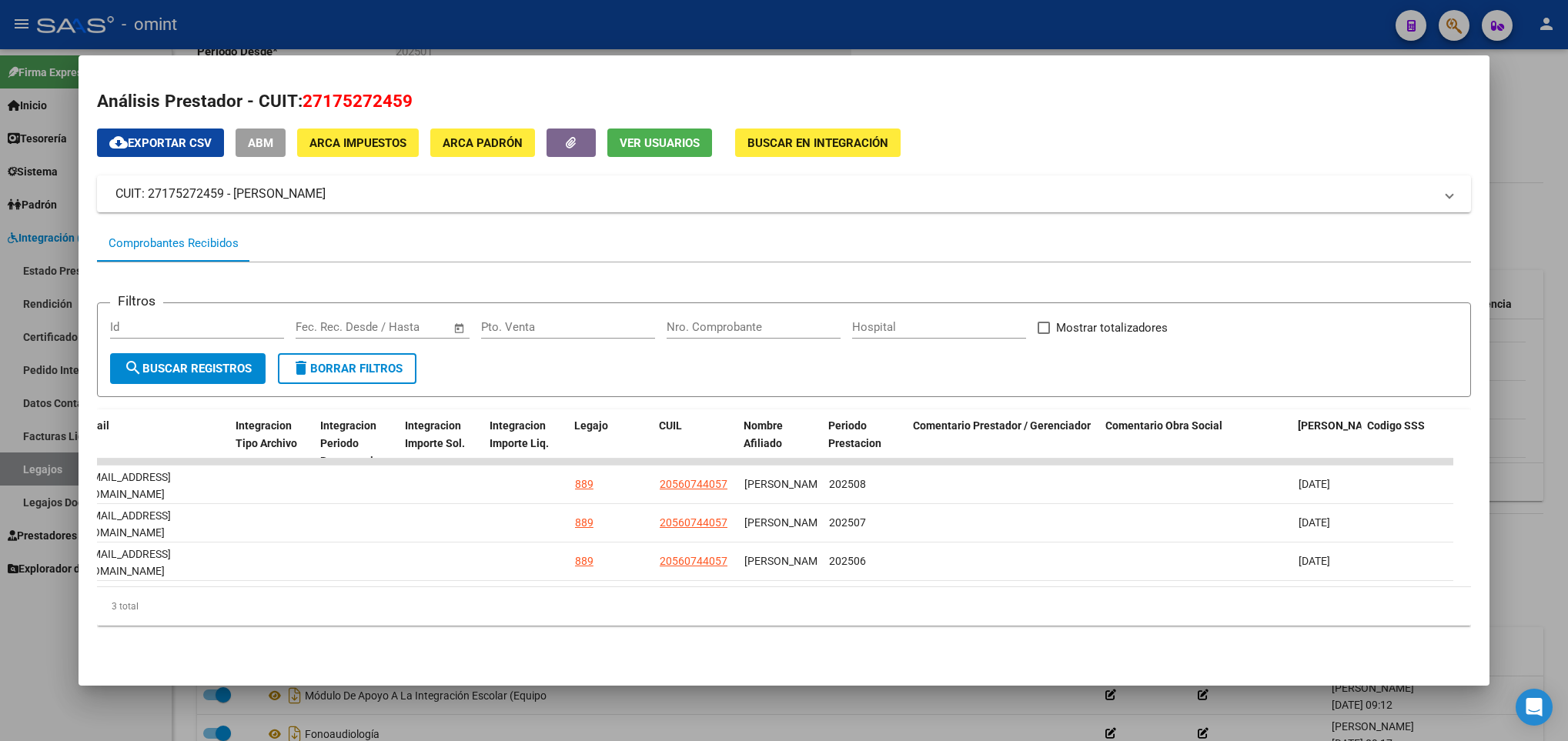
click at [1198, 703] on div at bounding box center [784, 370] width 1568 height 741
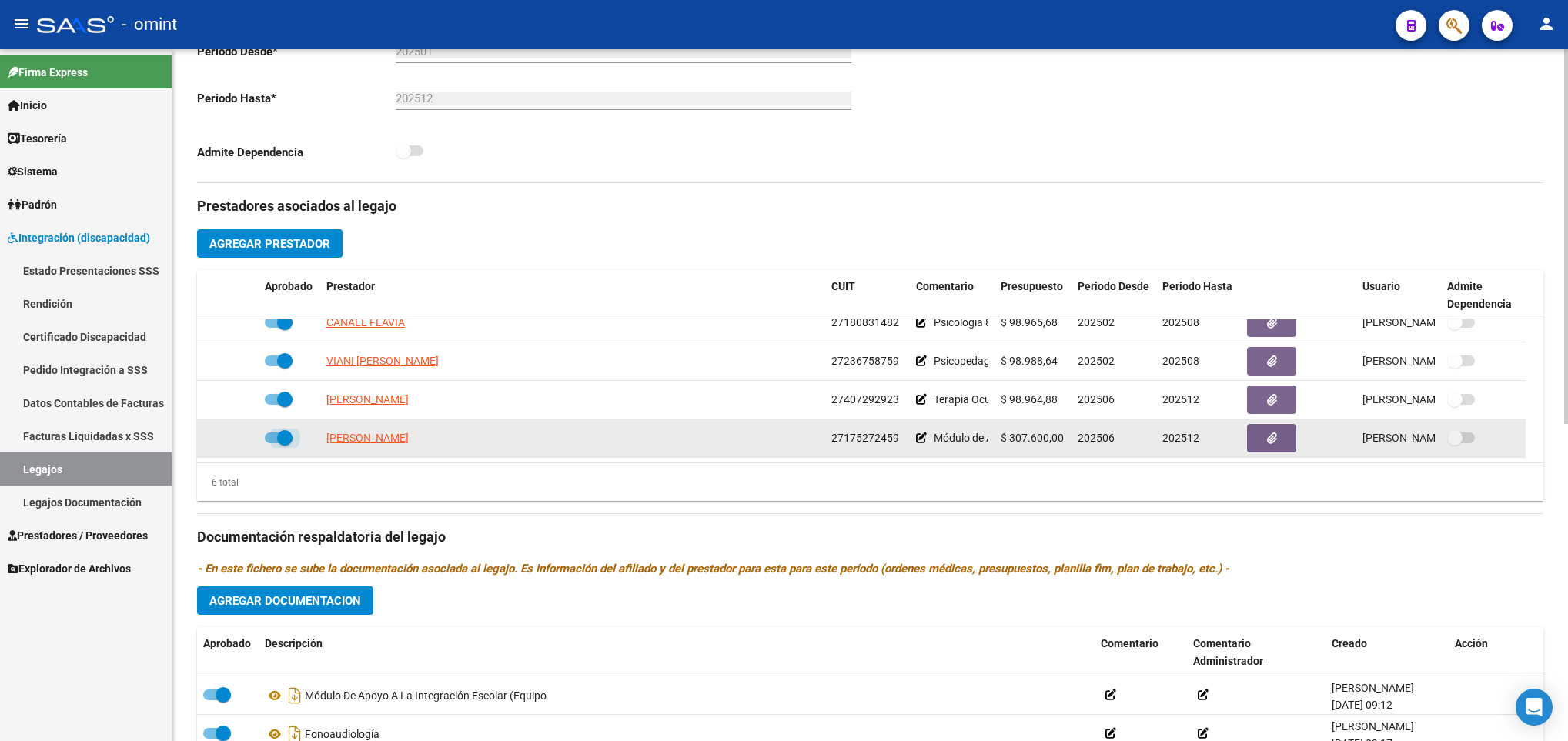
click at [272, 439] on span at bounding box center [278, 438] width 28 height 11
click at [272, 443] on input "checkbox" at bounding box center [271, 443] width 1 height 1
checkbox input "false"
click at [234, 443] on icon at bounding box center [237, 438] width 11 height 11
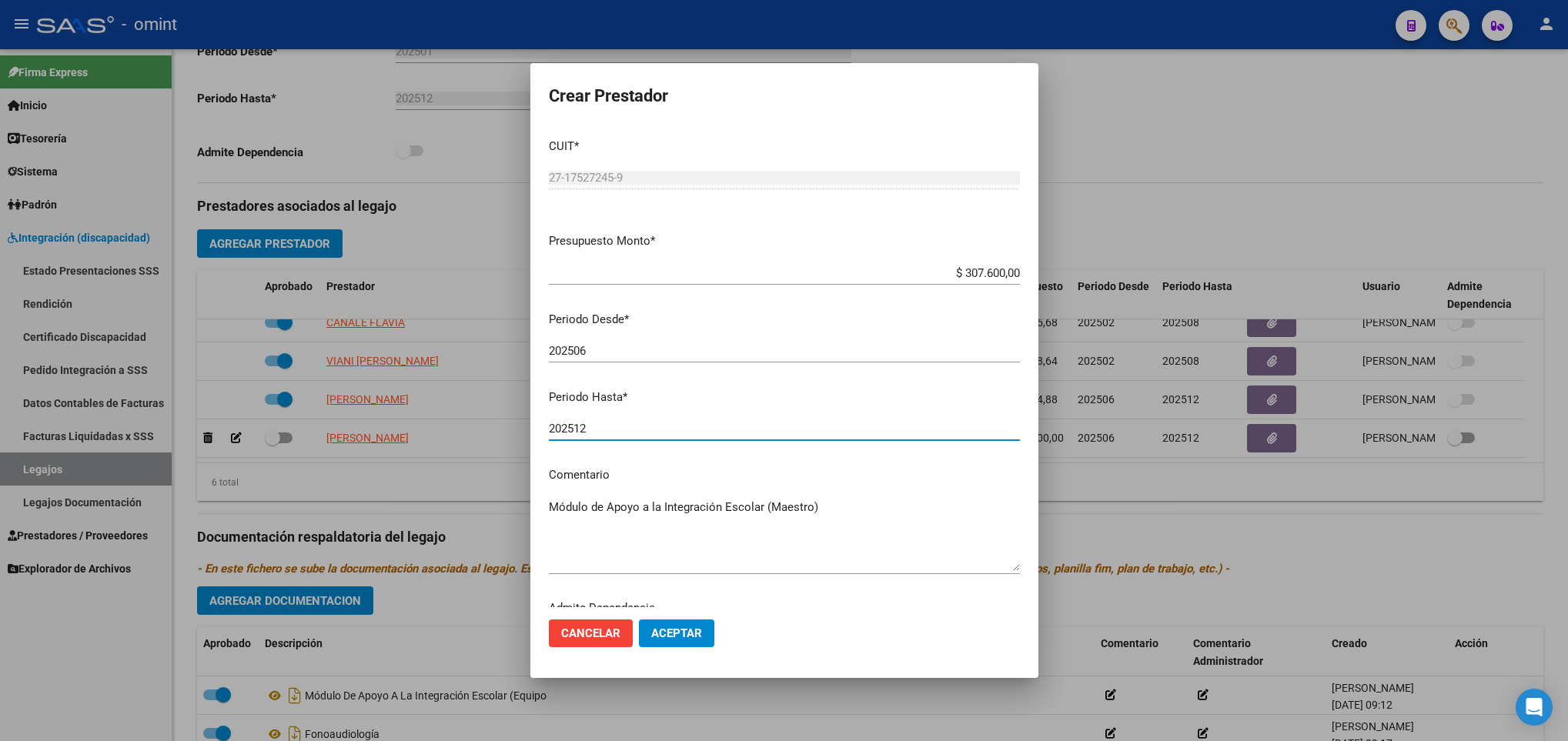
click at [650, 428] on input "202512" at bounding box center [784, 429] width 471 height 14
type input "202508"
click at [665, 633] on span "Aceptar" at bounding box center [677, 633] width 51 height 14
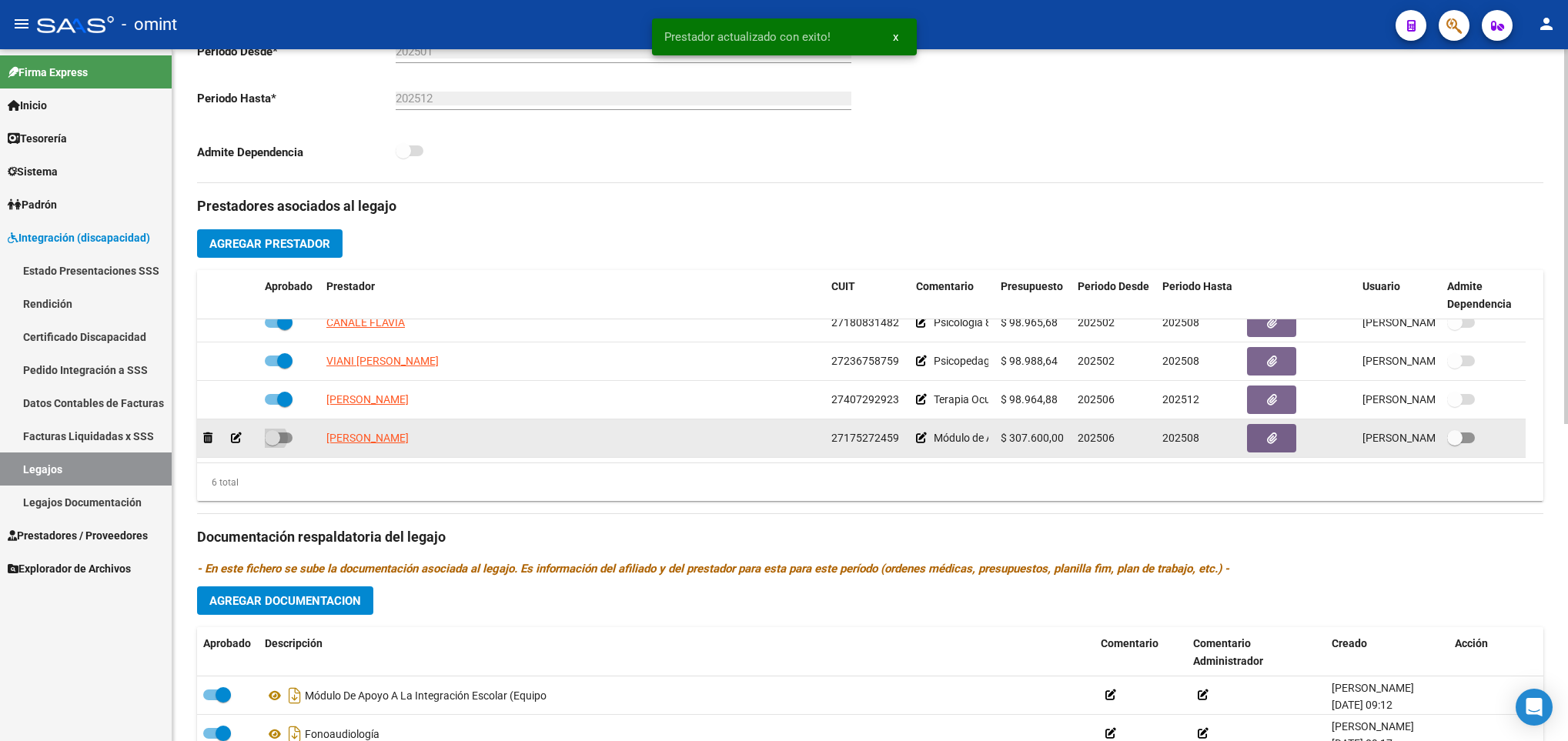
click at [273, 439] on span at bounding box center [271, 438] width 15 height 15
click at [272, 443] on input "checkbox" at bounding box center [271, 443] width 1 height 1
checkbox input "true"
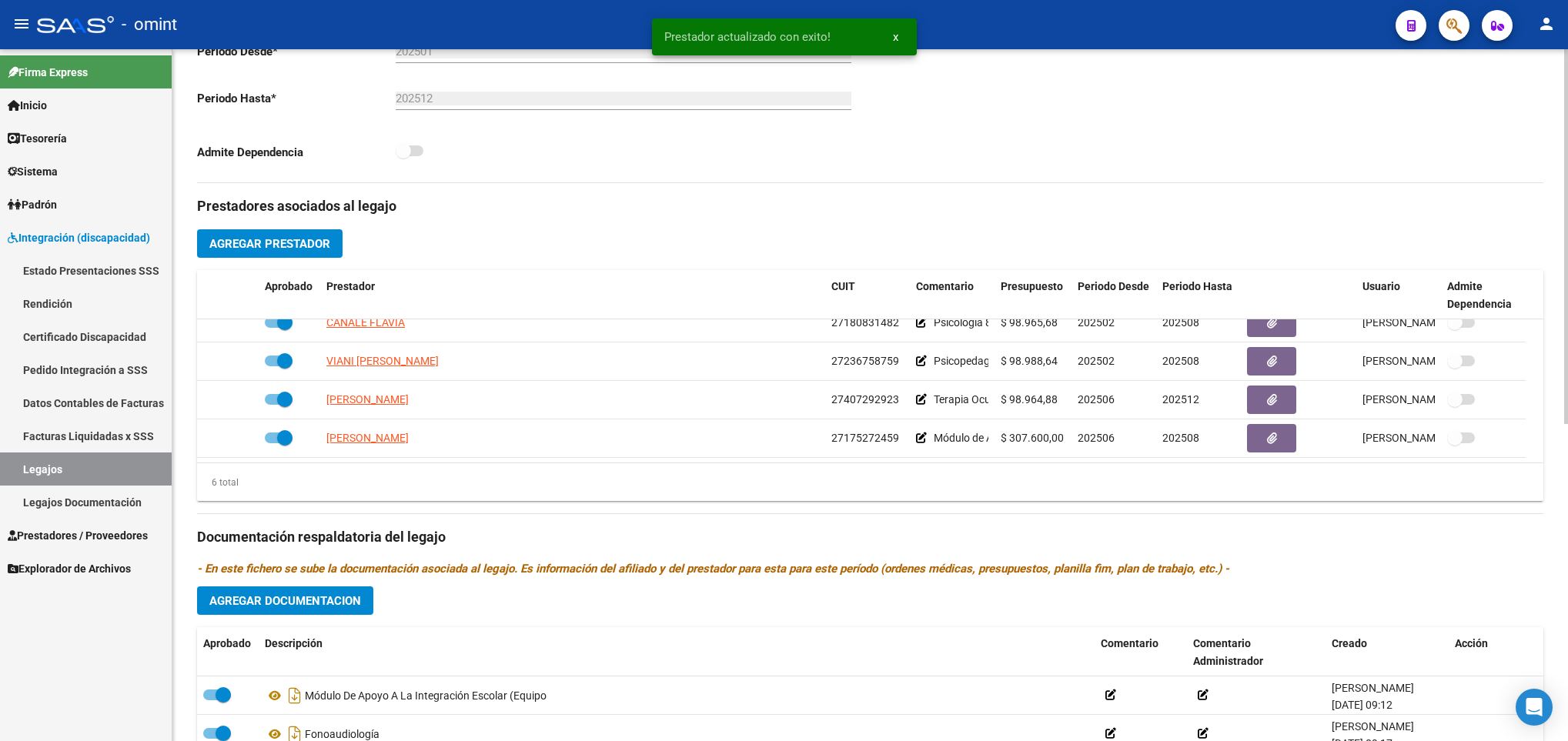
scroll to position [0, 0]
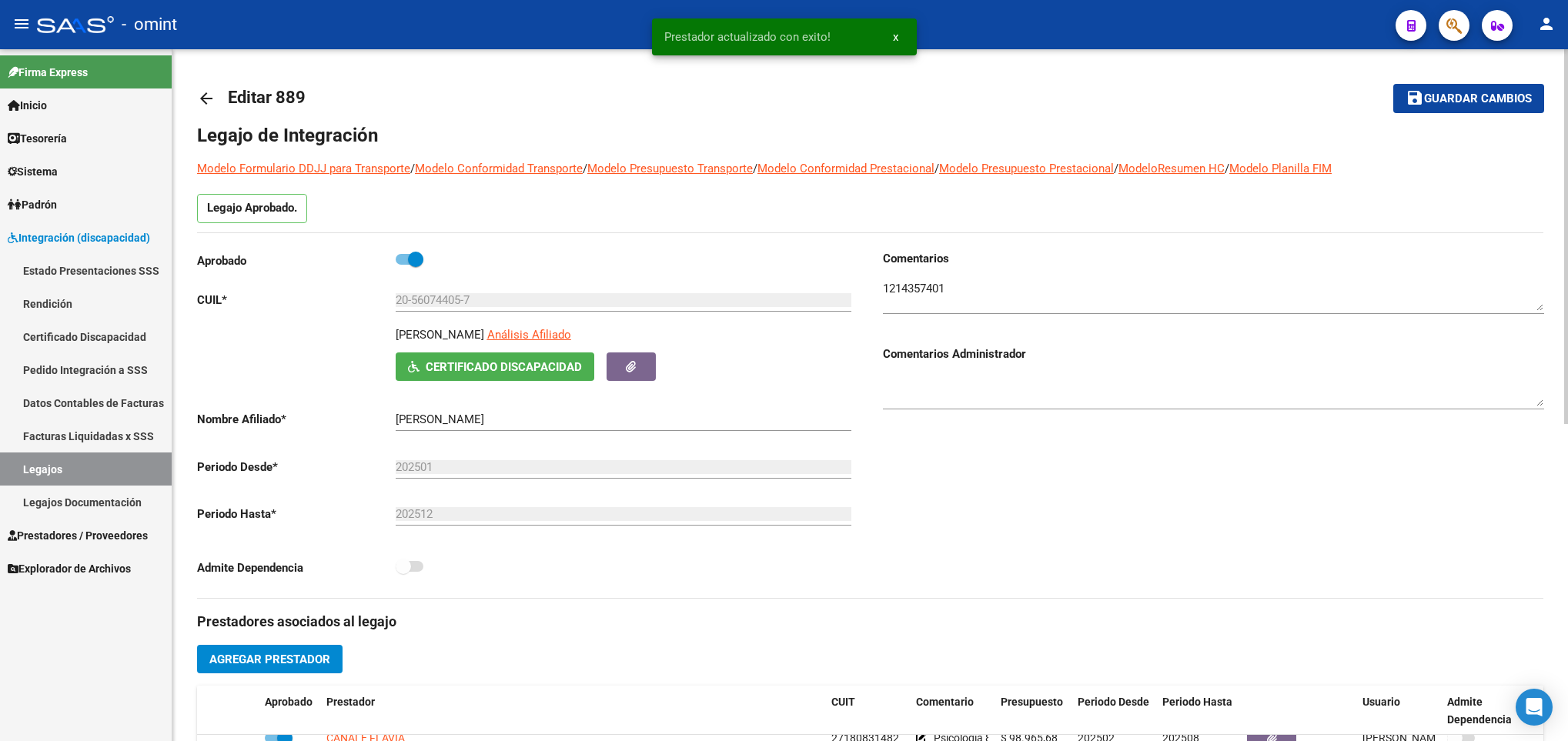
click at [1566, 66] on div at bounding box center [1566, 395] width 4 height 692
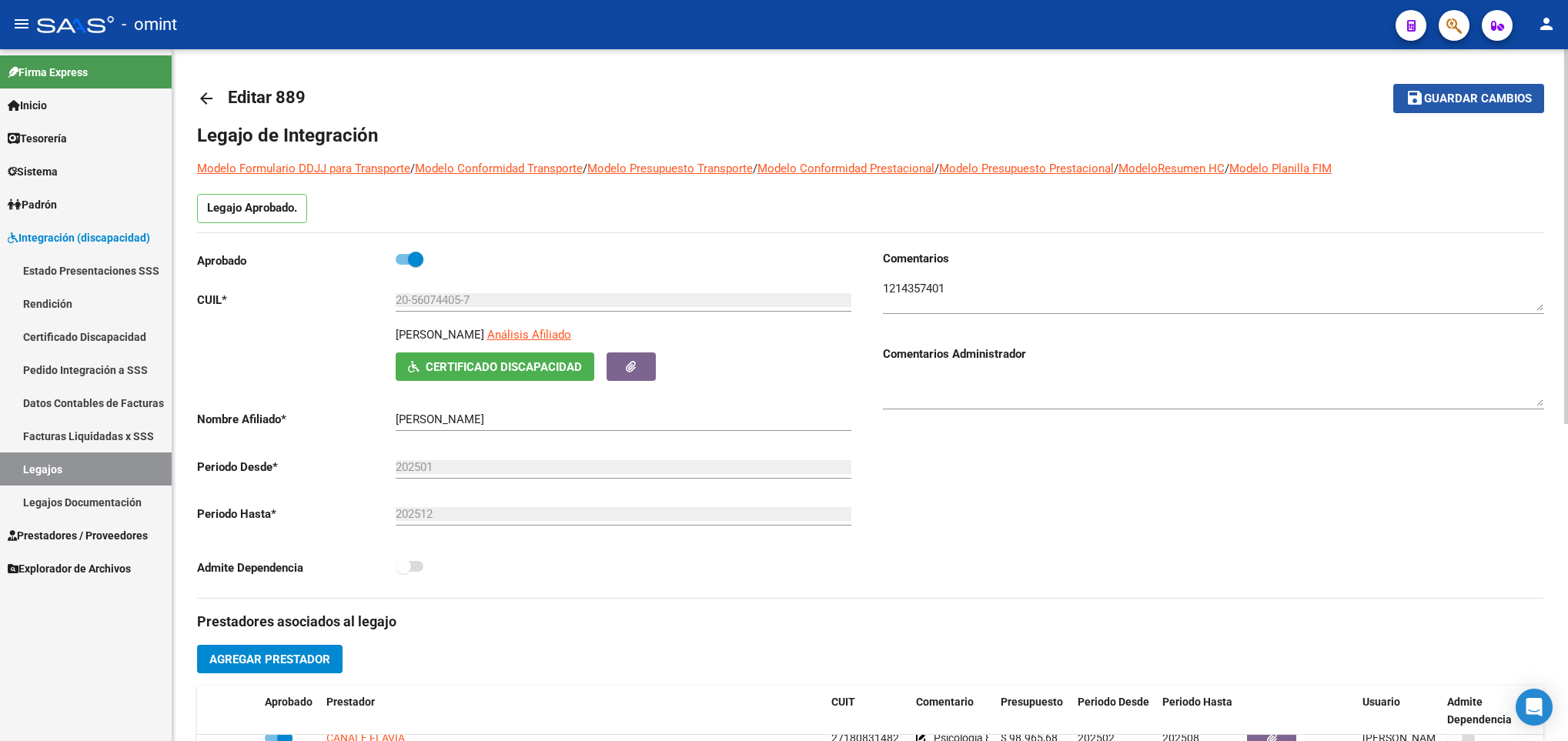
click at [1457, 97] on span "Guardar cambios" at bounding box center [1478, 100] width 108 height 14
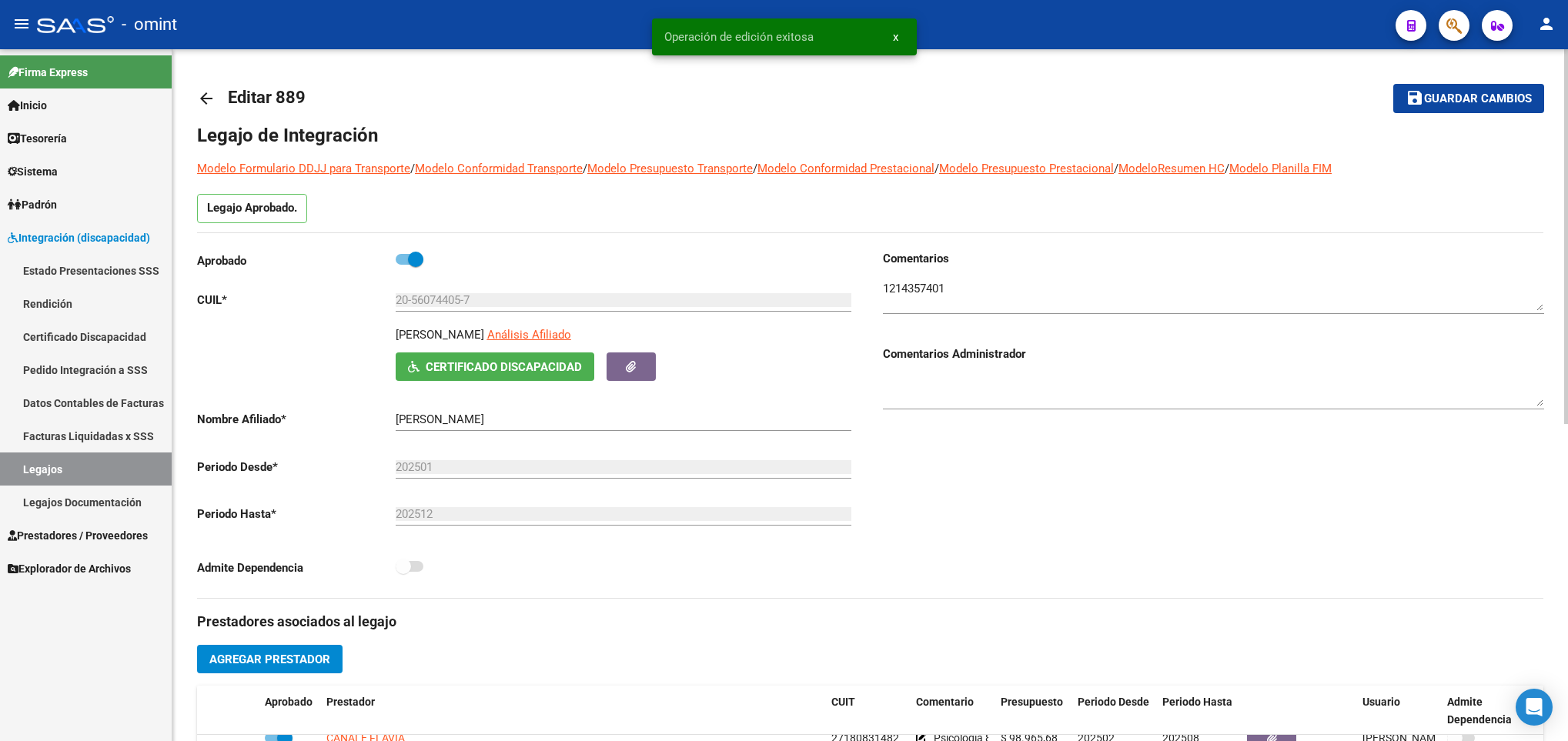
scroll to position [585, 0]
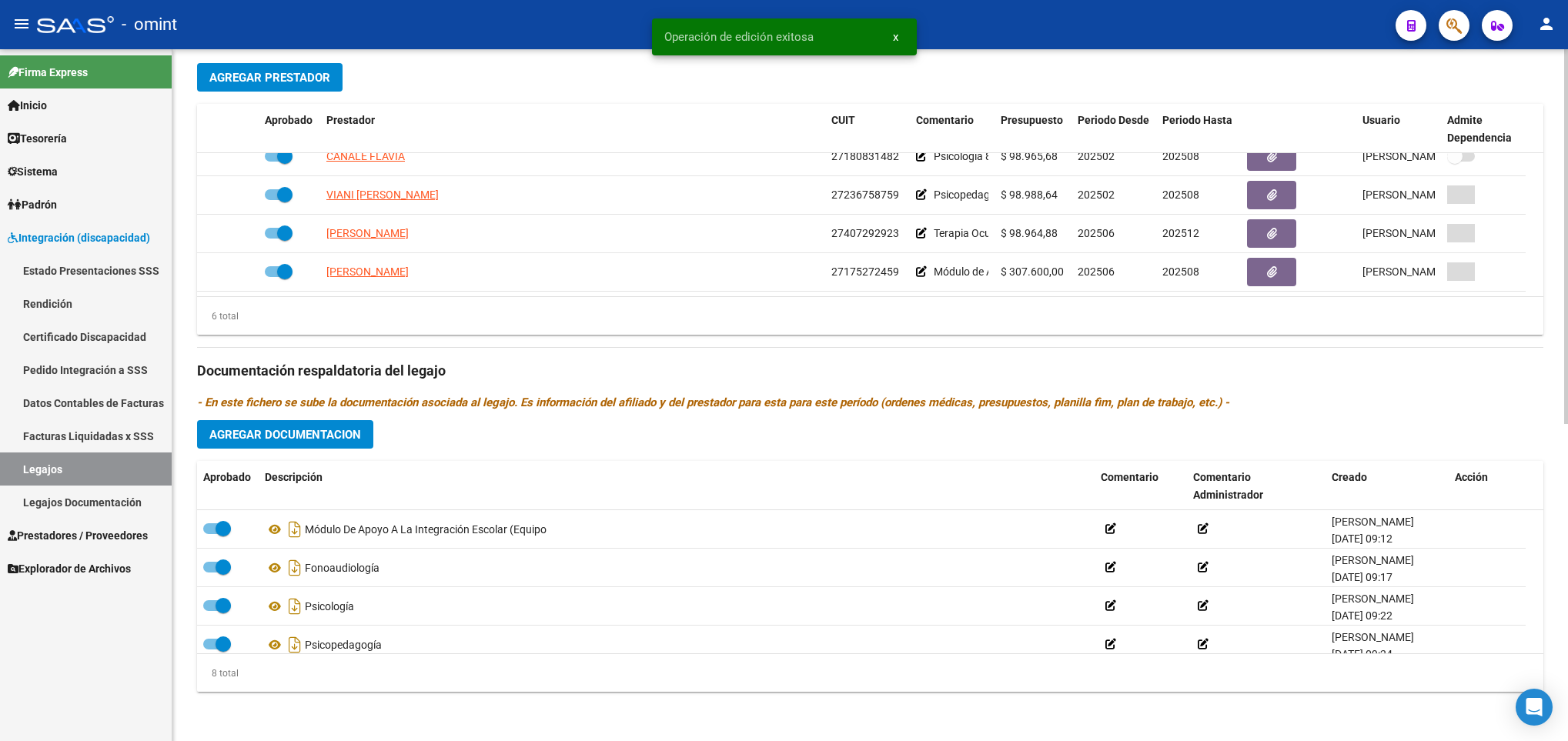
click at [1564, 481] on div at bounding box center [1566, 395] width 4 height 692
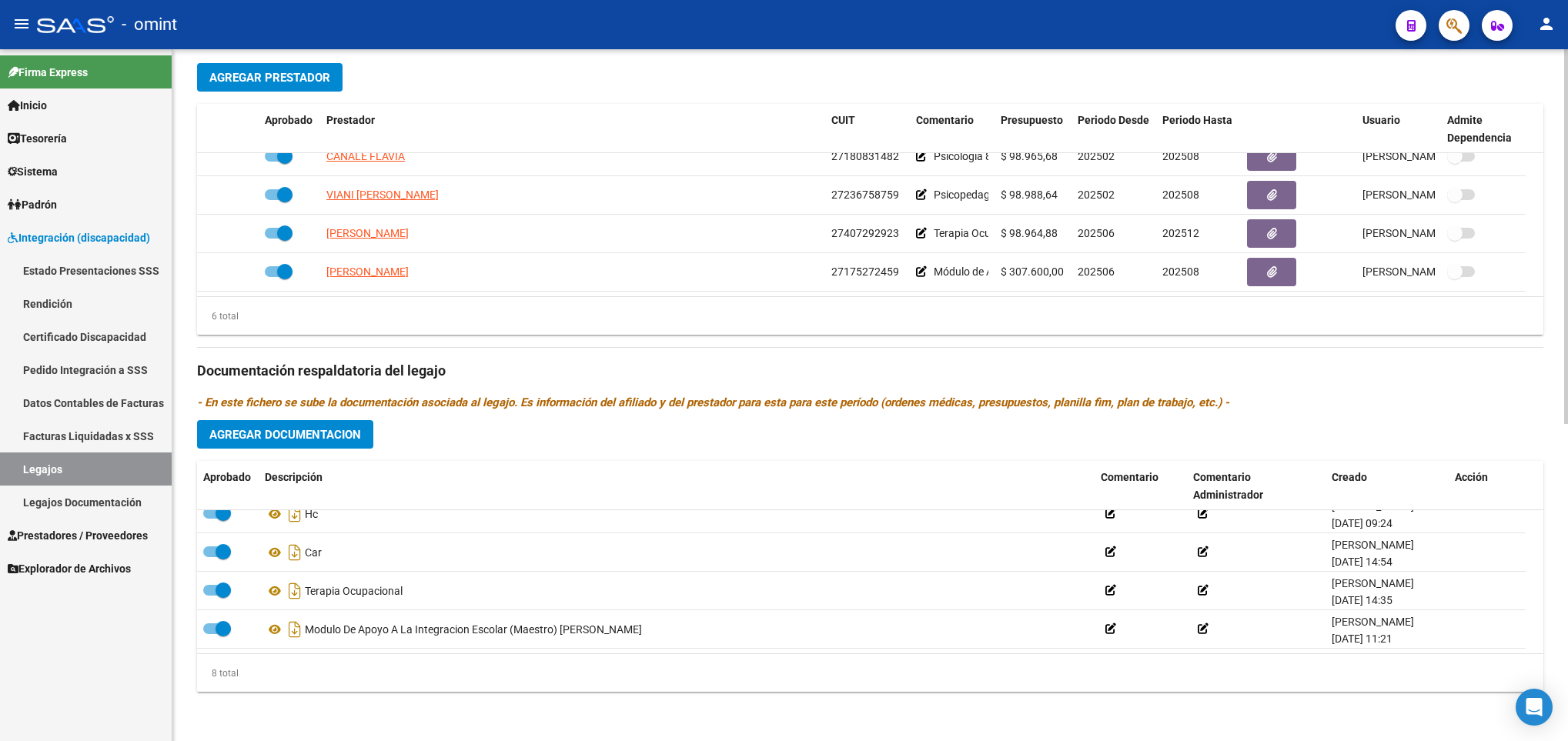
scroll to position [0, 0]
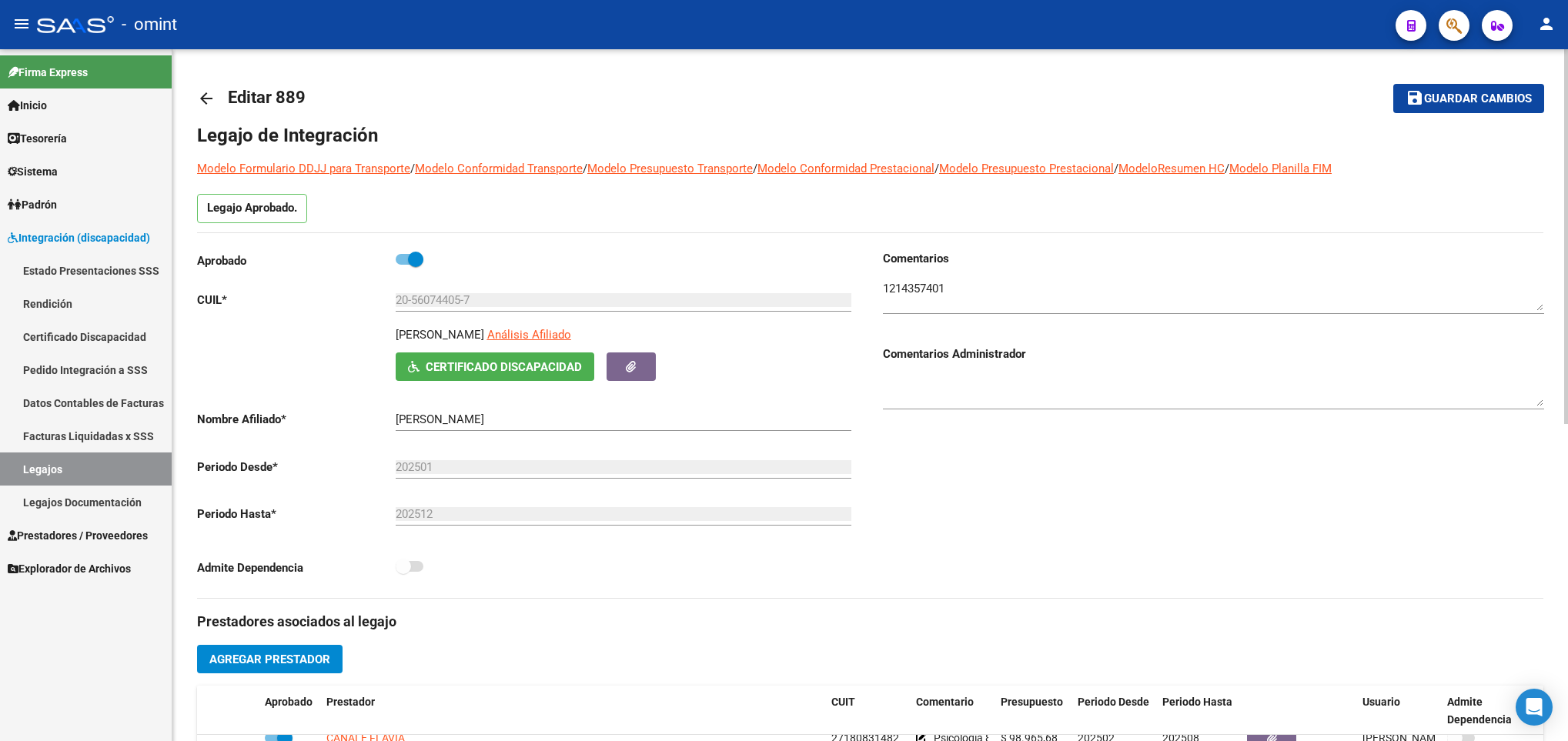
click at [1564, 67] on div at bounding box center [1566, 395] width 4 height 692
click at [1502, 100] on span "Guardar cambios" at bounding box center [1478, 100] width 108 height 14
click at [1564, 86] on div at bounding box center [1566, 395] width 4 height 692
click at [1474, 89] on button "save Guardar cambios" at bounding box center [1468, 98] width 151 height 28
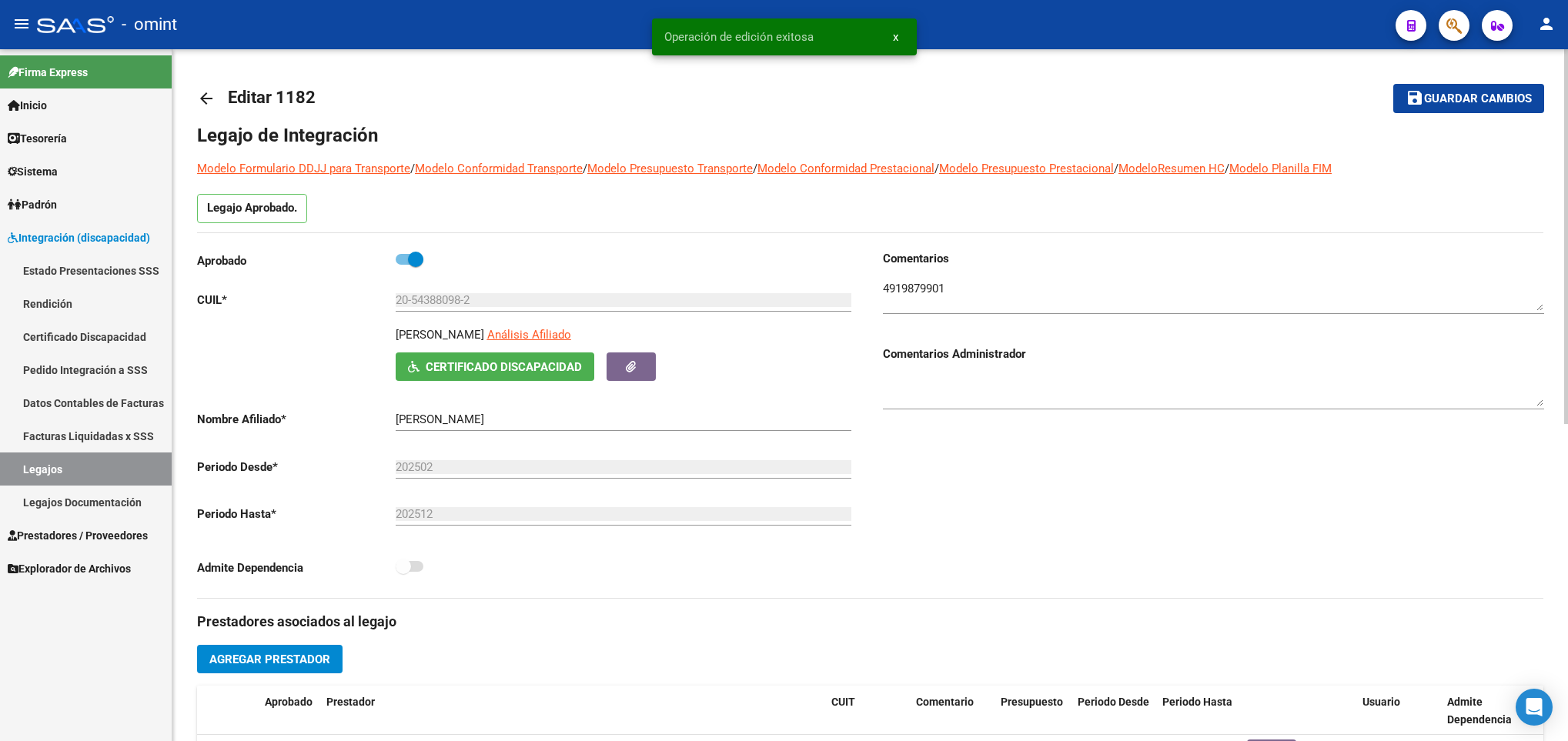
click at [206, 99] on mat-icon "arrow_back" at bounding box center [206, 98] width 18 height 18
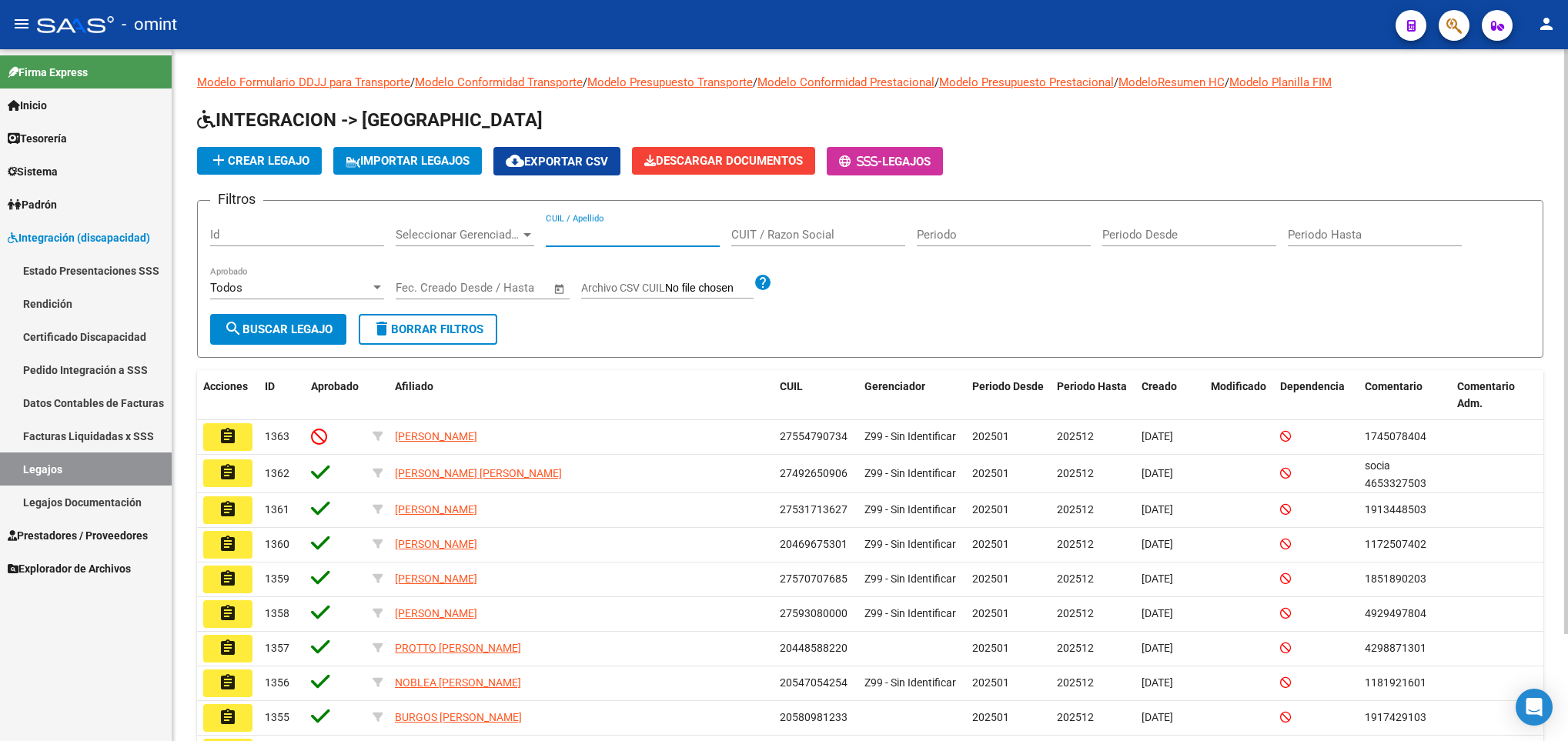
click at [624, 234] on input "CUIL / Apellido" at bounding box center [632, 235] width 174 height 14
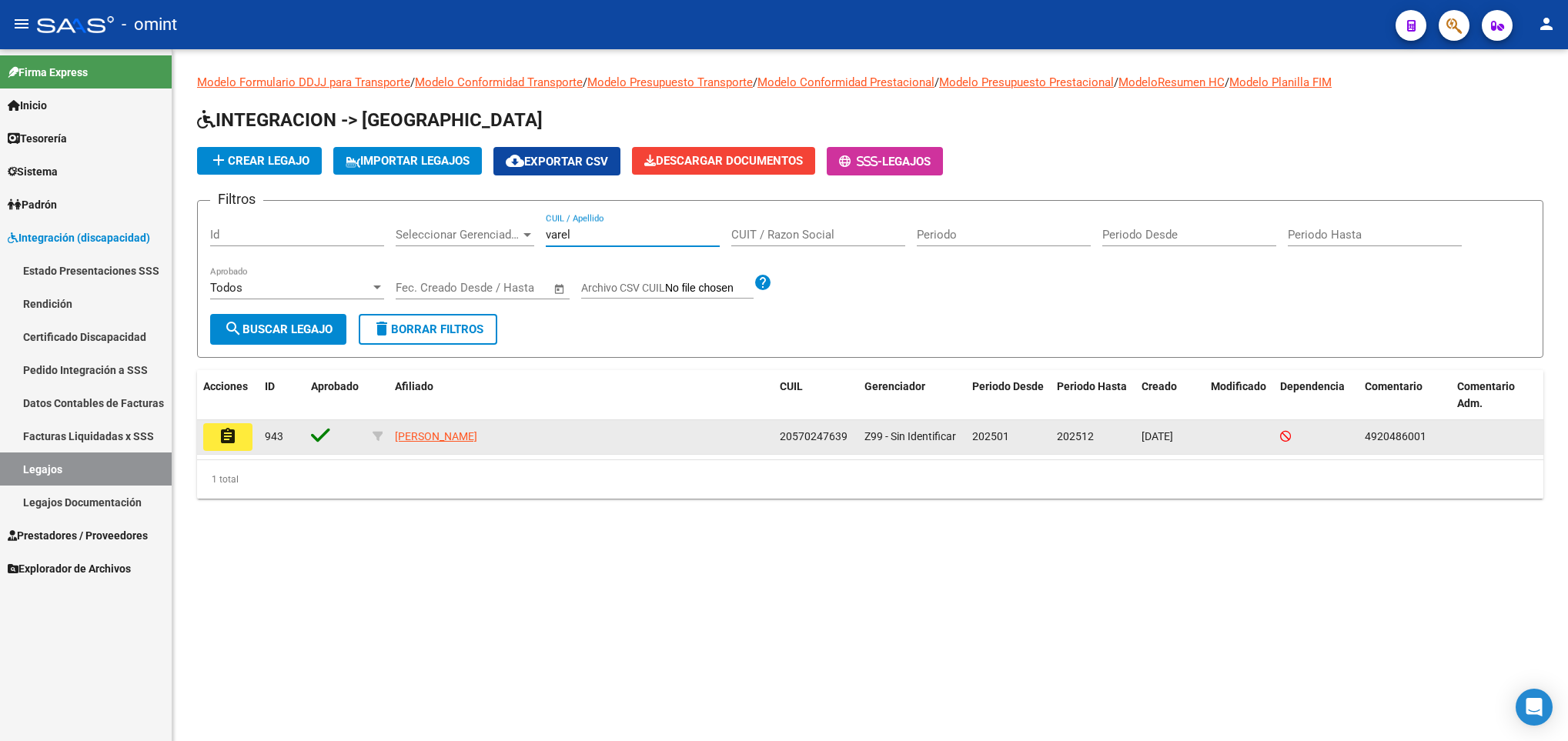
type input "varel"
click at [236, 446] on button "assignment" at bounding box center [228, 437] width 49 height 28
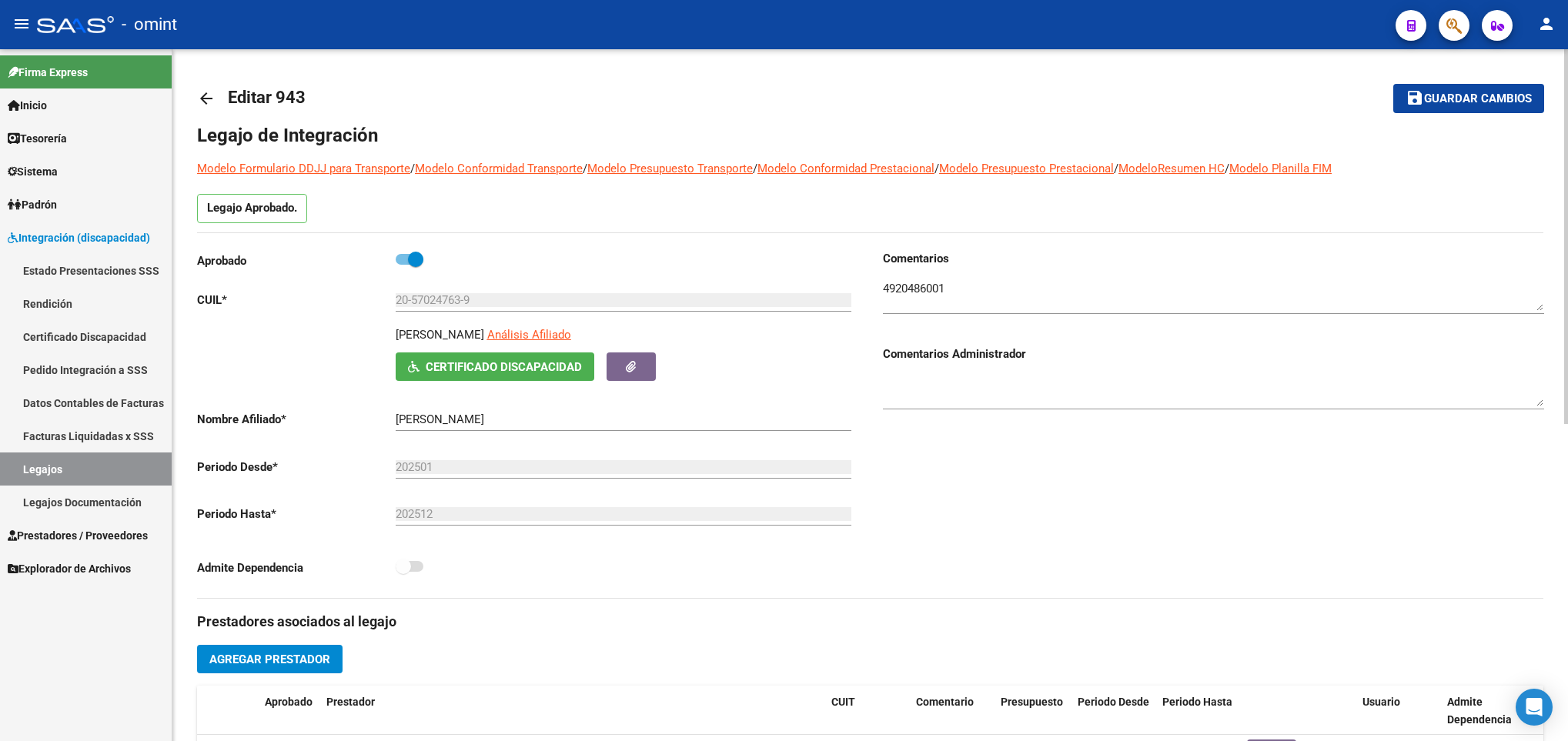
click at [213, 96] on mat-icon "arrow_back" at bounding box center [206, 98] width 18 height 18
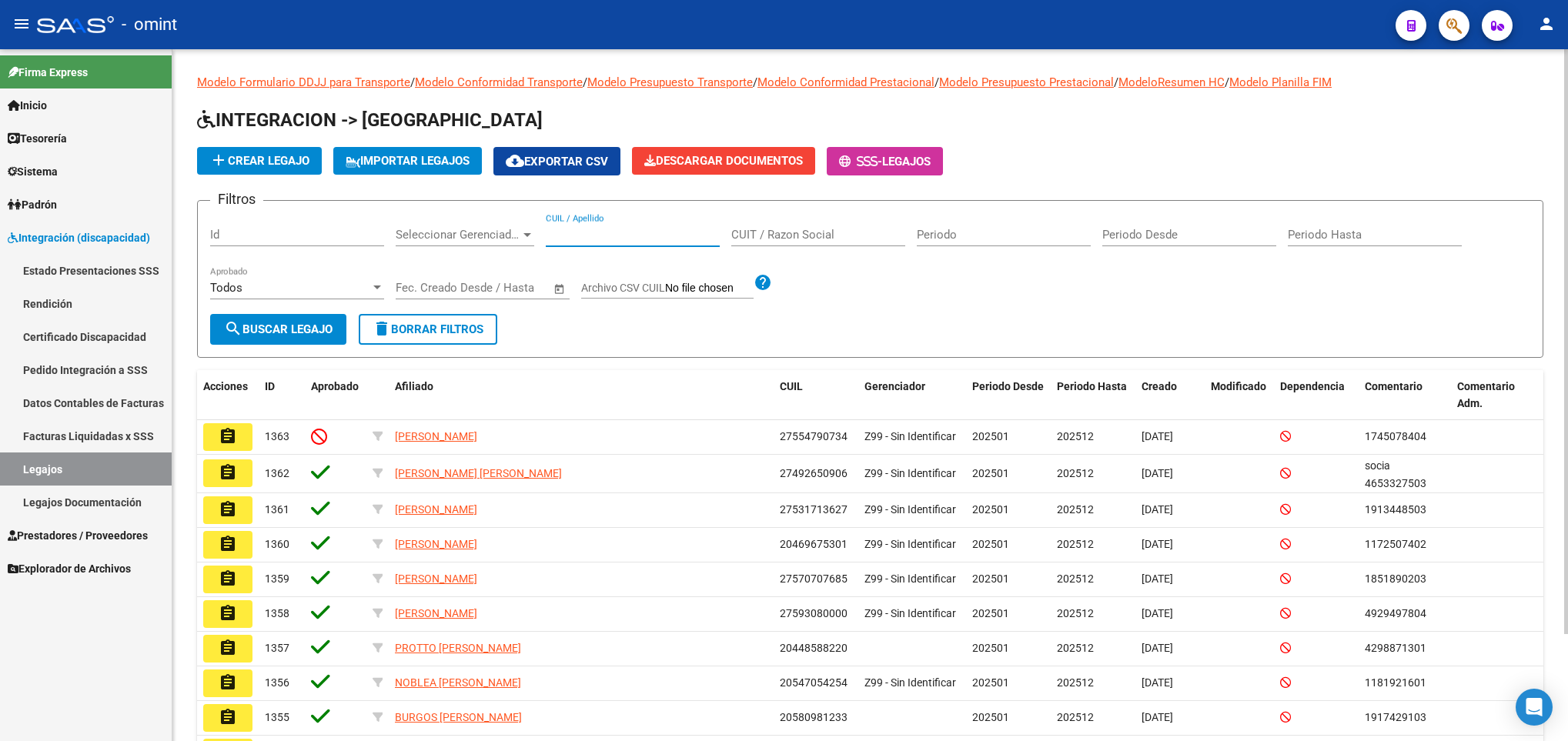
click at [575, 230] on input "CUIL / Apellido" at bounding box center [632, 235] width 174 height 14
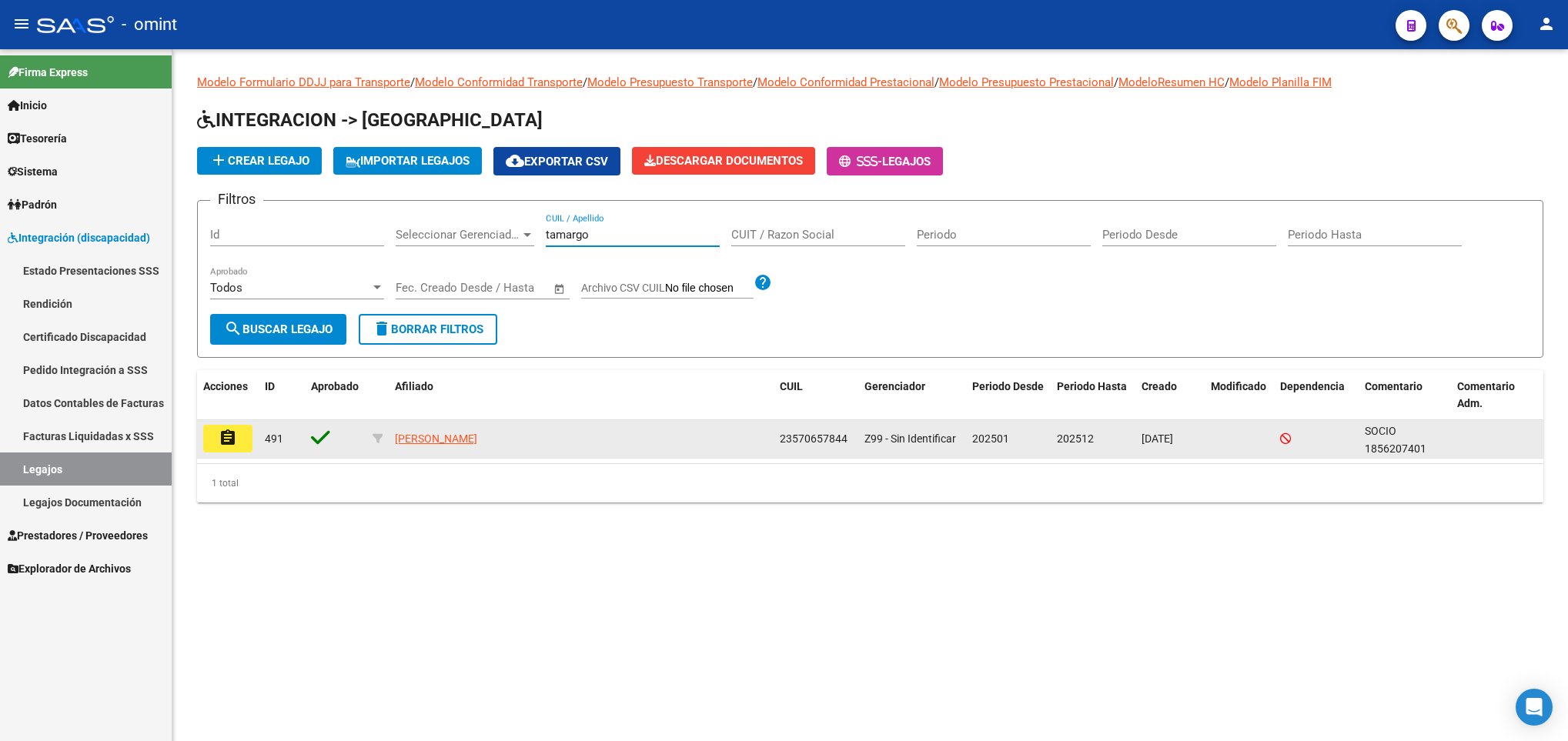
type input "tamargo"
click at [237, 443] on button "assignment" at bounding box center [228, 439] width 49 height 28
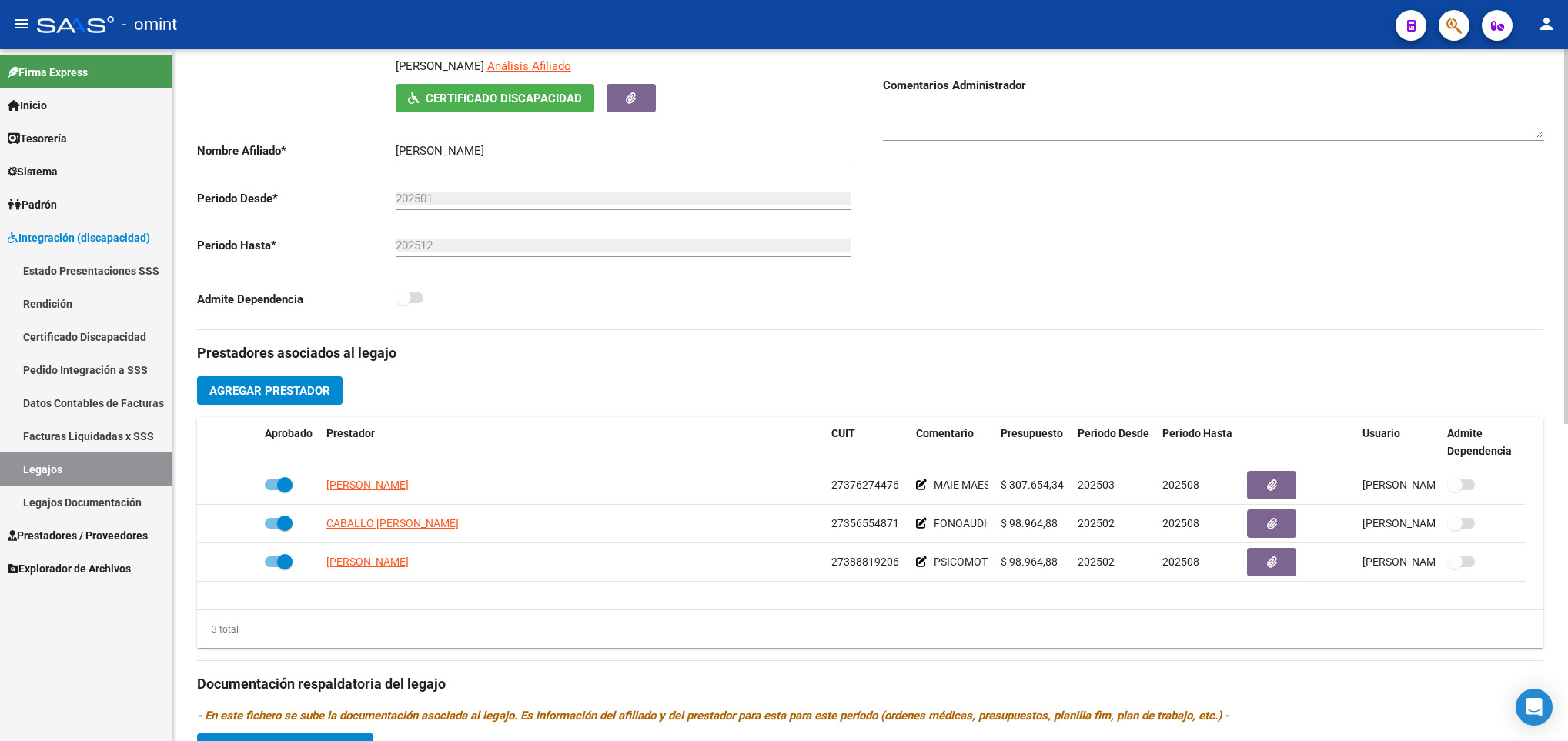
scroll to position [277, 0]
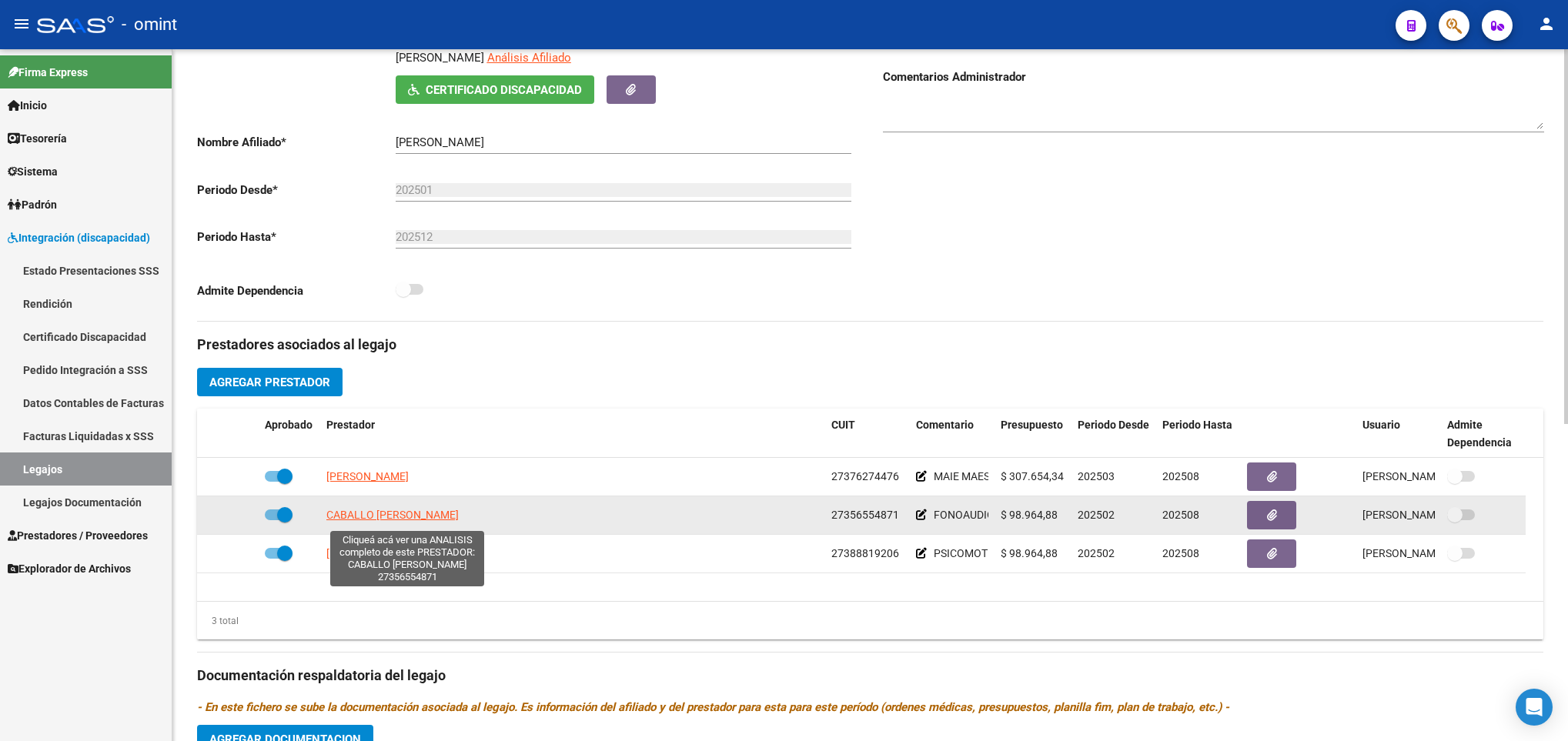
click at [372, 519] on span "CABALLO ANTONELLA STEFANIA" at bounding box center [392, 515] width 132 height 13
type textarea "27356554871"
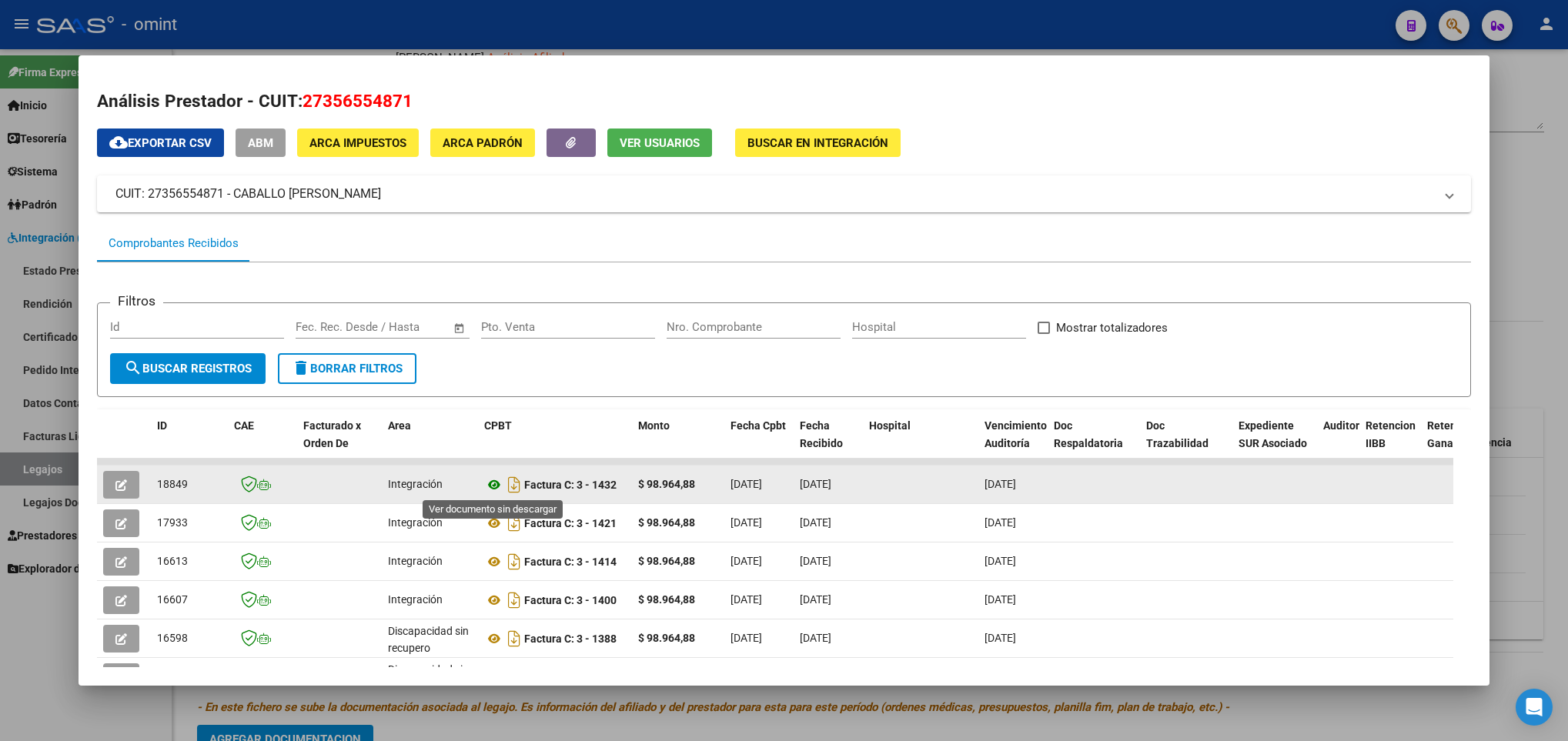
click at [492, 485] on icon at bounding box center [494, 484] width 20 height 18
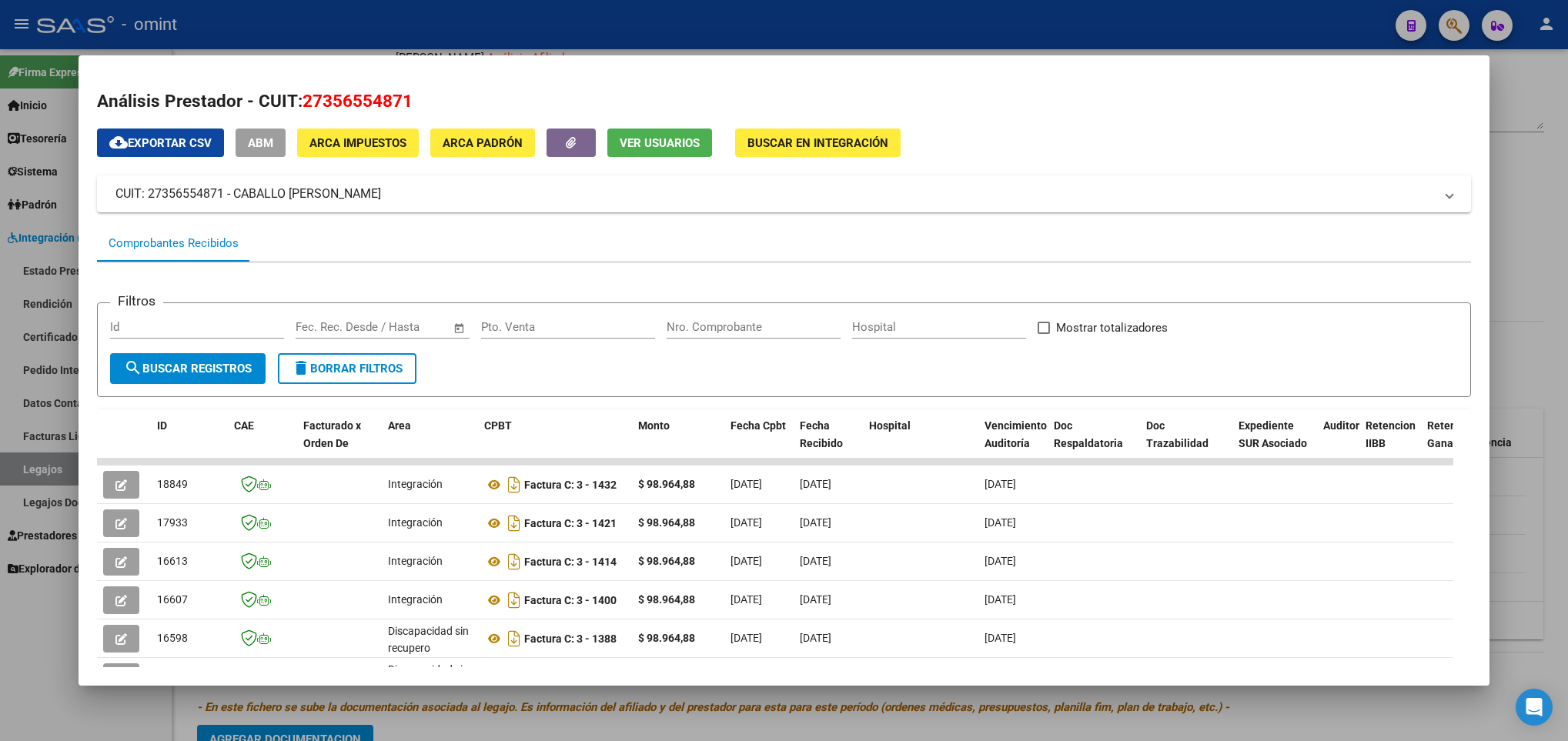
click at [1544, 210] on div at bounding box center [784, 370] width 1568 height 741
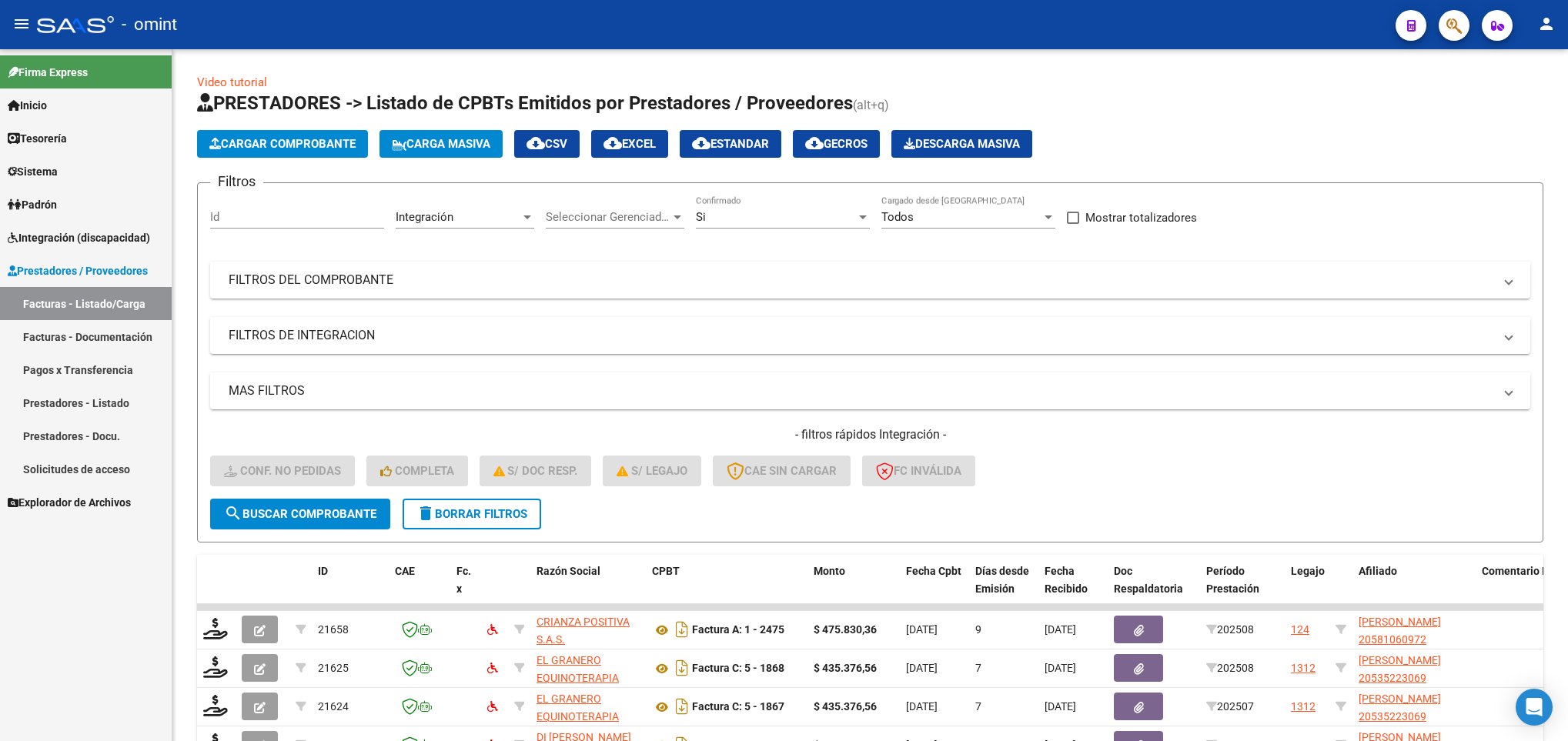
scroll to position [366, 0]
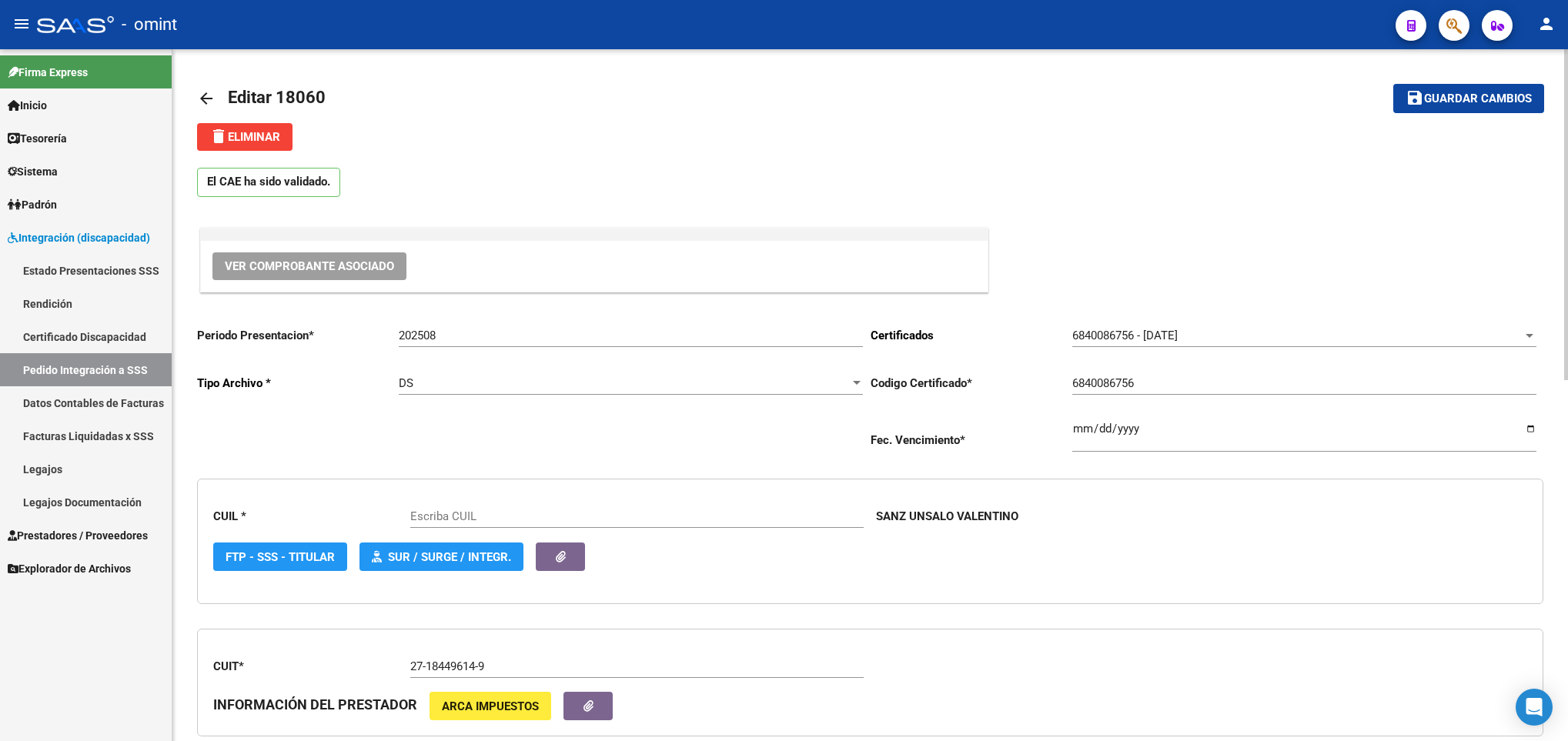
type input "23565806459"
click at [215, 97] on mat-icon "arrow_back" at bounding box center [206, 98] width 18 height 18
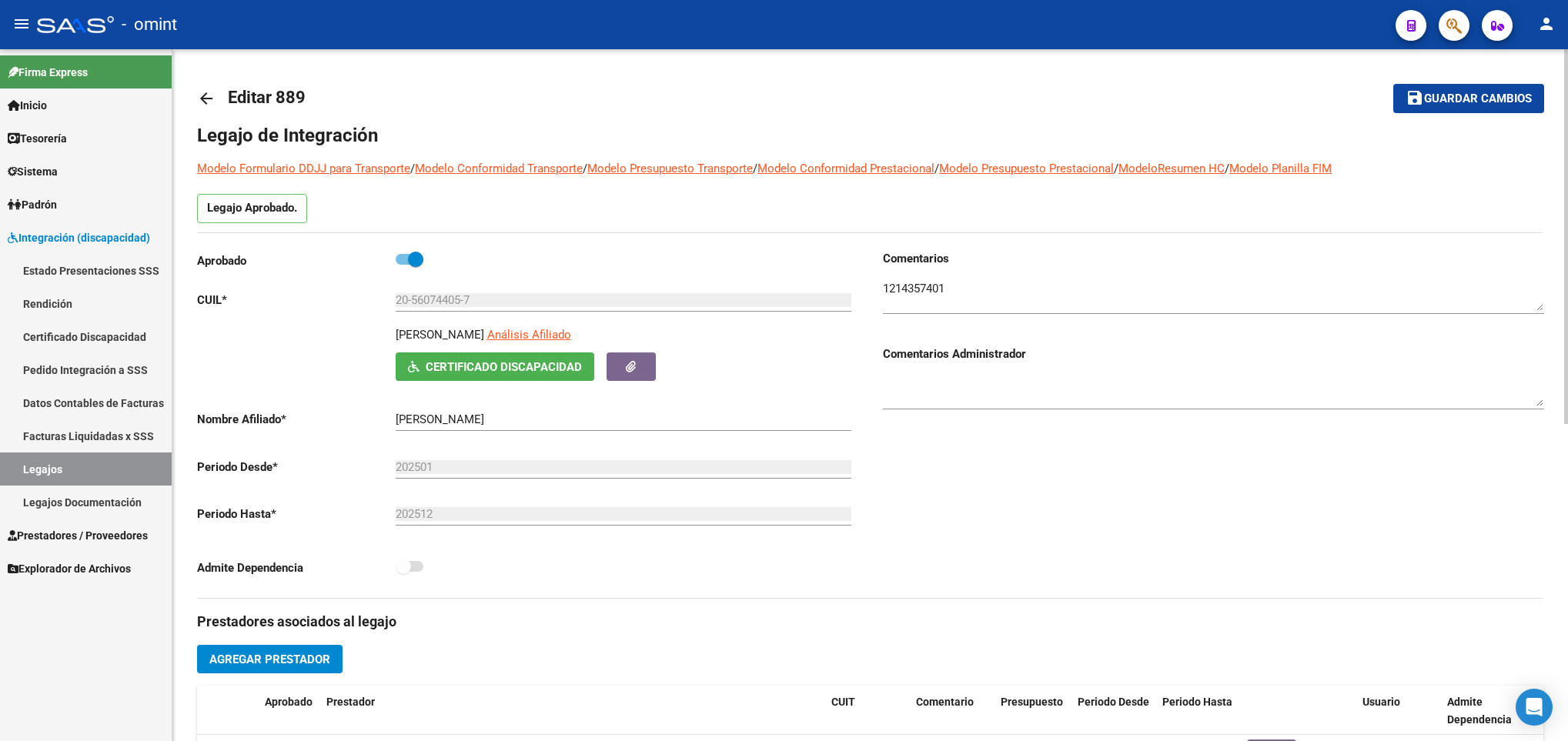
click at [203, 93] on mat-icon "arrow_back" at bounding box center [206, 98] width 18 height 18
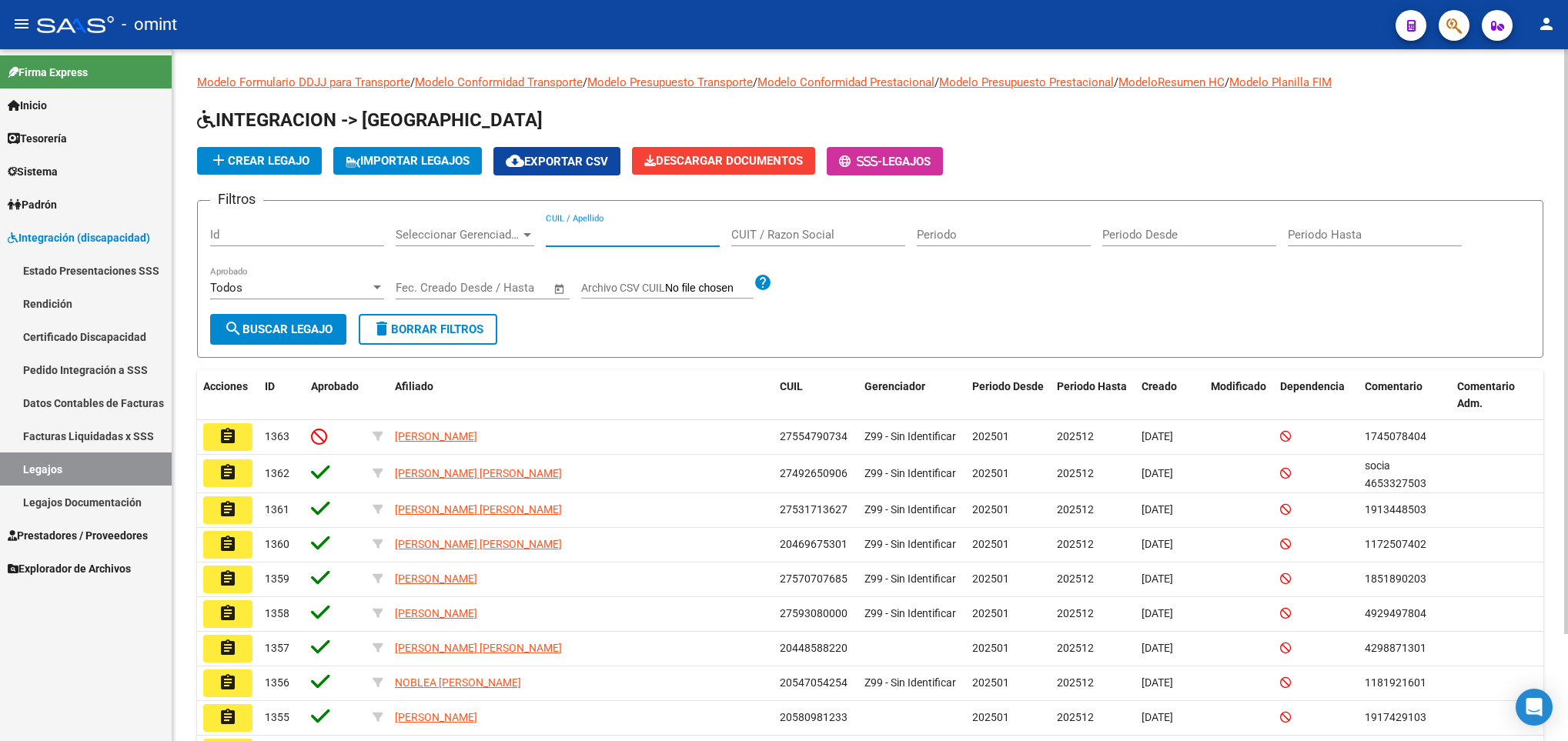
click at [628, 234] on input "CUIL / Apellido" at bounding box center [632, 235] width 174 height 14
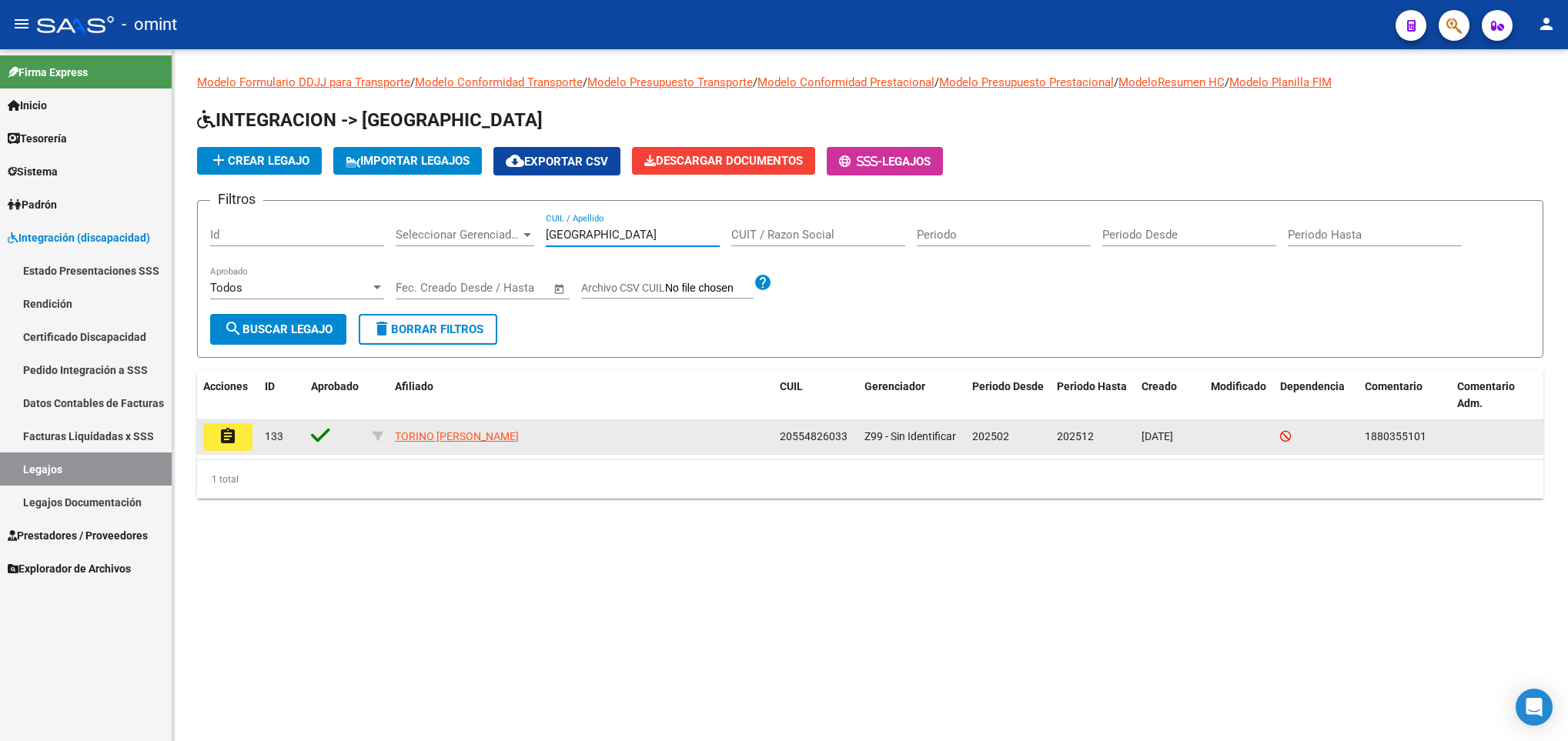
type input "torino"
click at [218, 442] on mat-icon "assignment" at bounding box center [227, 436] width 18 height 18
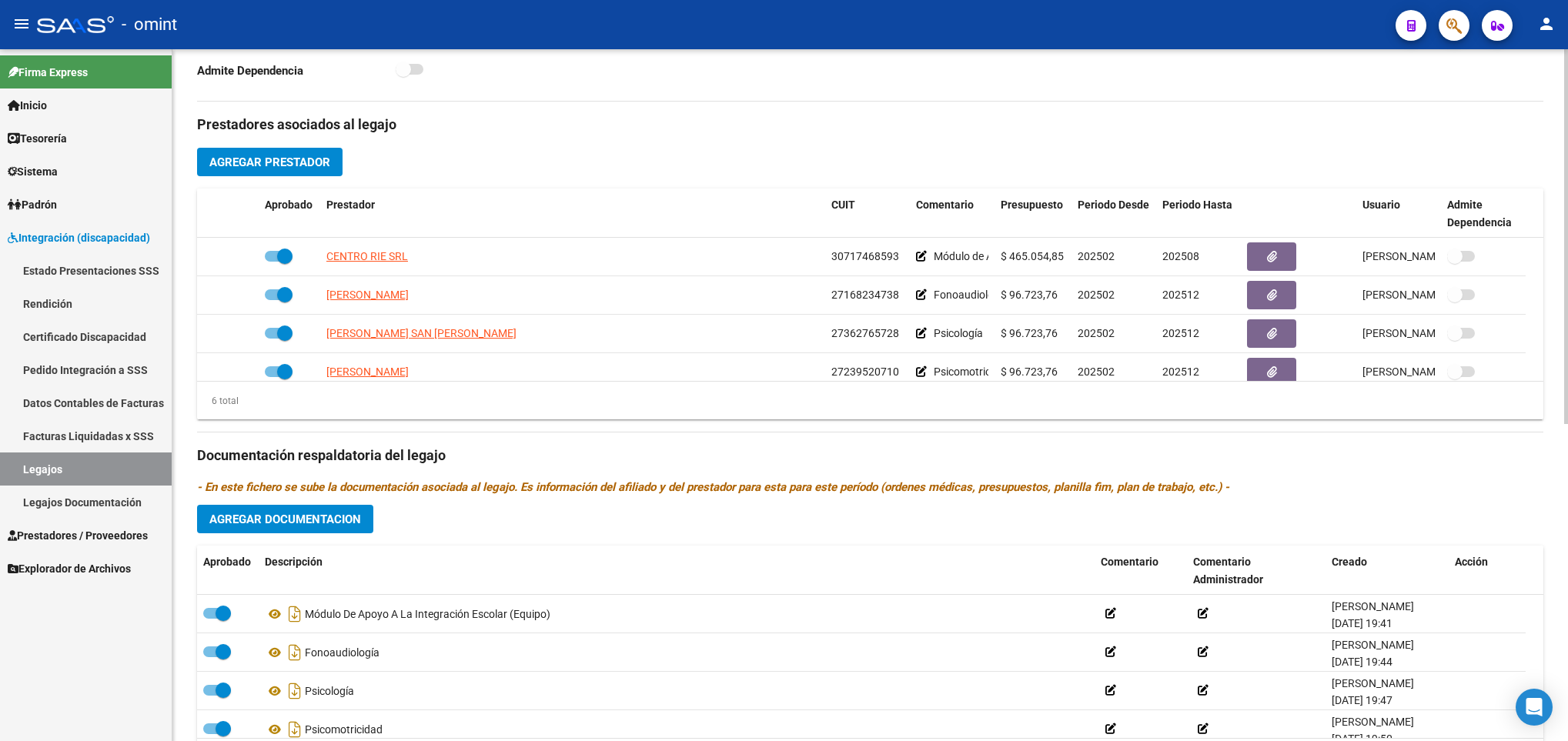
scroll to position [585, 0]
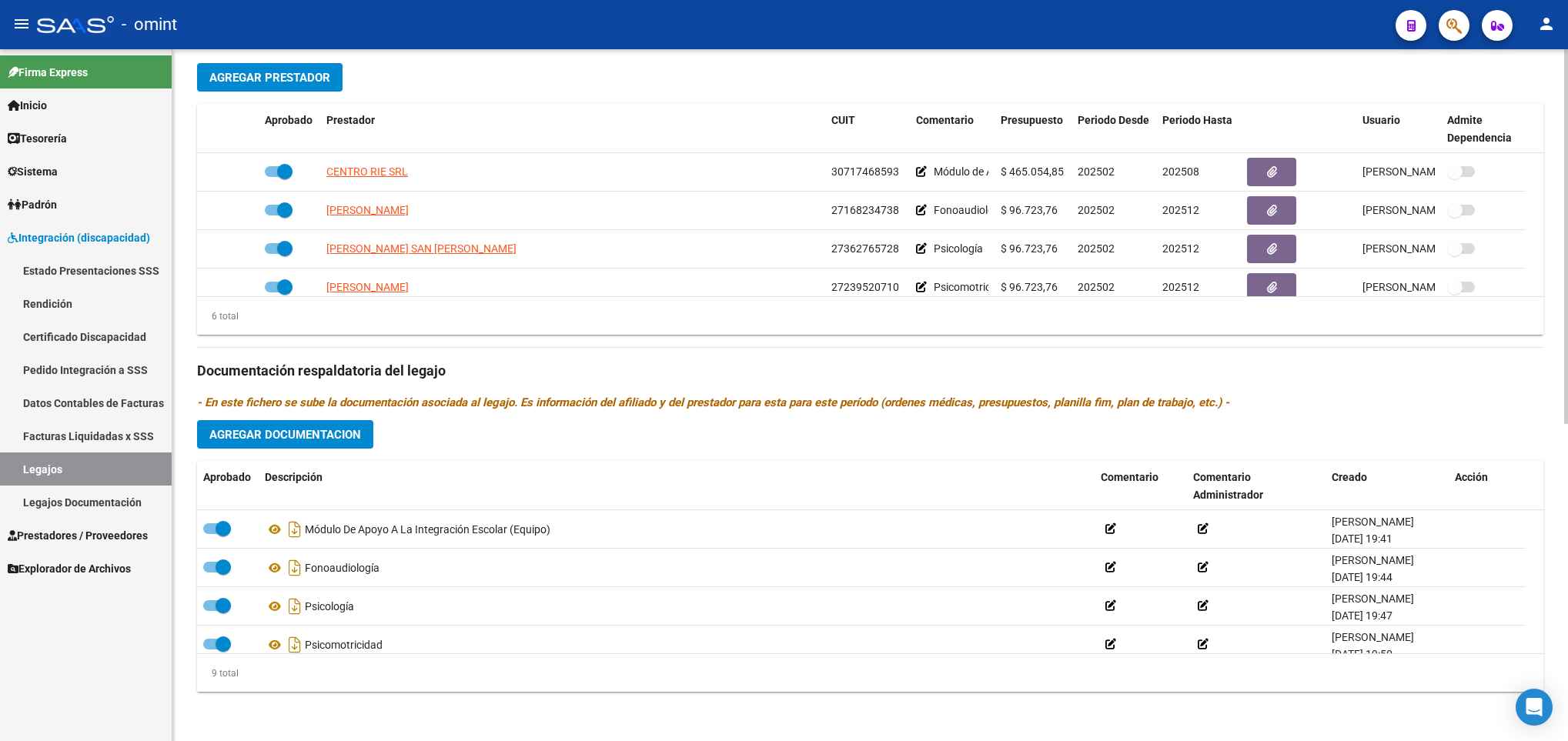
click at [1544, 256] on div "arrow_back Editar 133 save Guardar cambios Legajo de Integración Modelo Formula…" at bounding box center [870, 104] width 1395 height 1274
drag, startPoint x: 1544, startPoint y: 256, endPoint x: 1528, endPoint y: 264, distance: 17.9
click at [1528, 264] on div "arrow_back Editar 133 save Guardar cambios Legajo de Integración Modelo Formula…" at bounding box center [870, 104] width 1395 height 1274
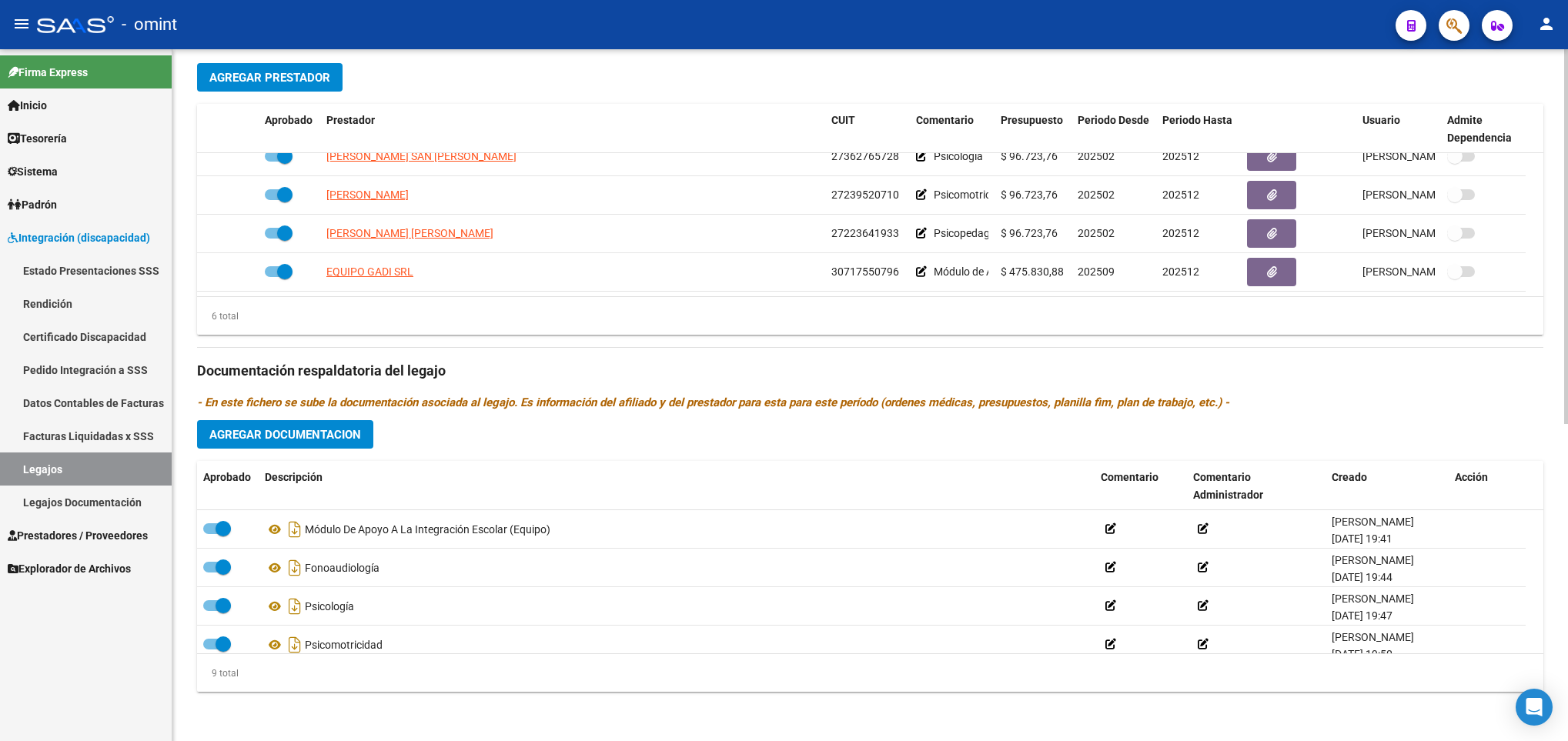
click at [807, 383] on div "Prestadores asociados al legajo Agregar Prestador Aprobado Prestador CUIT Comen…" at bounding box center [870, 360] width 1346 height 687
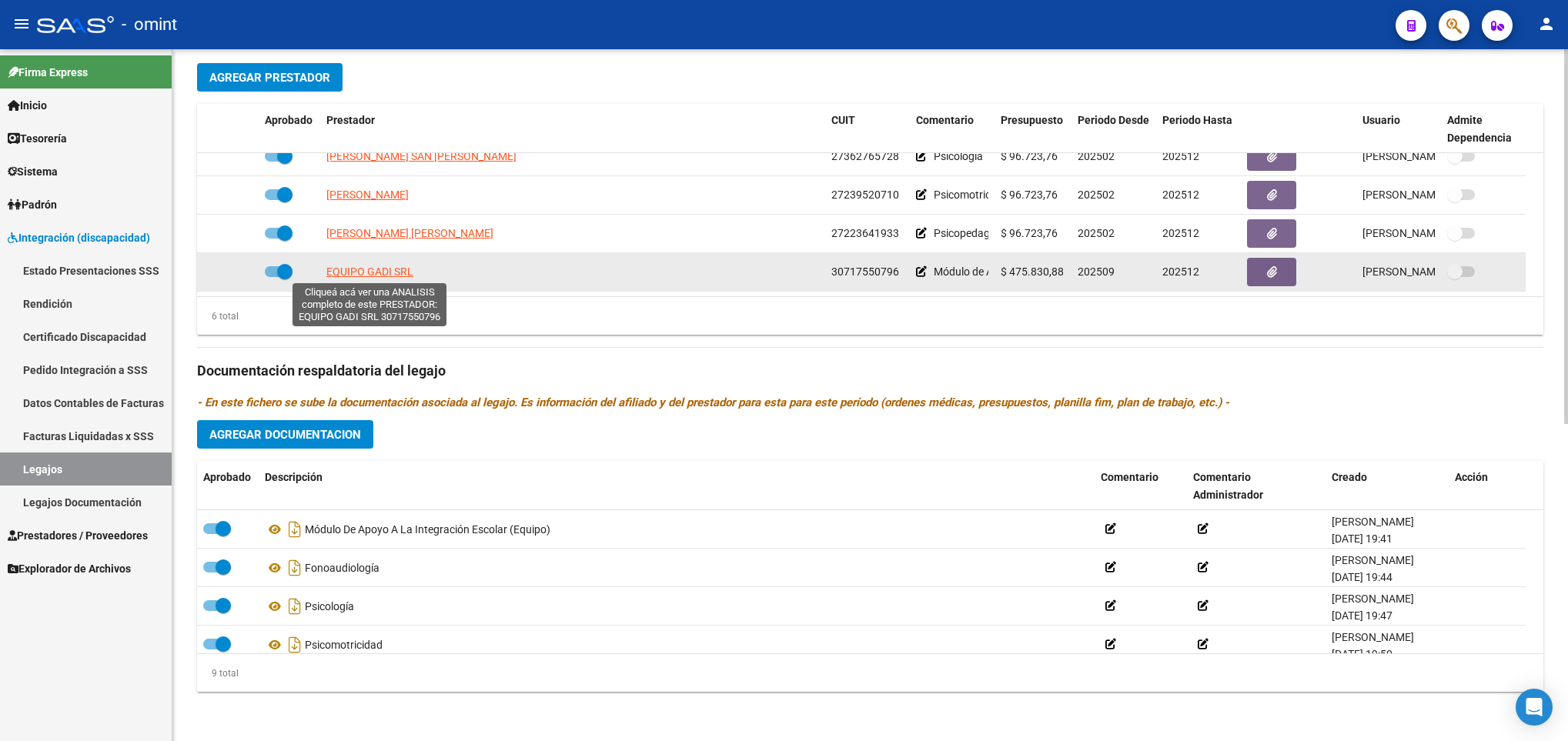
click at [407, 270] on span "EQUIPO GADI SRL" at bounding box center [370, 272] width 87 height 13
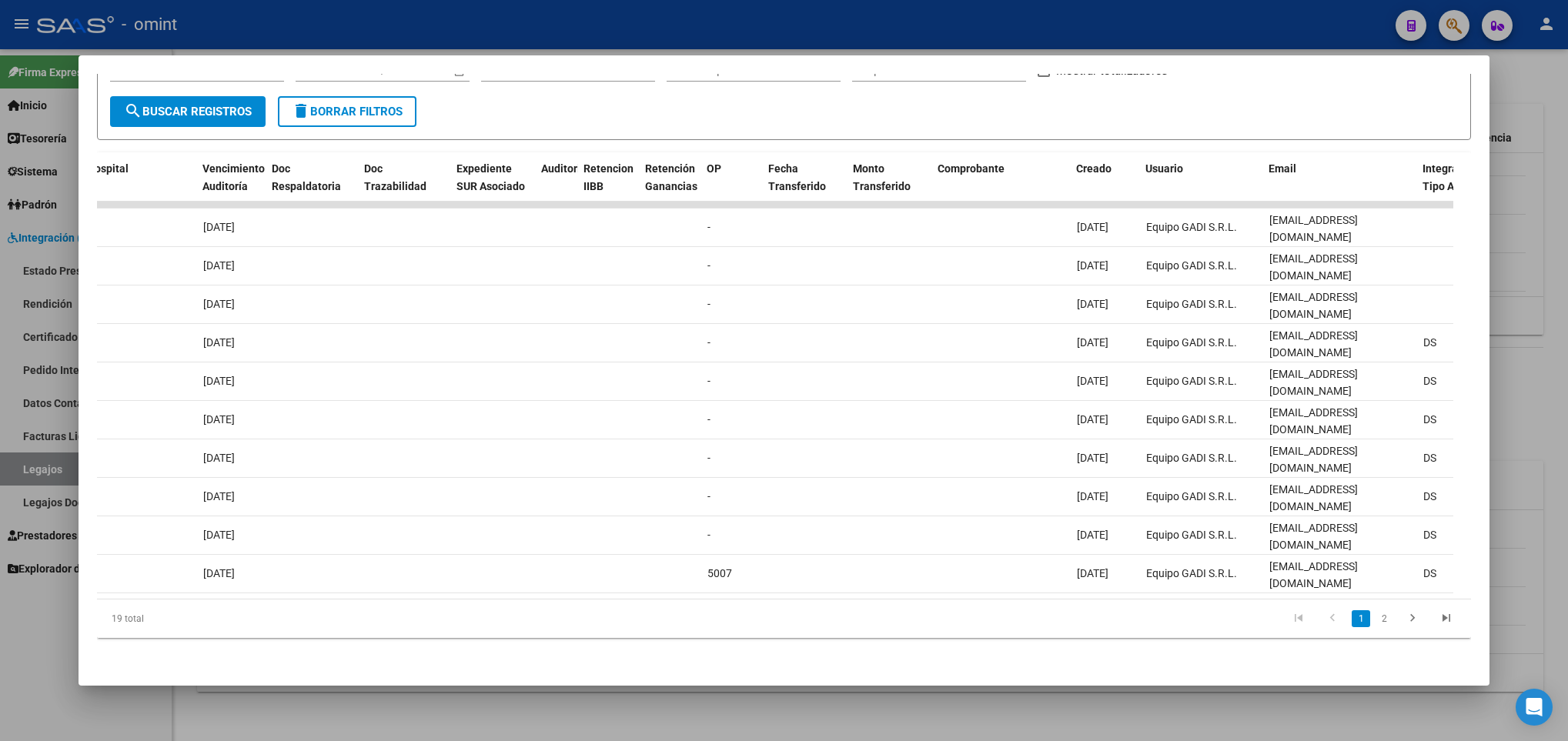
scroll to position [0, 0]
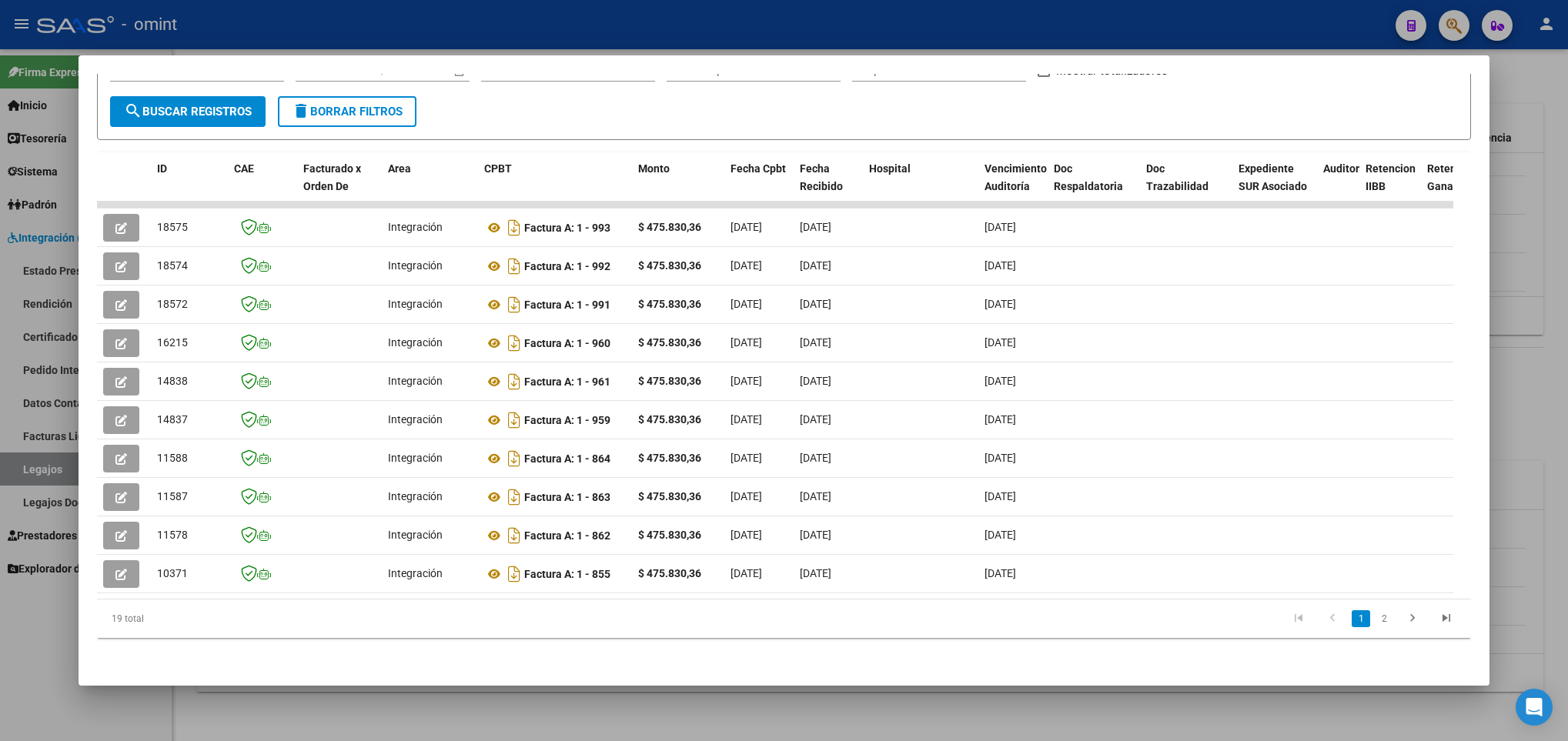
click at [375, 701] on div at bounding box center [784, 370] width 1568 height 741
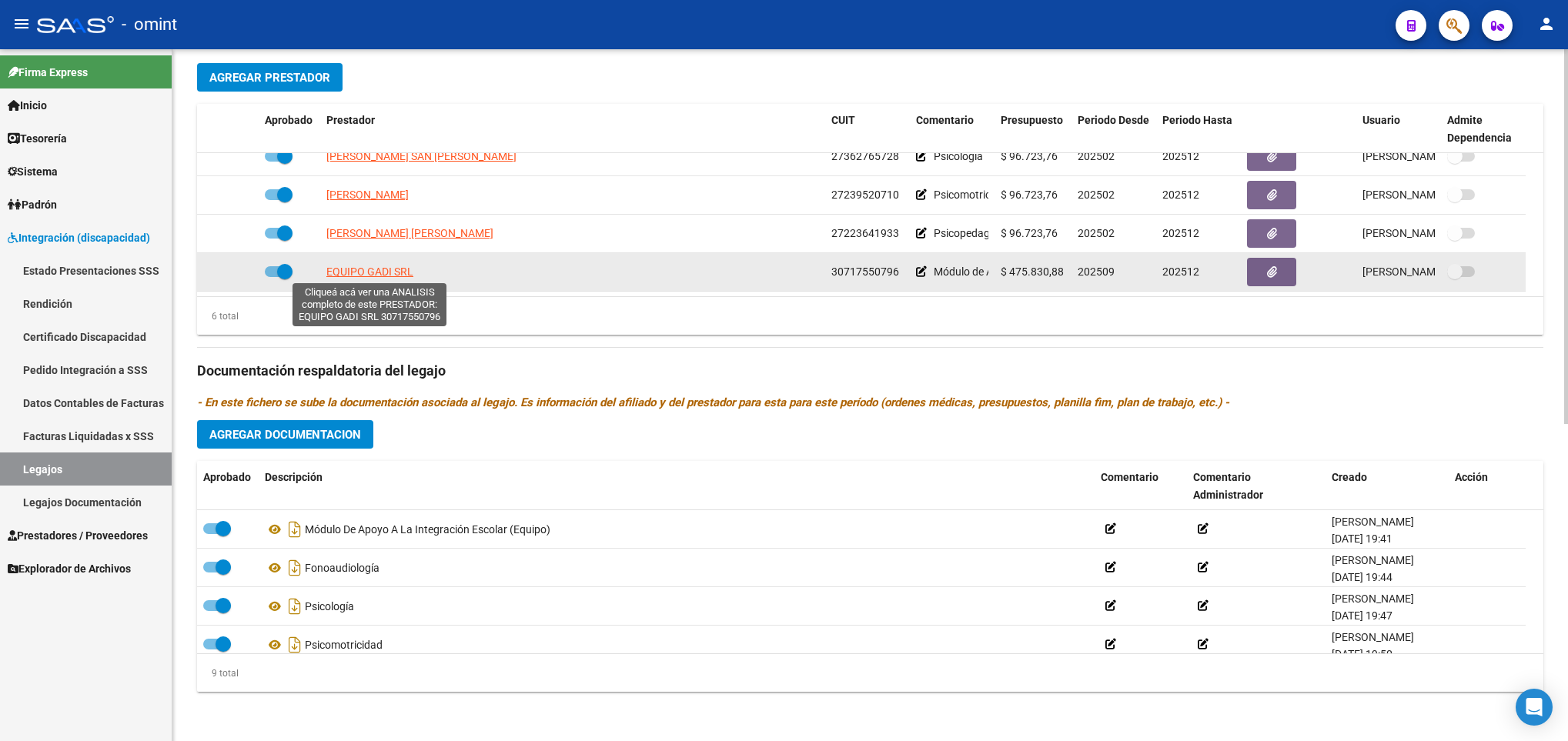
click at [390, 271] on span "EQUIPO GADI SRL" at bounding box center [370, 272] width 87 height 13
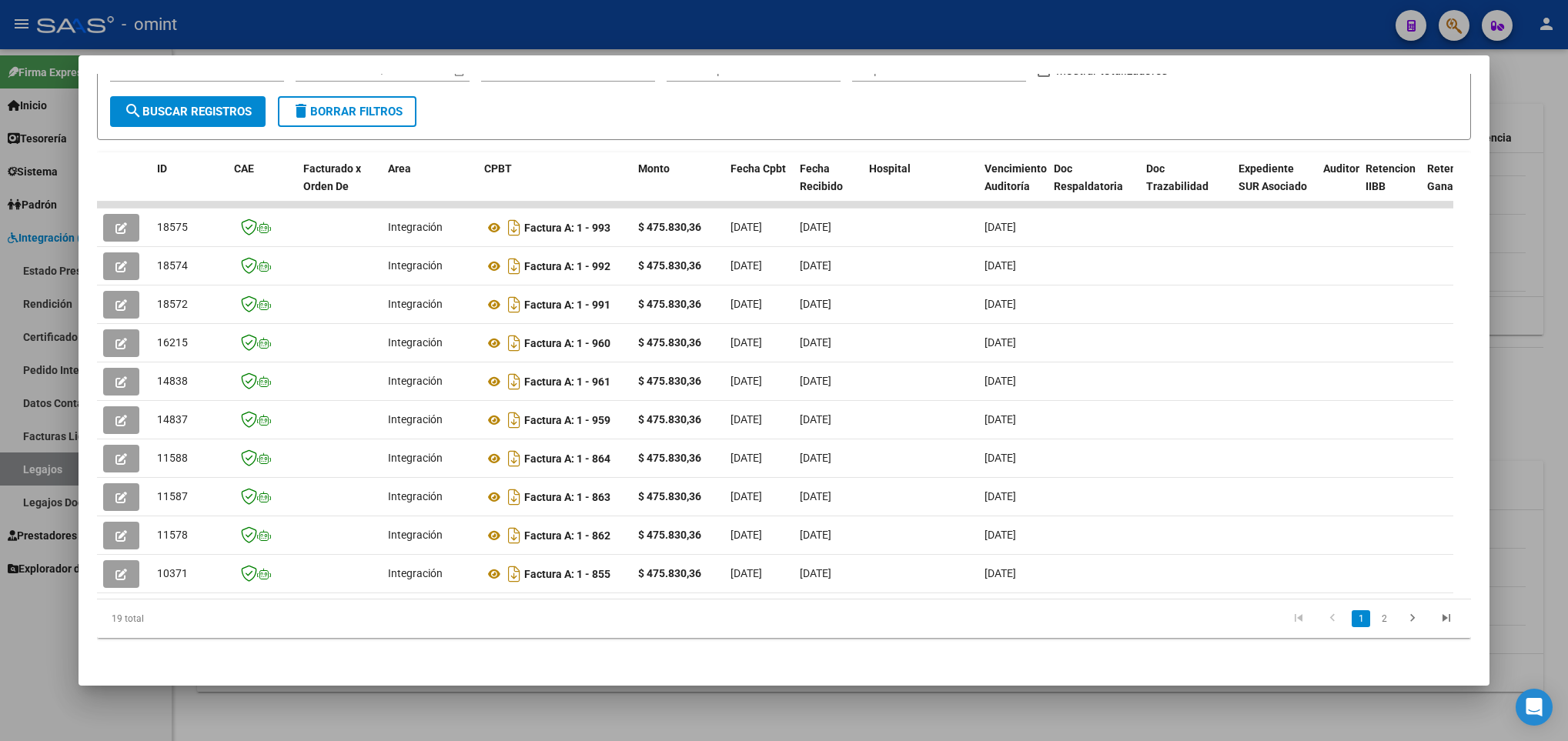
scroll to position [0, 1186]
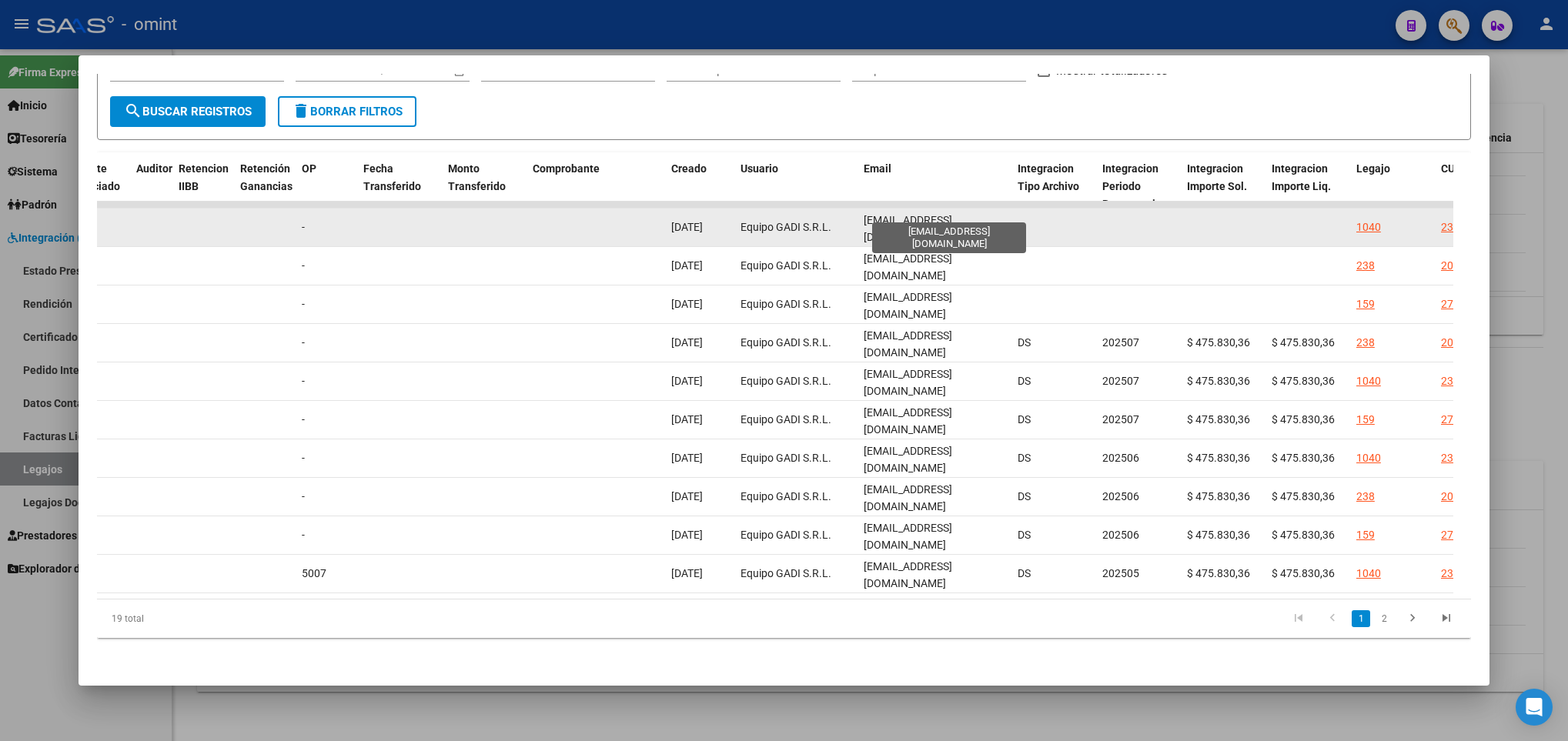
click at [951, 214] on span "facturacion.equipogadi@gmail.com" at bounding box center [908, 229] width 89 height 30
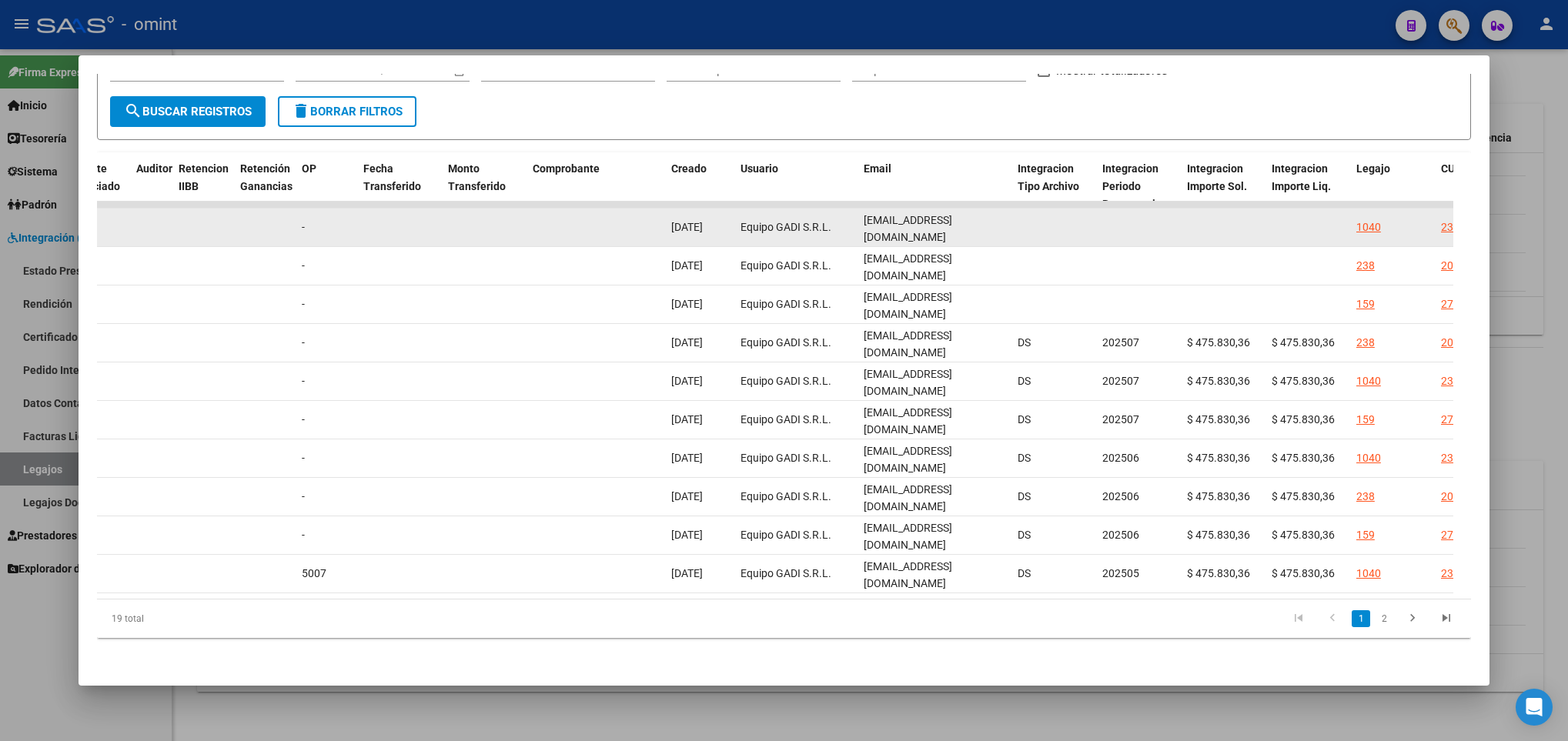
click at [951, 214] on span "facturacion.equipogadi@gmail.com" at bounding box center [908, 229] width 89 height 30
drag, startPoint x: 951, startPoint y: 210, endPoint x: 905, endPoint y: 210, distance: 46.0
click at [905, 214] on span "facturacion.equipogadi@gmail.com" at bounding box center [908, 229] width 89 height 30
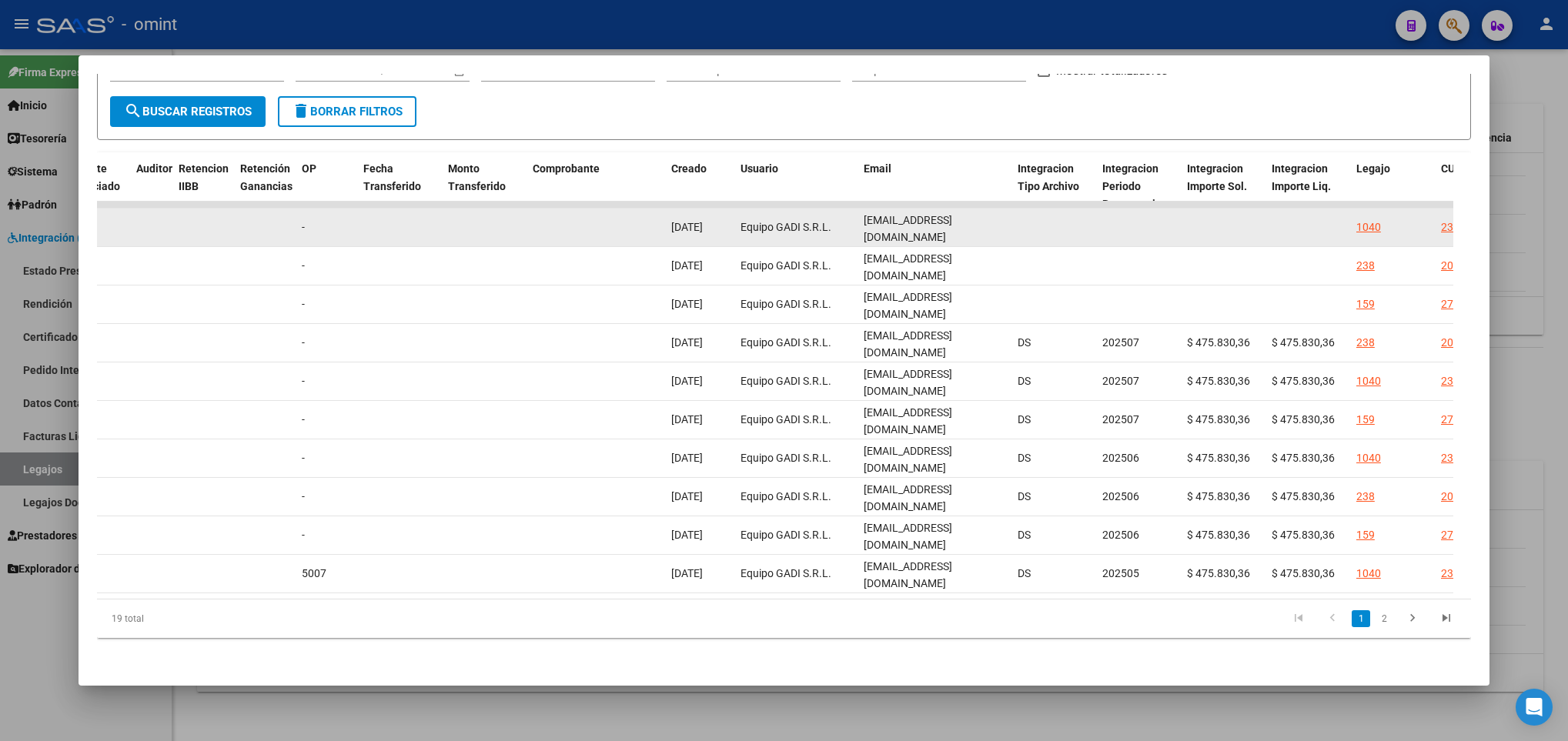
copy span "facturacion.equipogadi@gmail.com"
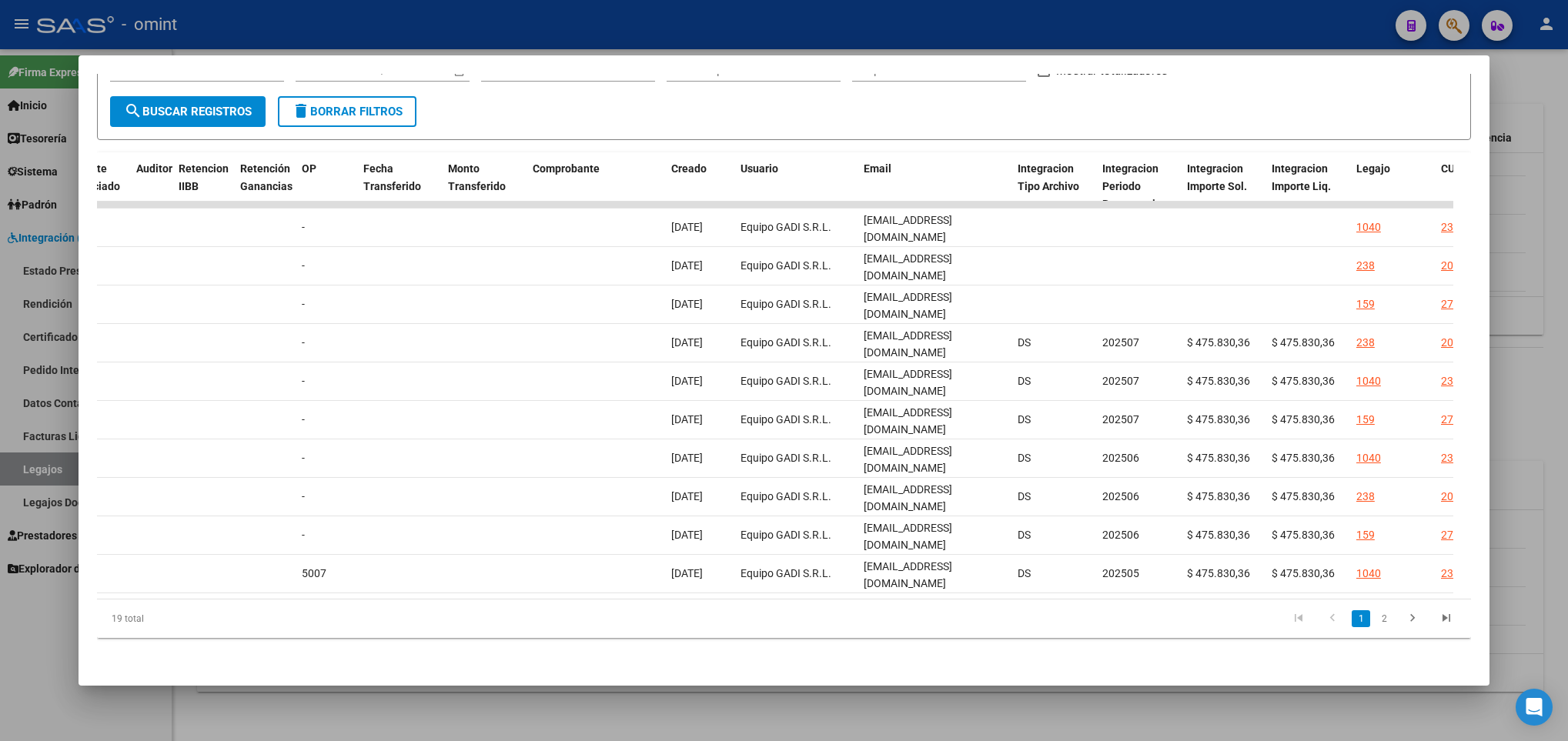
click at [1517, 220] on div at bounding box center [784, 370] width 1568 height 741
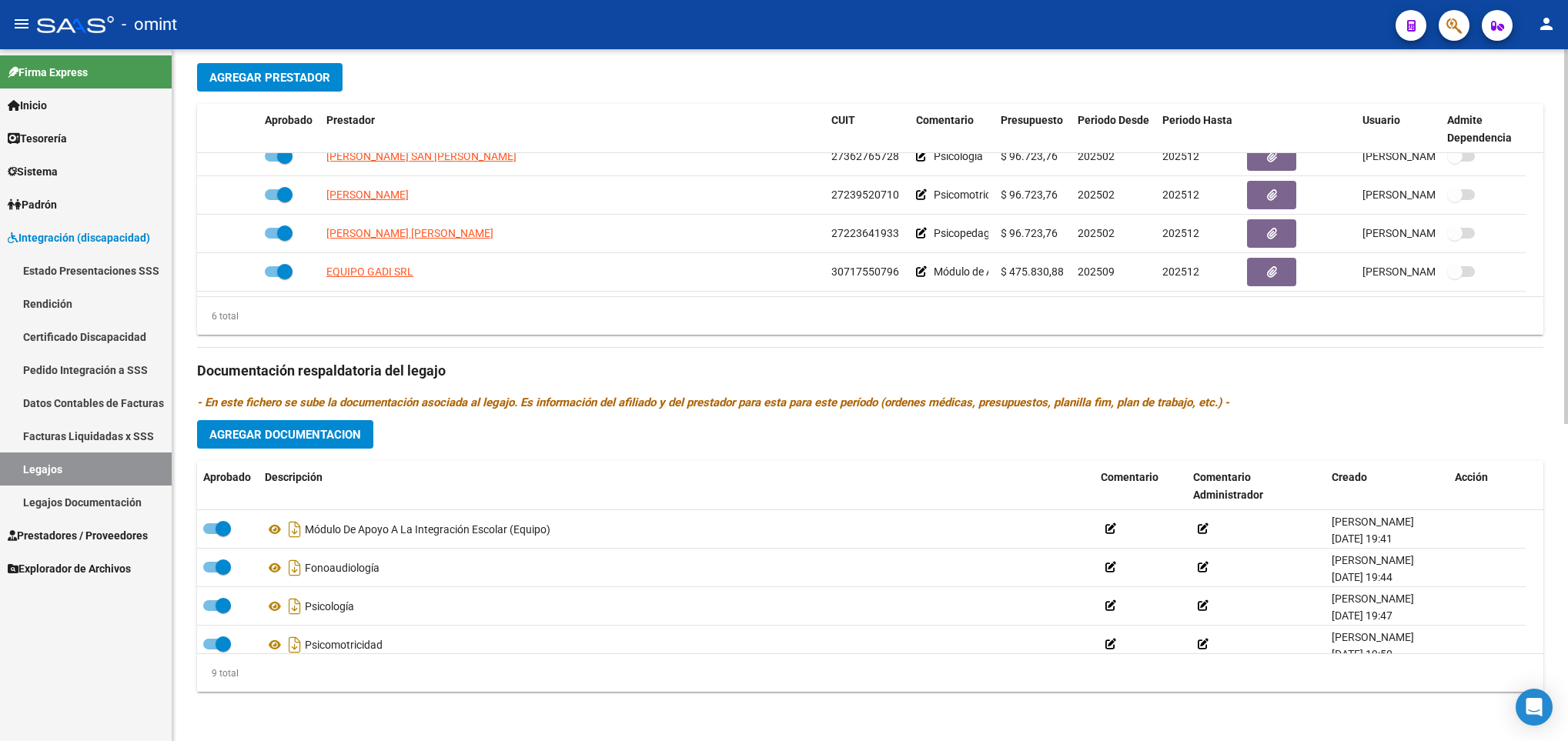
scroll to position [0, 0]
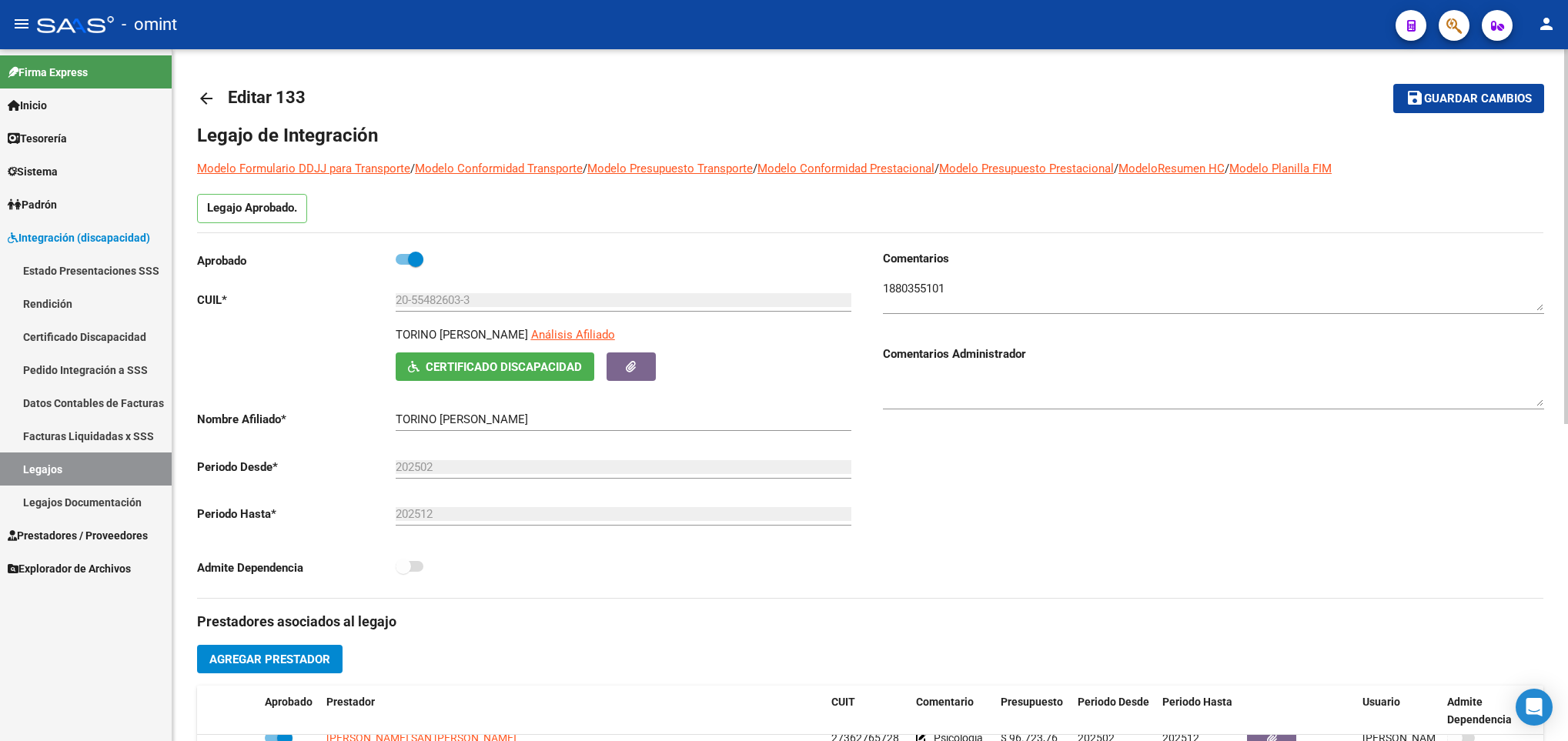
click at [1567, 90] on html "menu - omint person Firma Express Inicio Calendario SSS Instructivos Contacto O…" at bounding box center [784, 370] width 1568 height 741
click at [458, 337] on p "TORINO JOAQUIN ADRIAN" at bounding box center [461, 334] width 132 height 17
copy p "TORINO JOAQUIN ADRIAN"
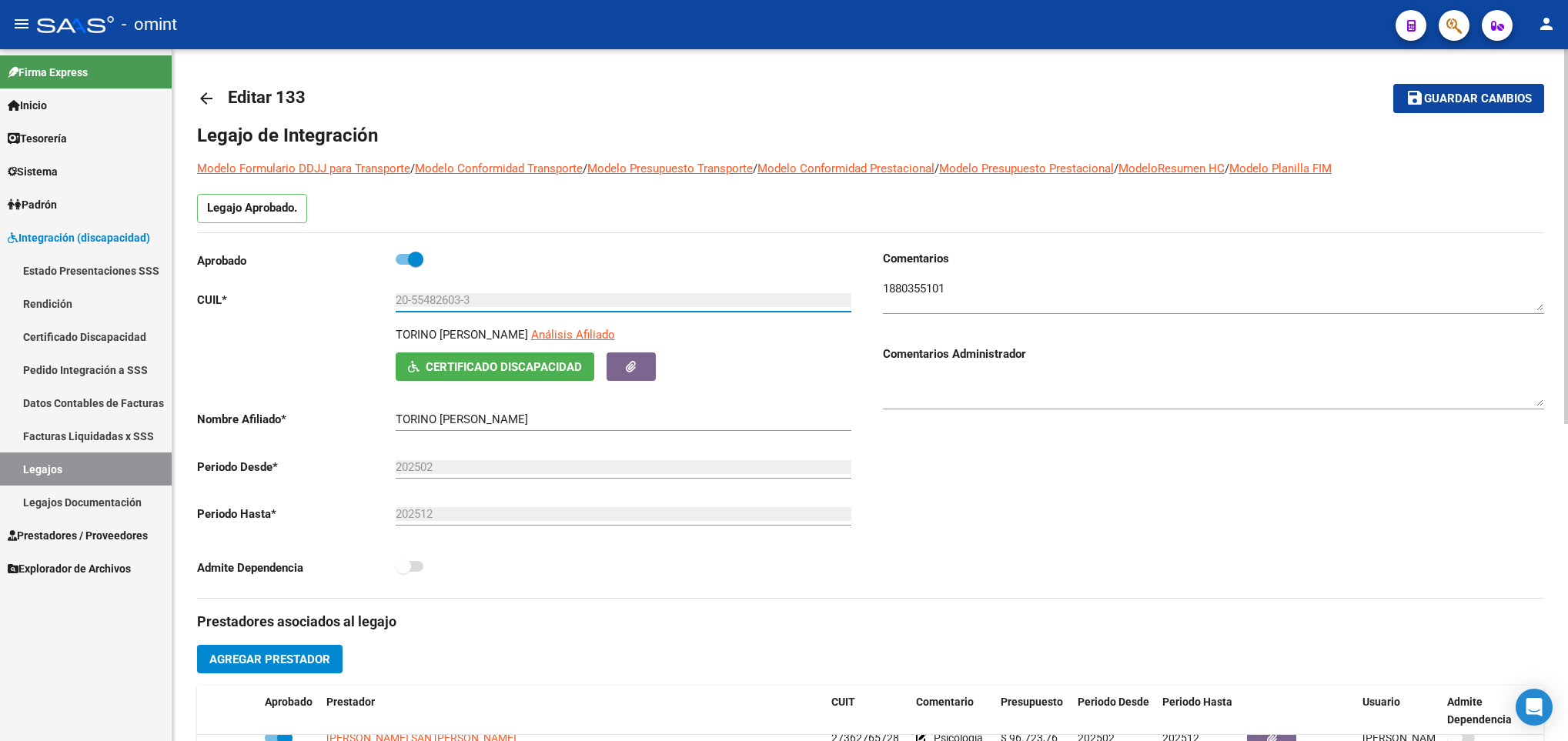
click at [428, 307] on input "20-55482603-3" at bounding box center [624, 300] width 456 height 14
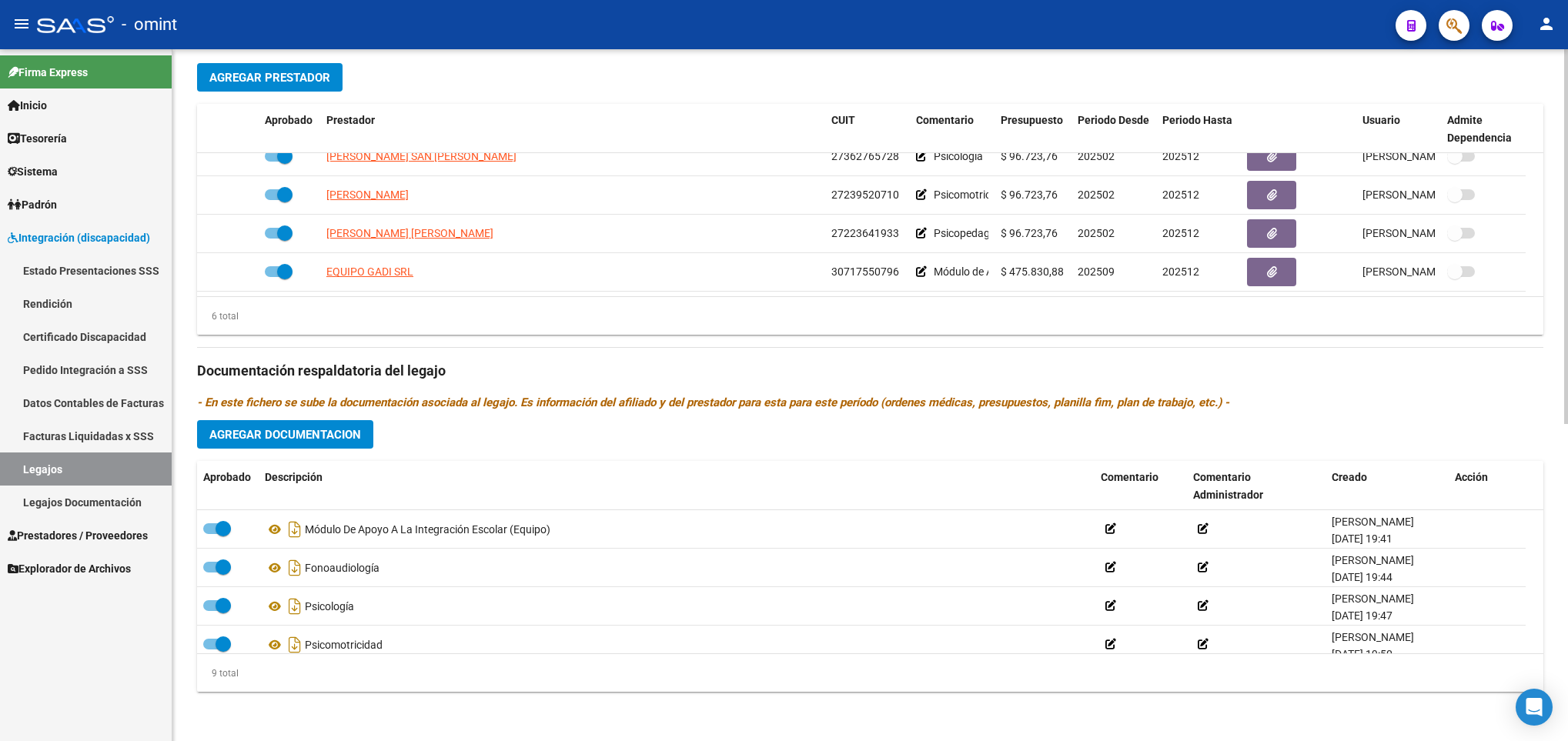
click at [1564, 597] on div at bounding box center [1566, 395] width 4 height 692
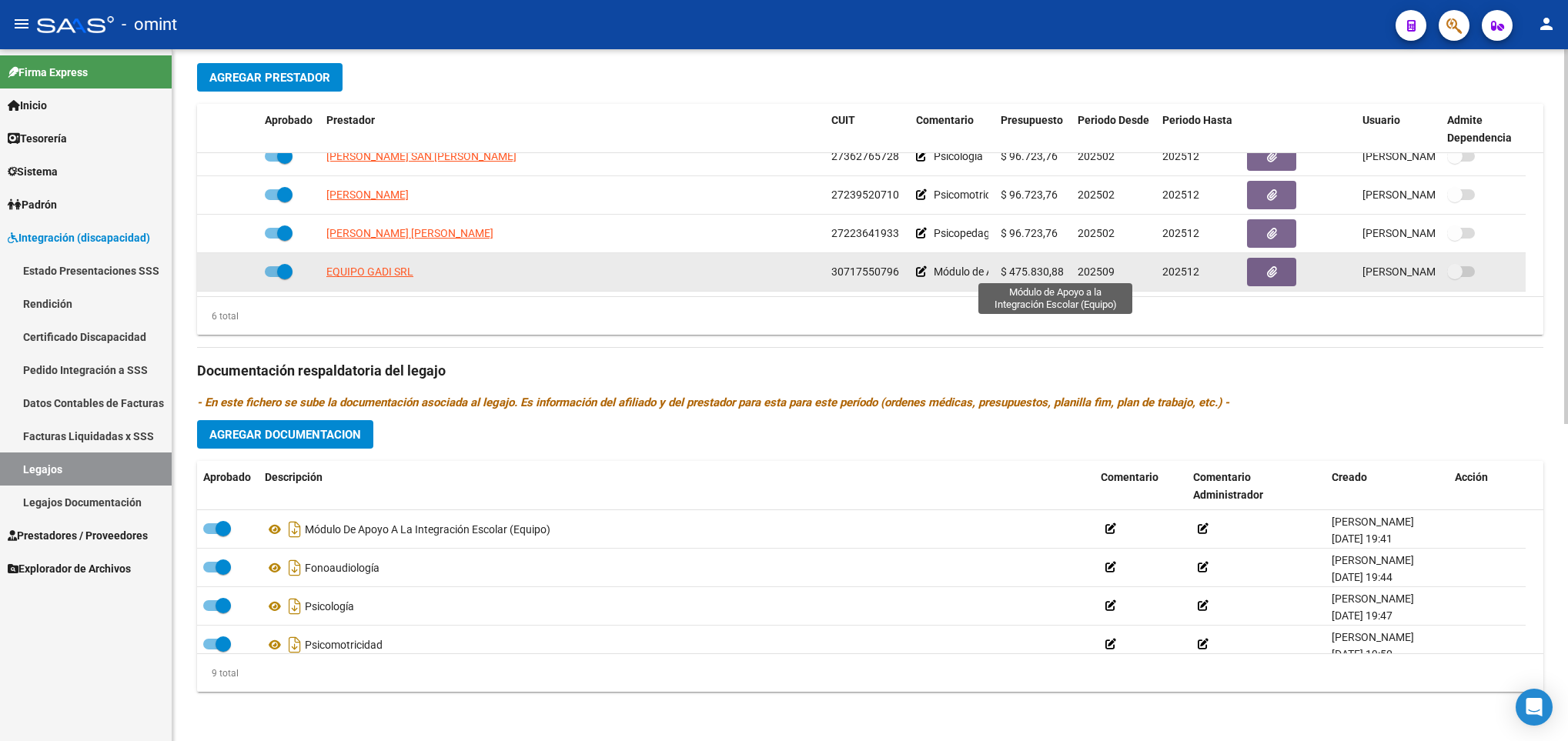
click at [962, 265] on span "Módulo de Apoyo a la Integración Escolar (Equipo)" at bounding box center [1053, 272] width 240 height 13
copy div "Módulo de Apoyo a la Integración Escolar (Equipo)"
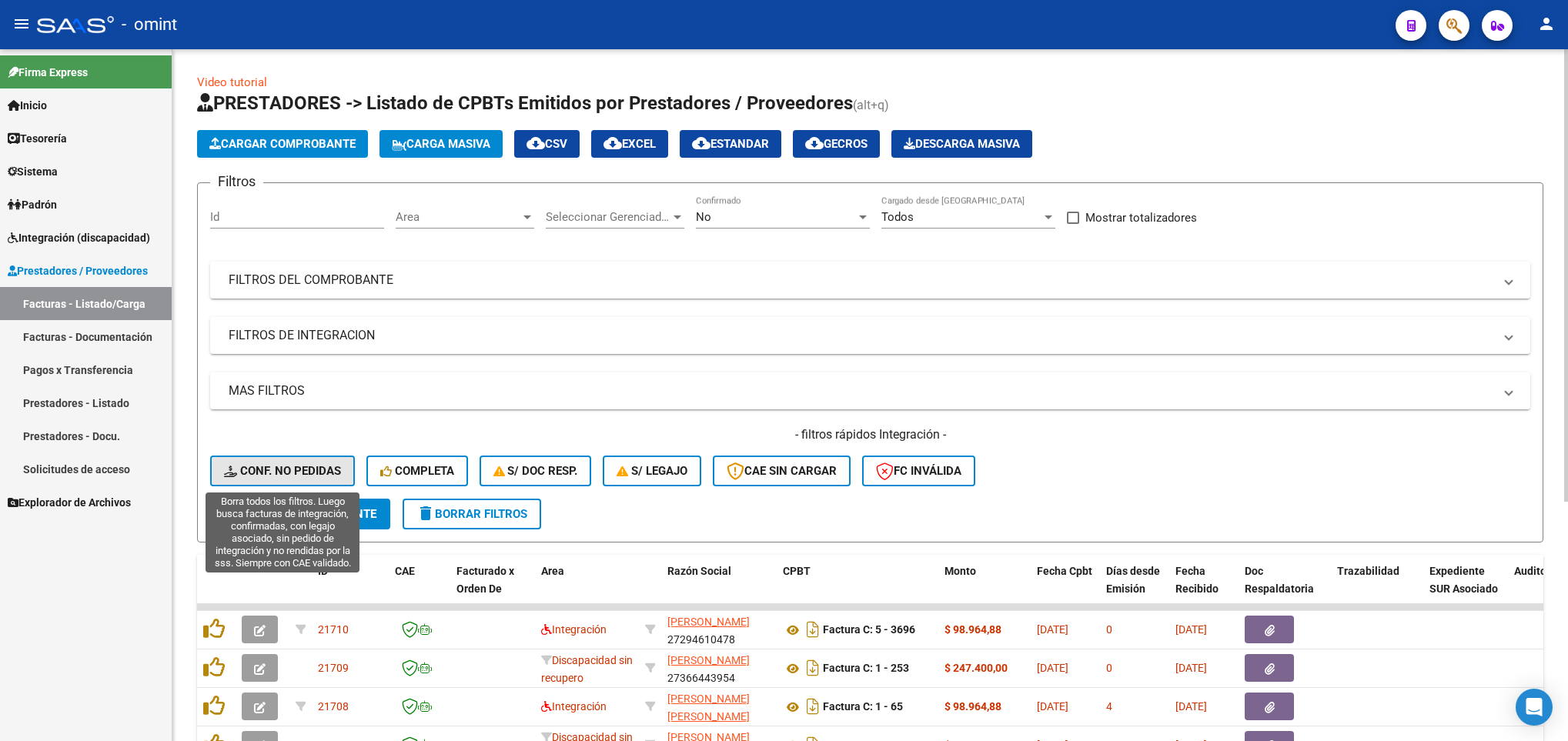
click at [250, 471] on span "Conf. no pedidas" at bounding box center [283, 471] width 117 height 14
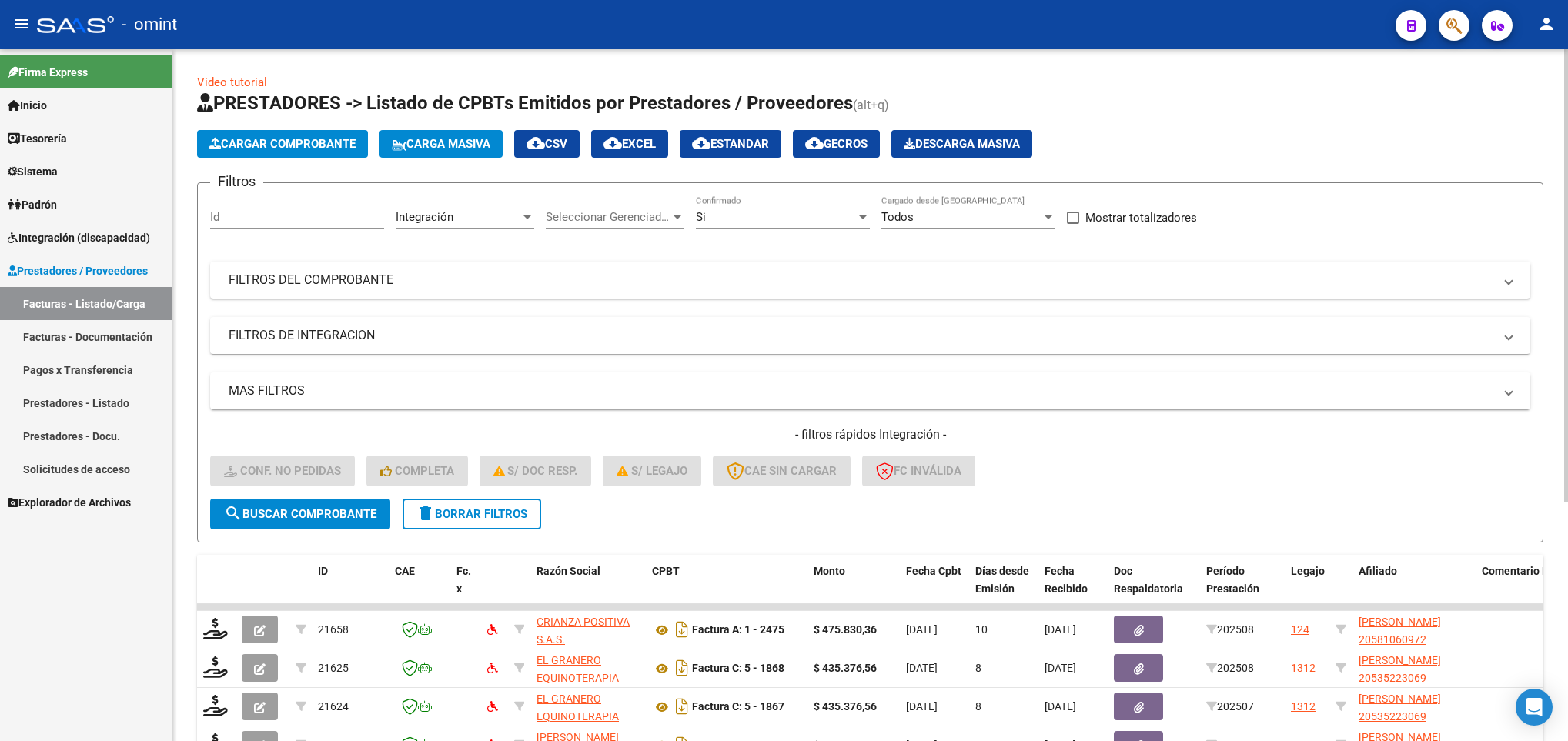
scroll to position [366, 0]
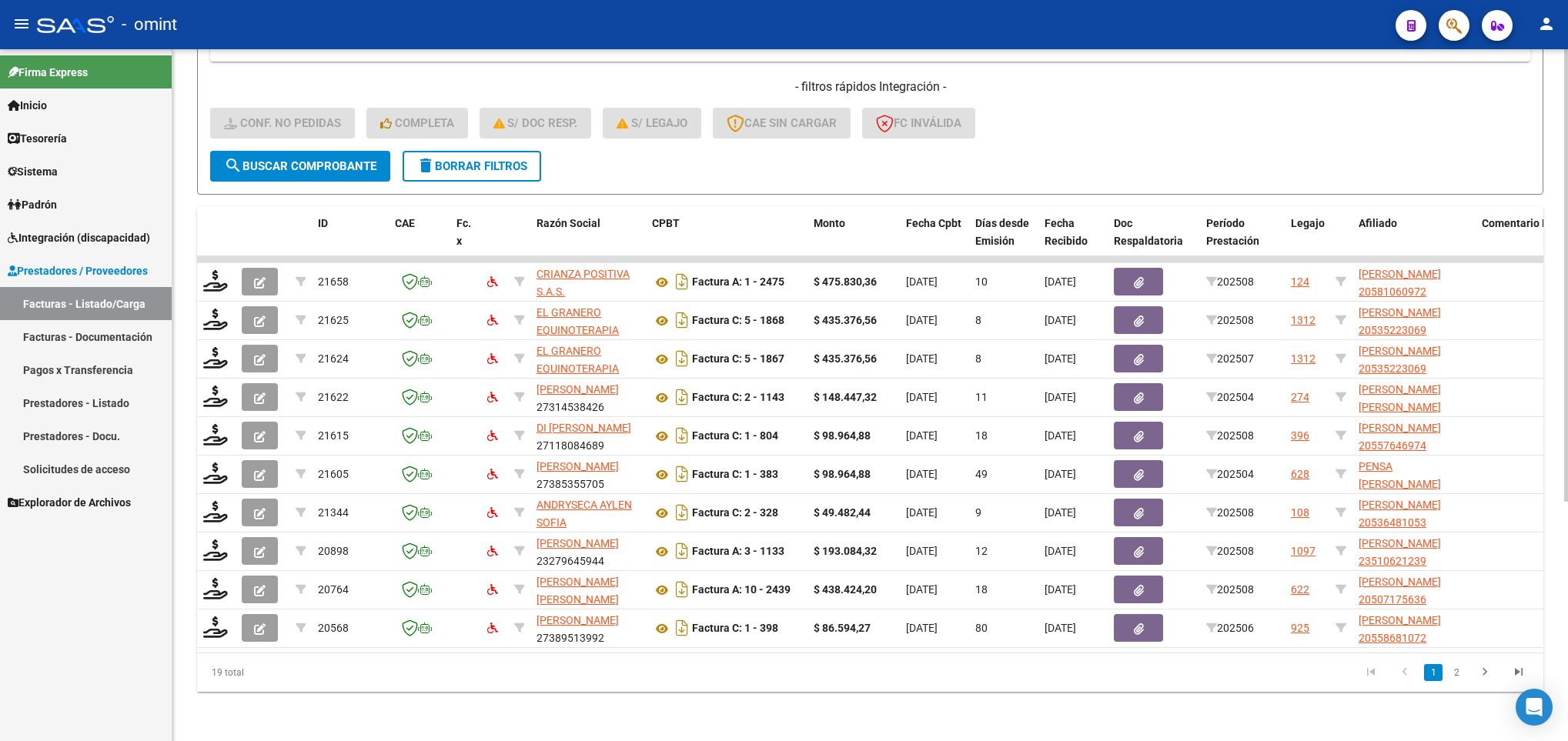
click at [1566, 663] on div at bounding box center [1566, 395] width 4 height 692
